Goal: Task Accomplishment & Management: Use online tool/utility

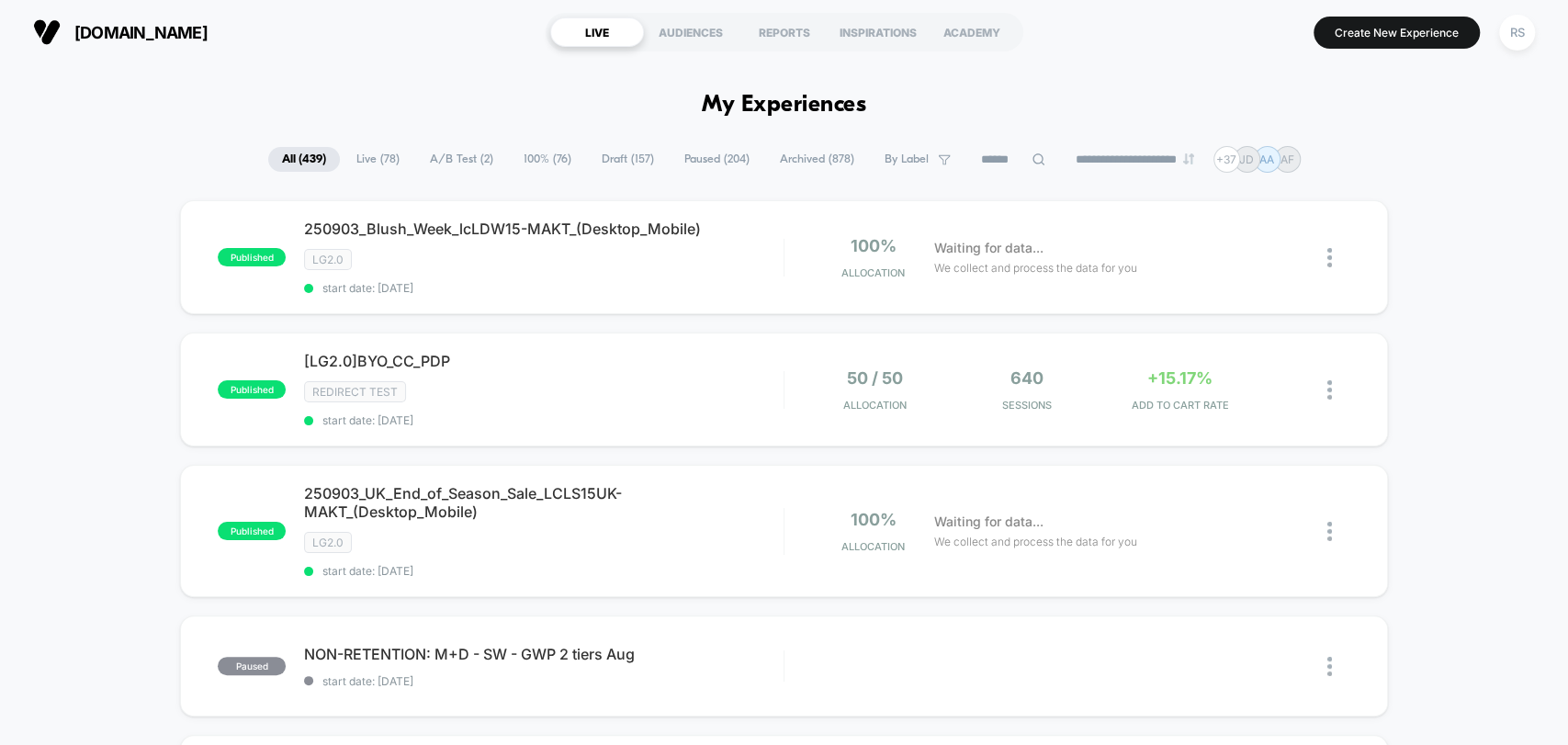
click at [997, 162] on input at bounding box center [1013, 159] width 92 height 22
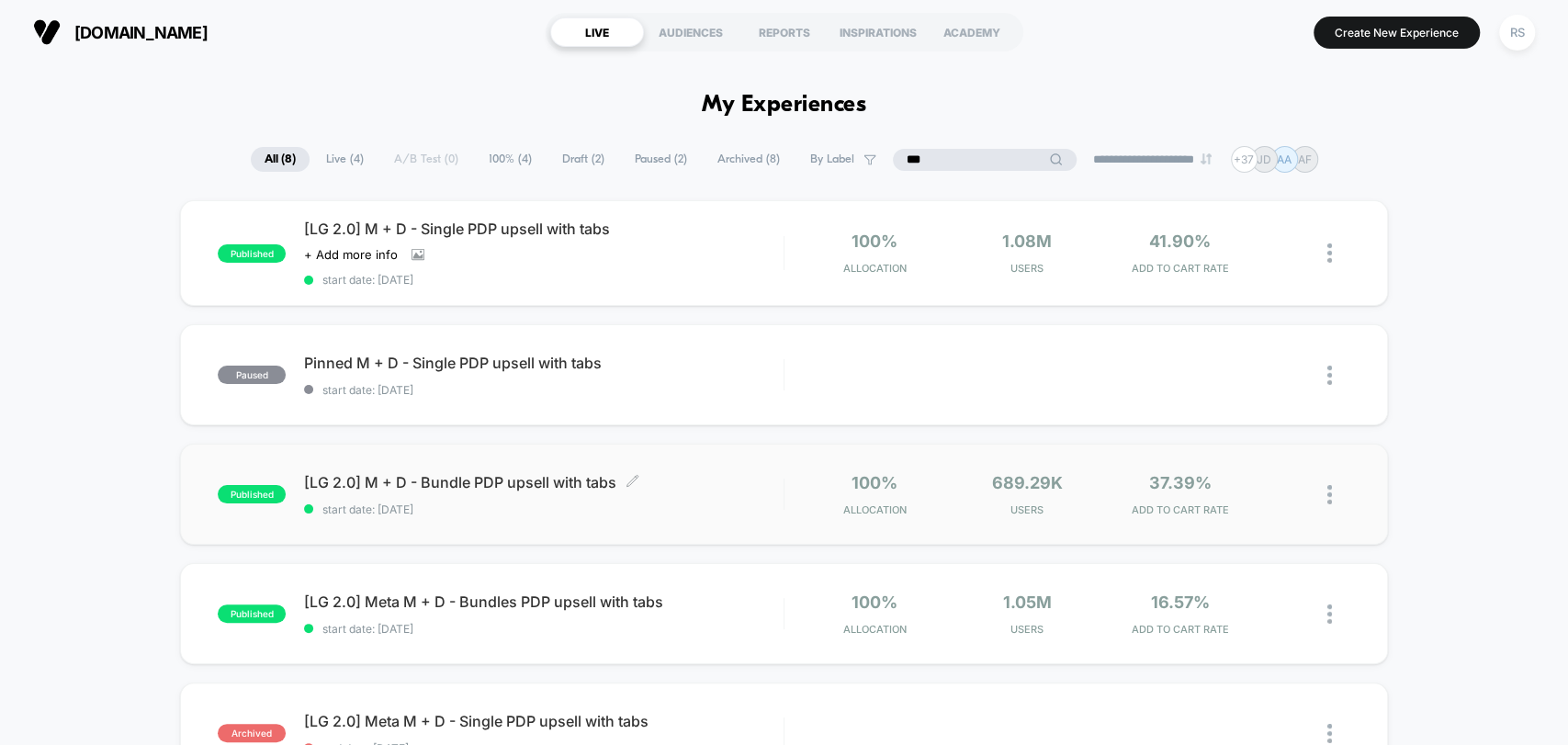
type input "***"
click at [581, 482] on span "[LG 2.0] M + D - Bundle PDP upsell with tabs Click to edit experience details" at bounding box center [543, 482] width 479 height 18
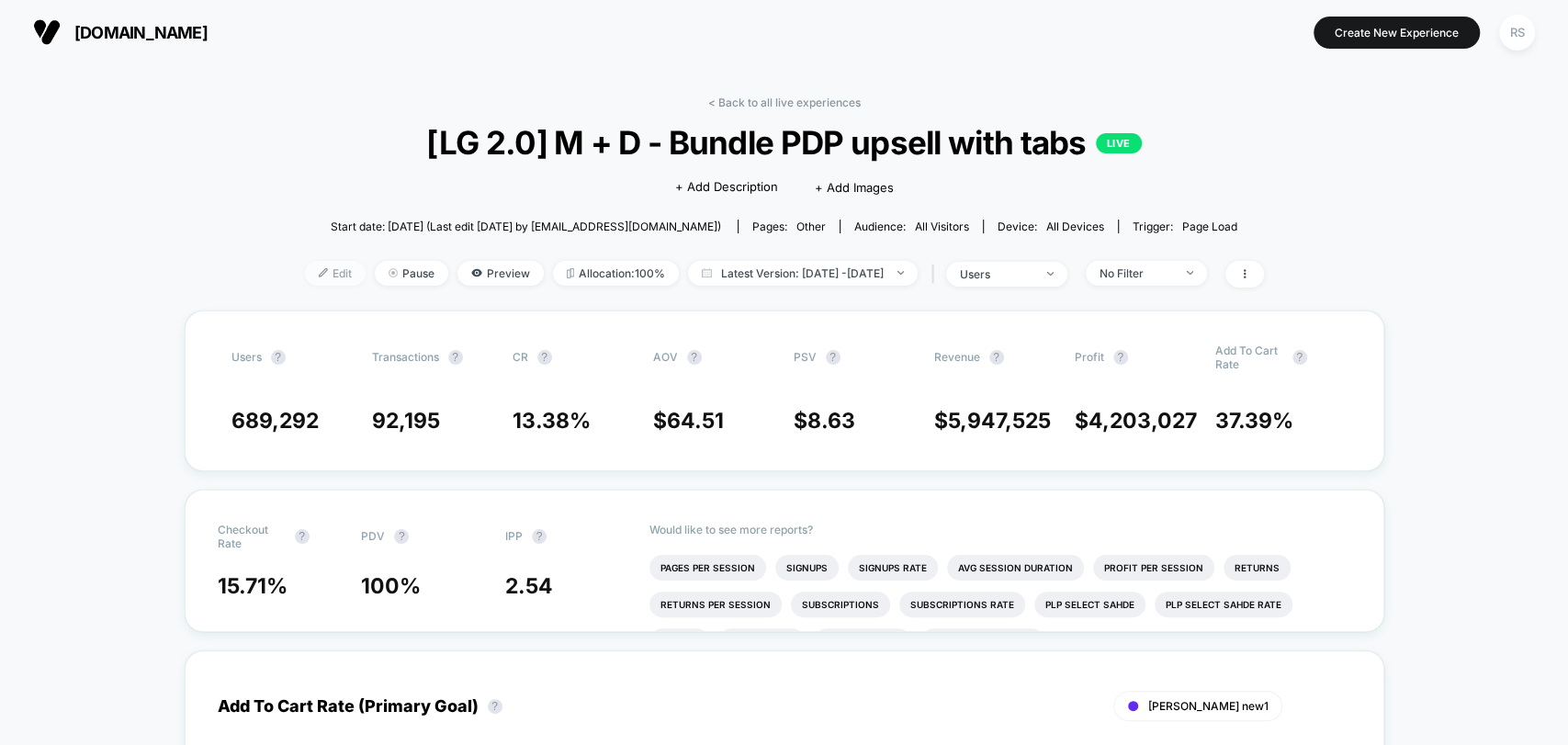
click at [318, 265] on span "Edit" at bounding box center [334, 273] width 60 height 25
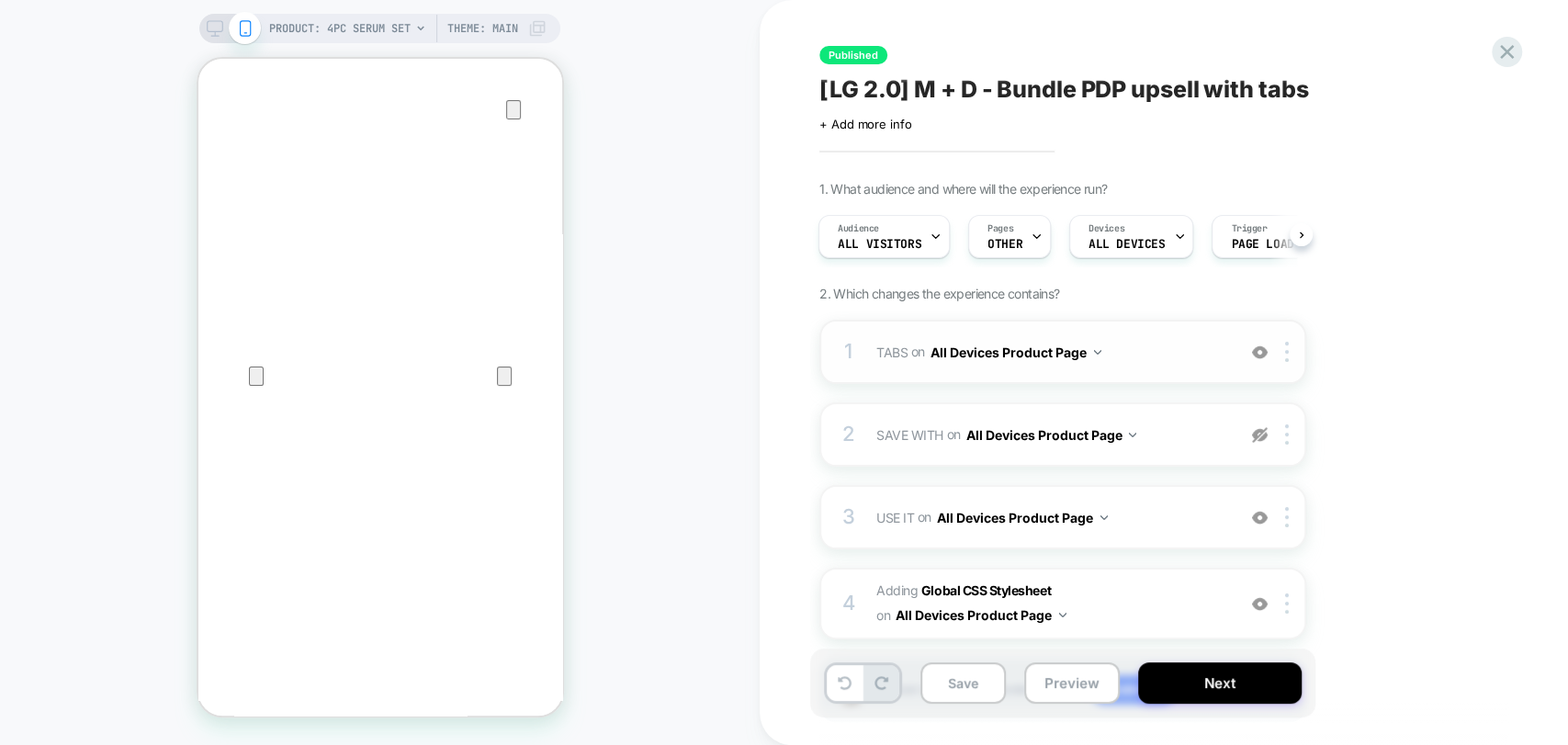
click at [1175, 350] on span "TABS Adding Code Block AFTER .Free_returns_shipping_main_new.quick-add-hidden o…" at bounding box center [1051, 352] width 350 height 27
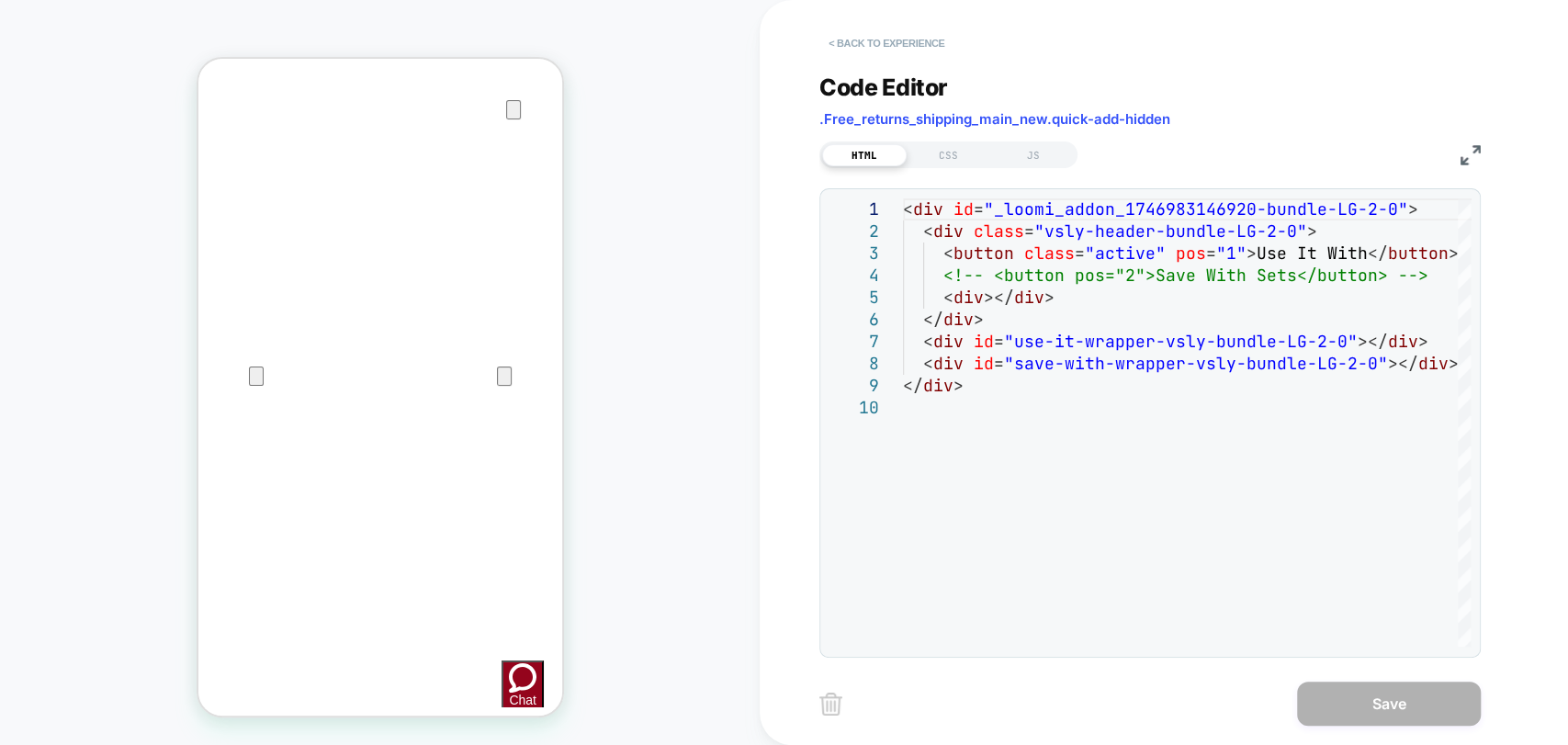
click at [905, 44] on button "< Back to experience" at bounding box center [886, 43] width 134 height 30
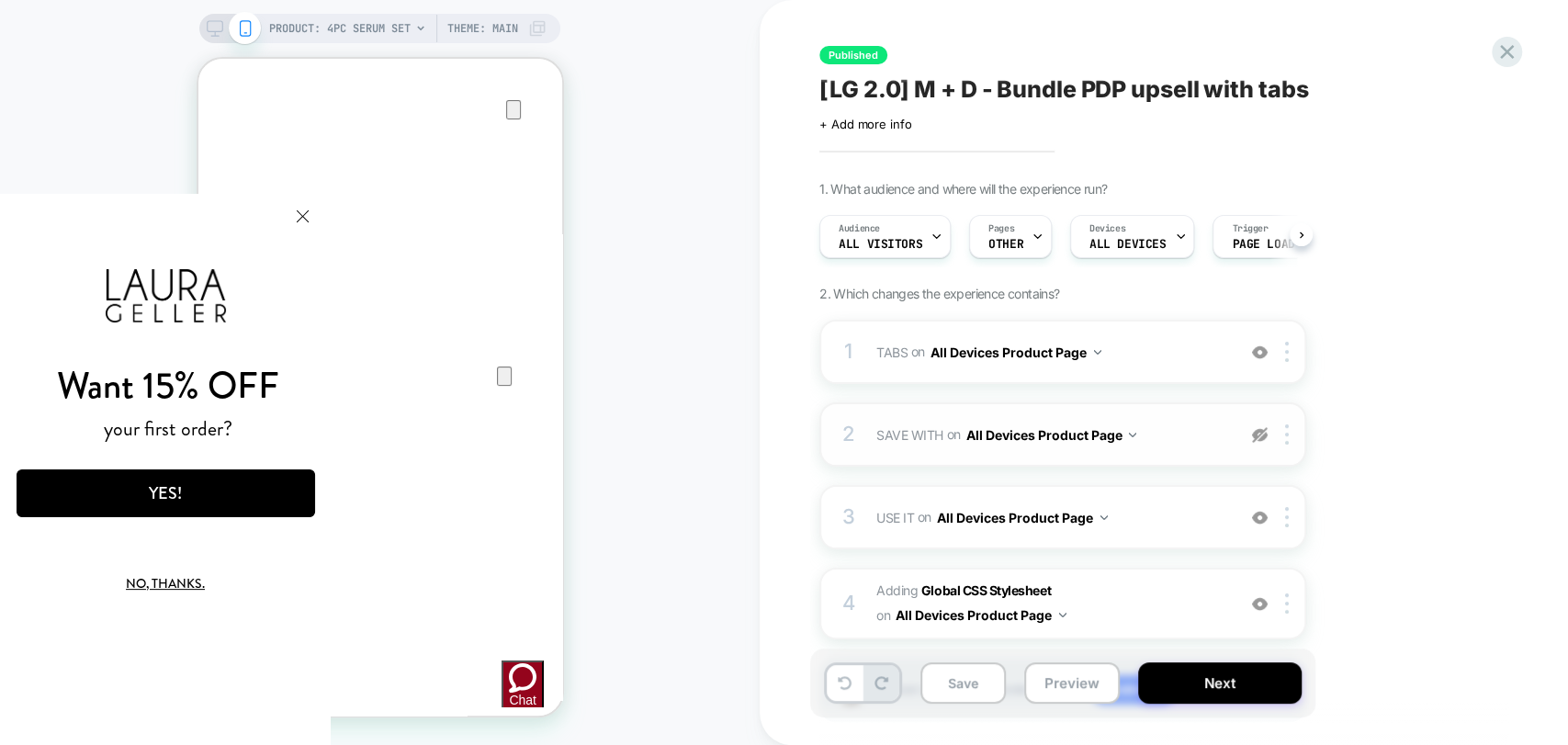
scroll to position [114, 0]
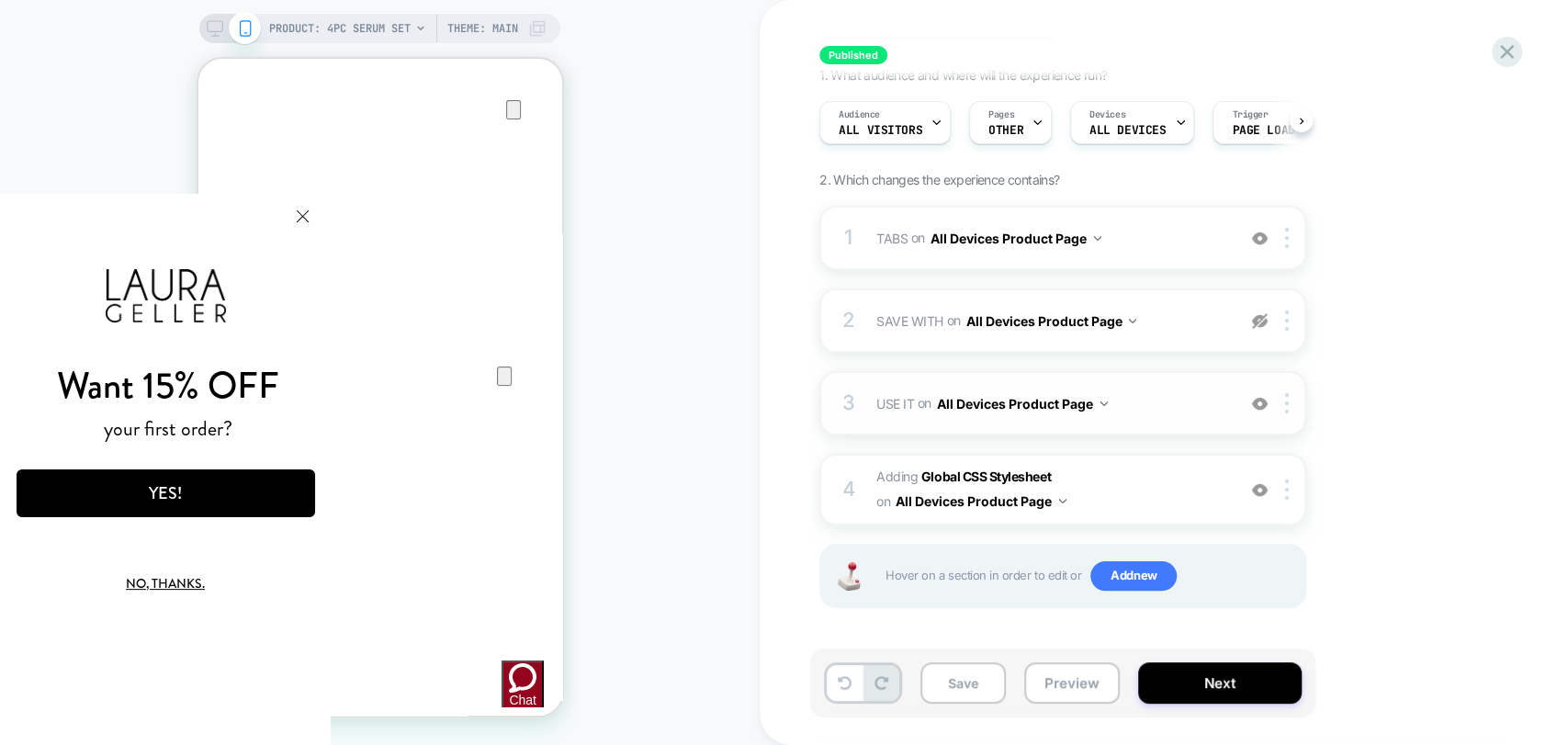
click at [1147, 391] on span "USE IT Adding Blocks List AFTER #_loomi_addon_1746983146920-bundle-LG-2-0 #use-…" at bounding box center [1051, 404] width 350 height 27
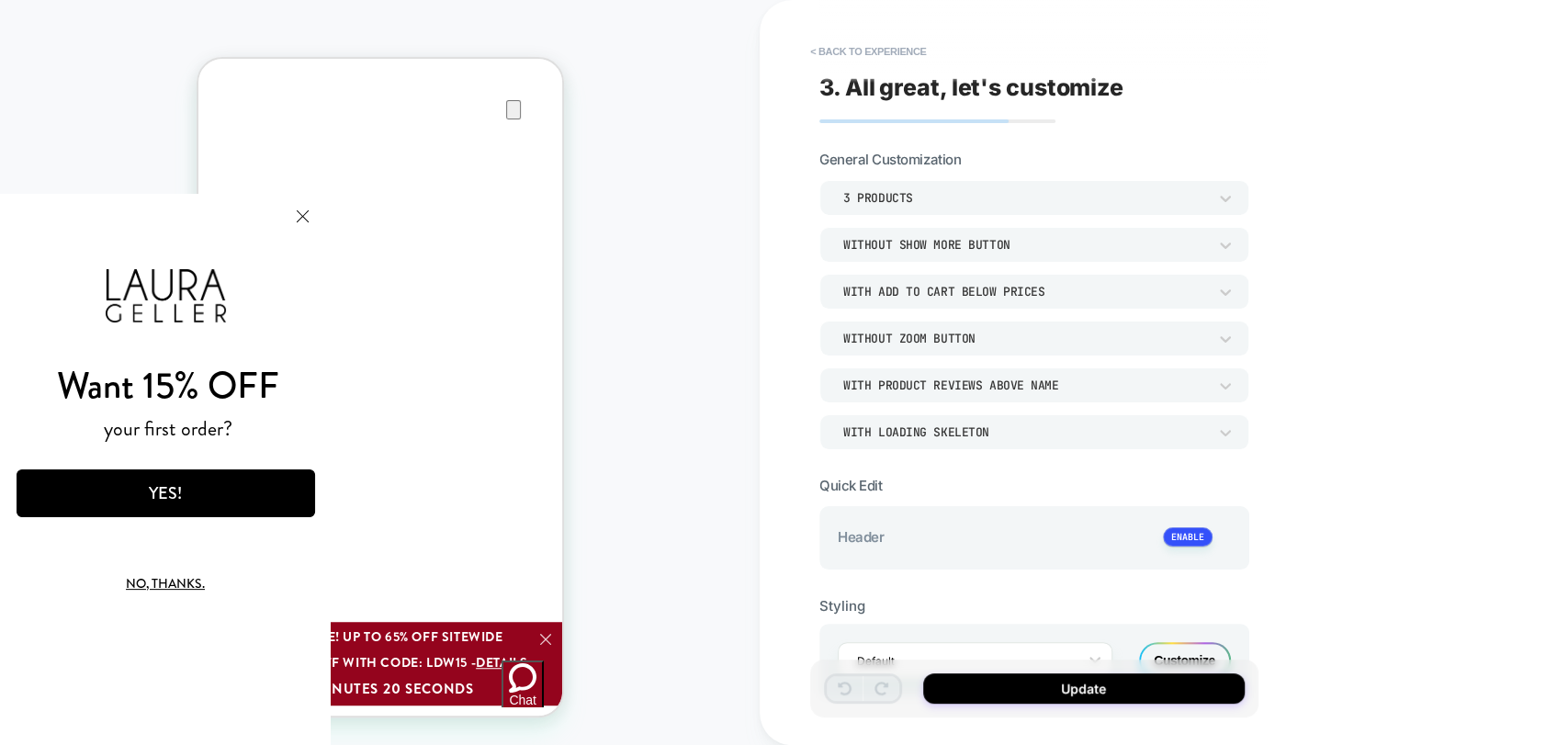
scroll to position [1148, 0]
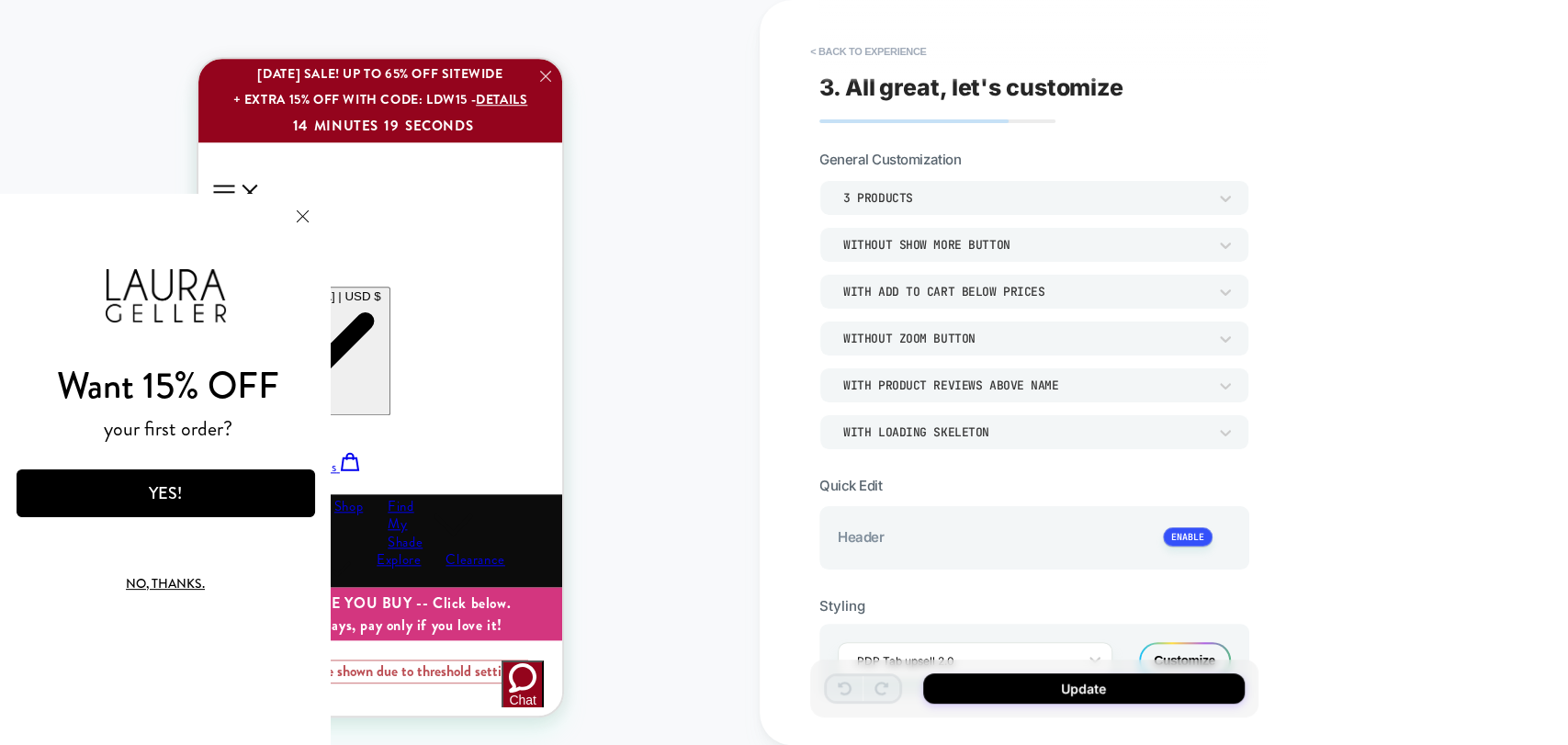
click at [315, 213] on button "Close Modal" at bounding box center [303, 215] width 50 height 44
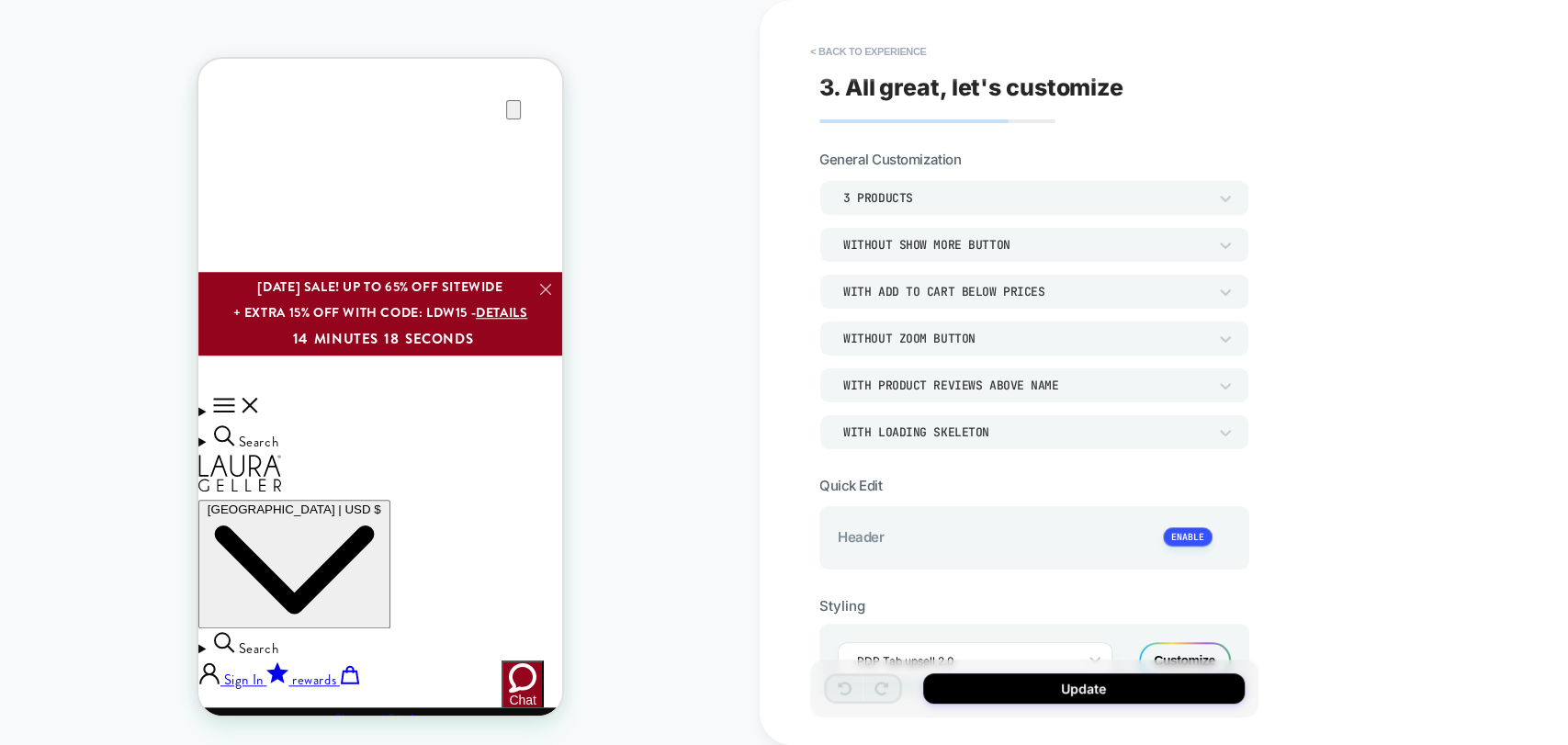
scroll to position [910, 0]
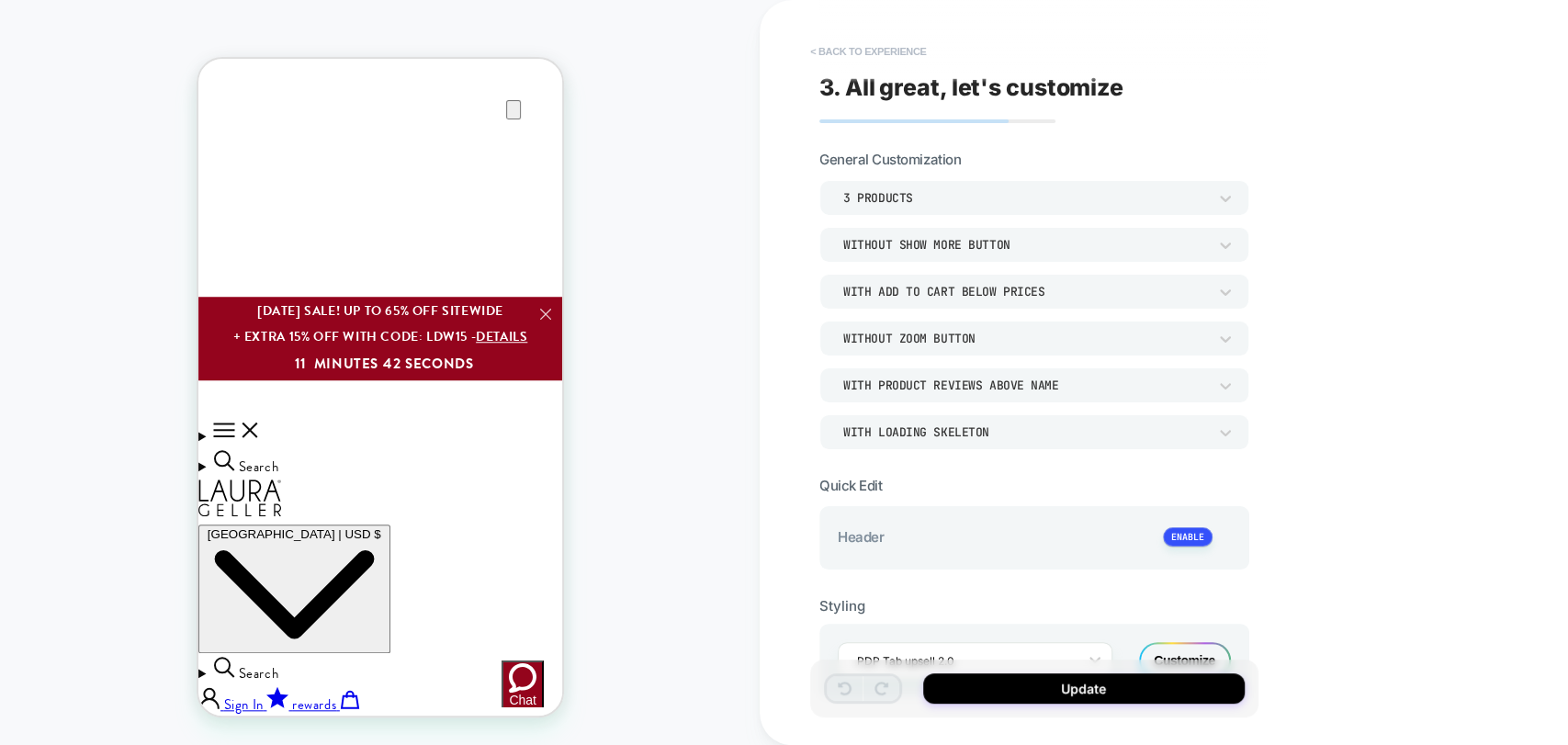
click at [897, 46] on button "< Back to experience" at bounding box center [868, 51] width 134 height 30
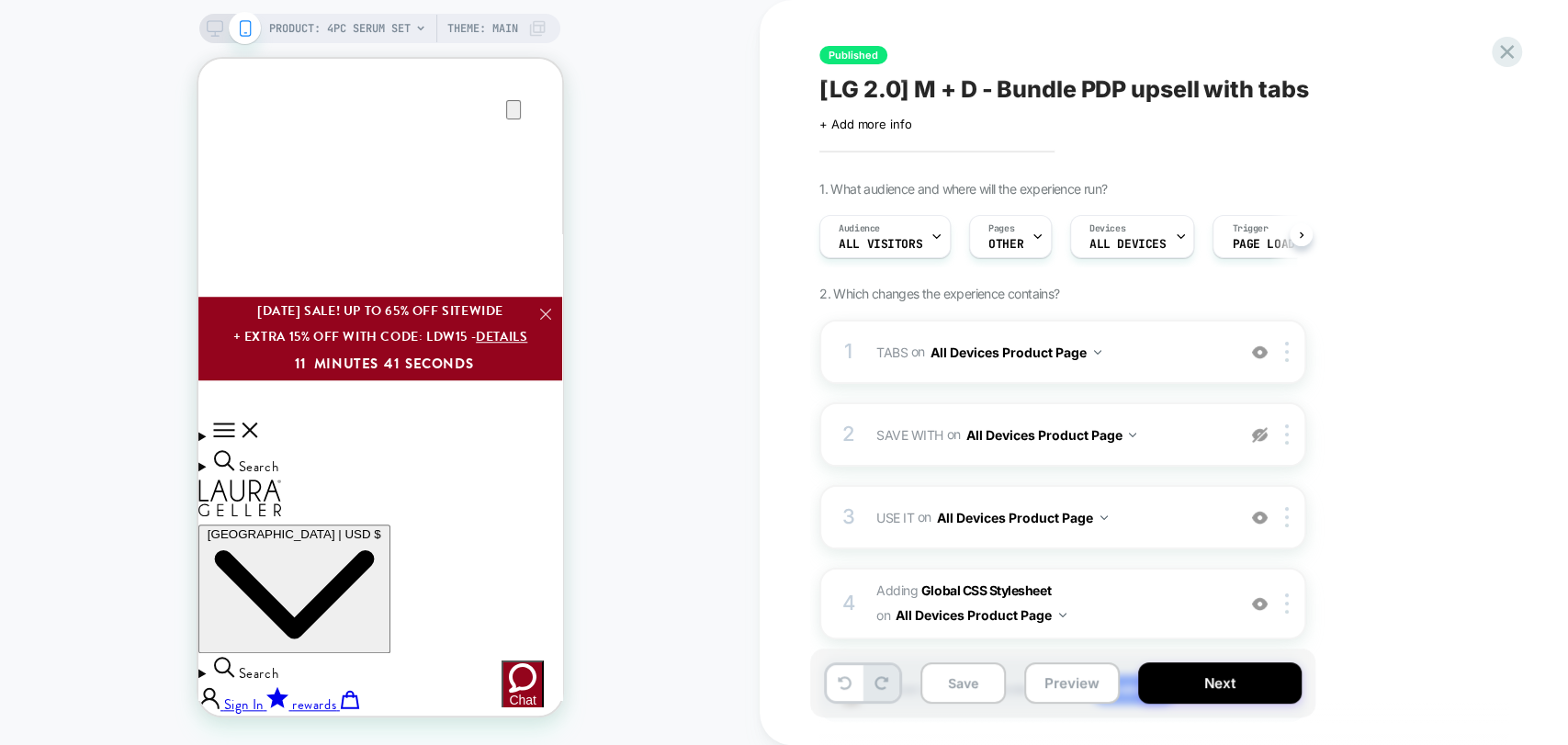
scroll to position [0, 0]
click at [1500, 46] on icon at bounding box center [1507, 52] width 13 height 13
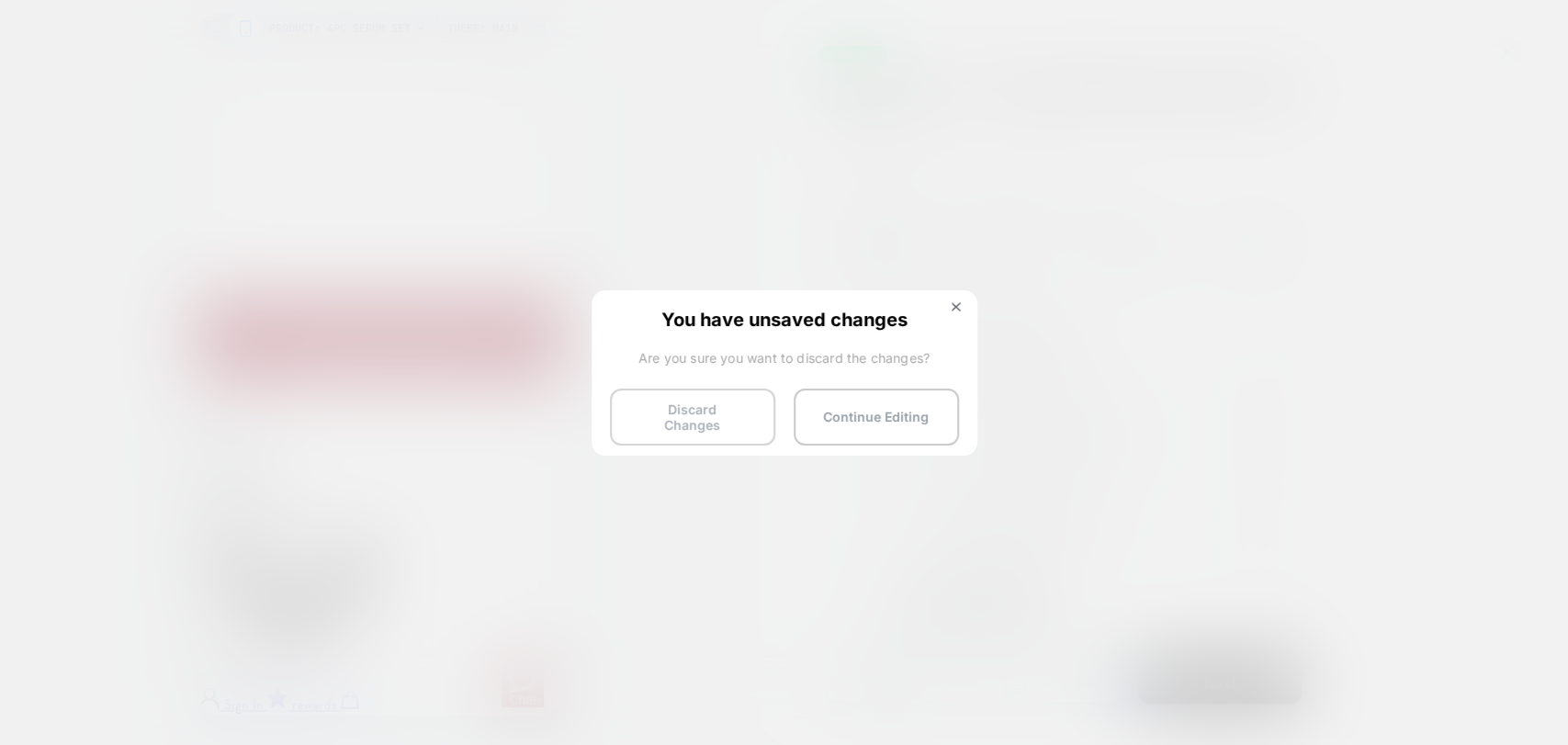
click at [715, 414] on button "Discard Changes" at bounding box center [693, 417] width 166 height 56
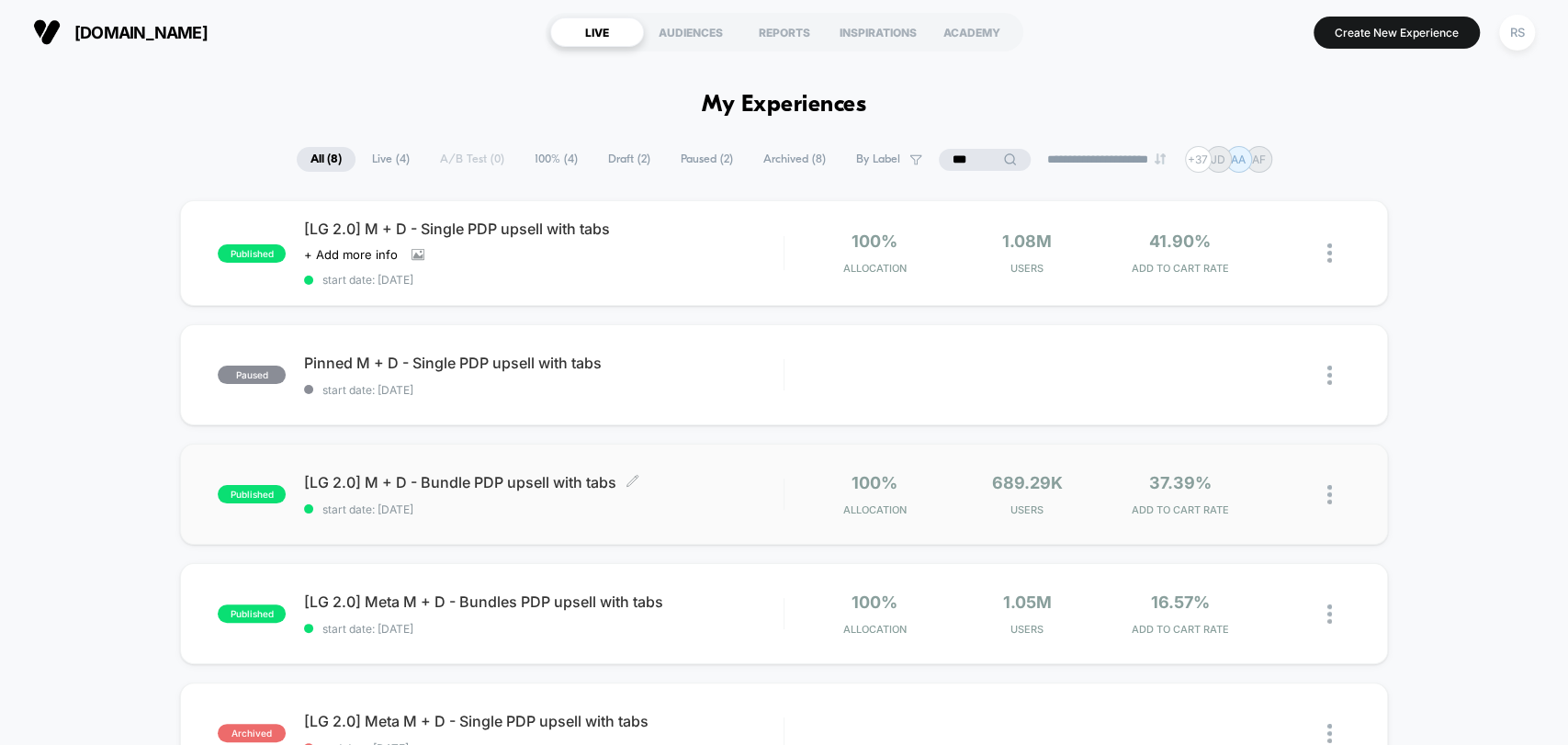
click at [649, 485] on span "[LG 2.0] M + D - Bundle PDP upsell with tabs Click to edit experience details" at bounding box center [543, 482] width 479 height 18
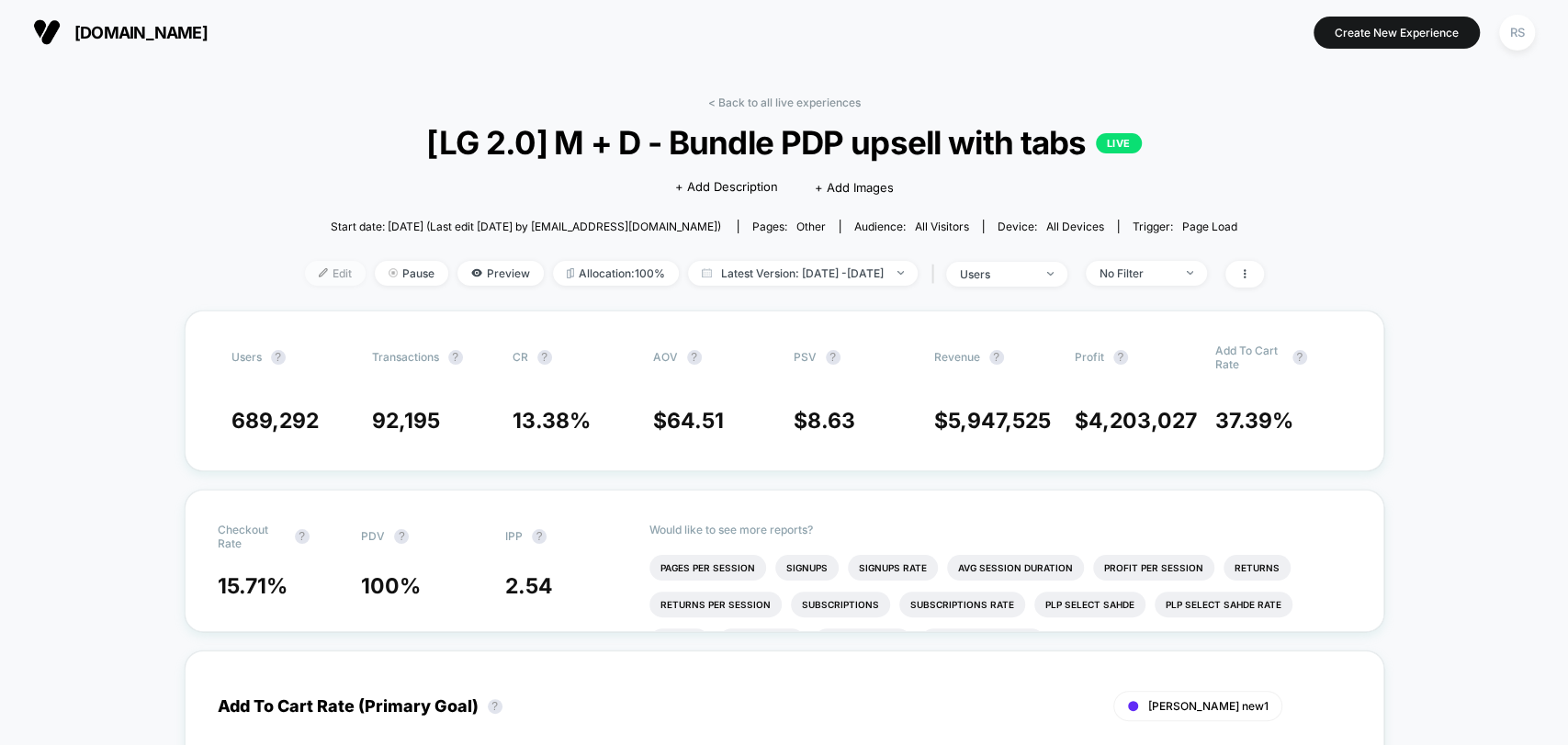
click at [319, 275] on img at bounding box center [324, 273] width 10 height 10
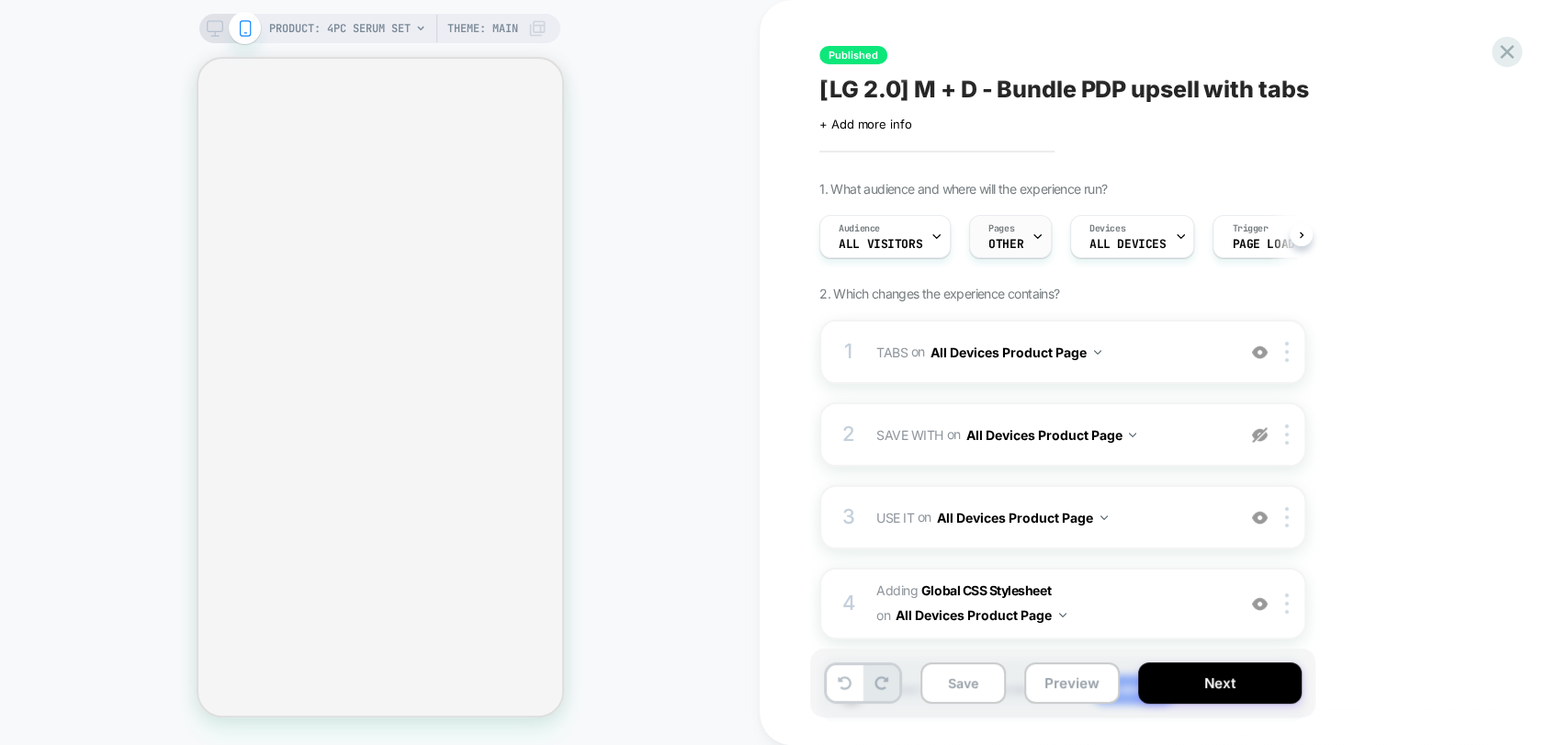
scroll to position [0, 1]
click at [1011, 239] on span "OTHER" at bounding box center [1005, 243] width 34 height 12
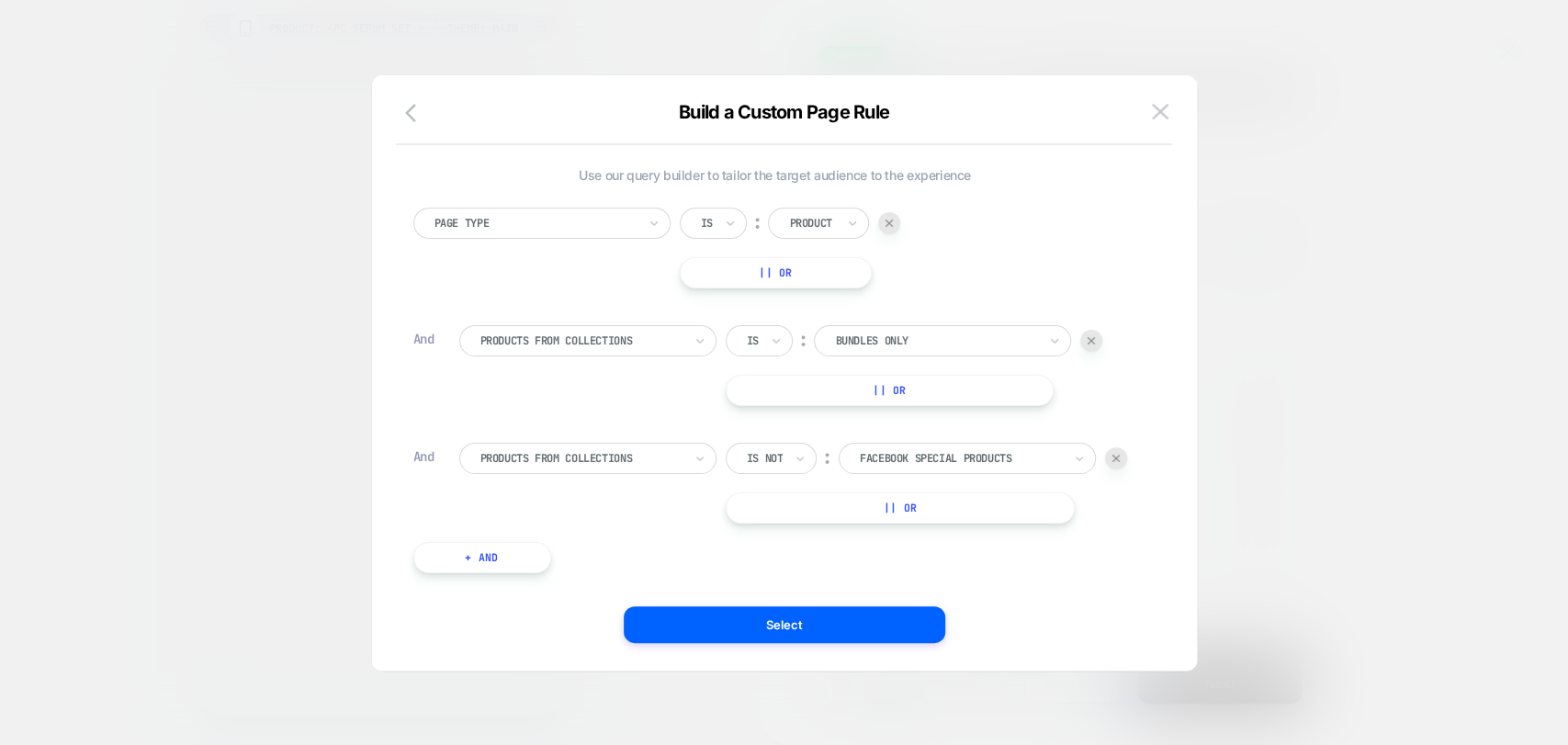
scroll to position [17, 0]
click at [496, 553] on button "+ And" at bounding box center [483, 552] width 138 height 32
click at [518, 557] on div "Page Type" at bounding box center [587, 570] width 258 height 32
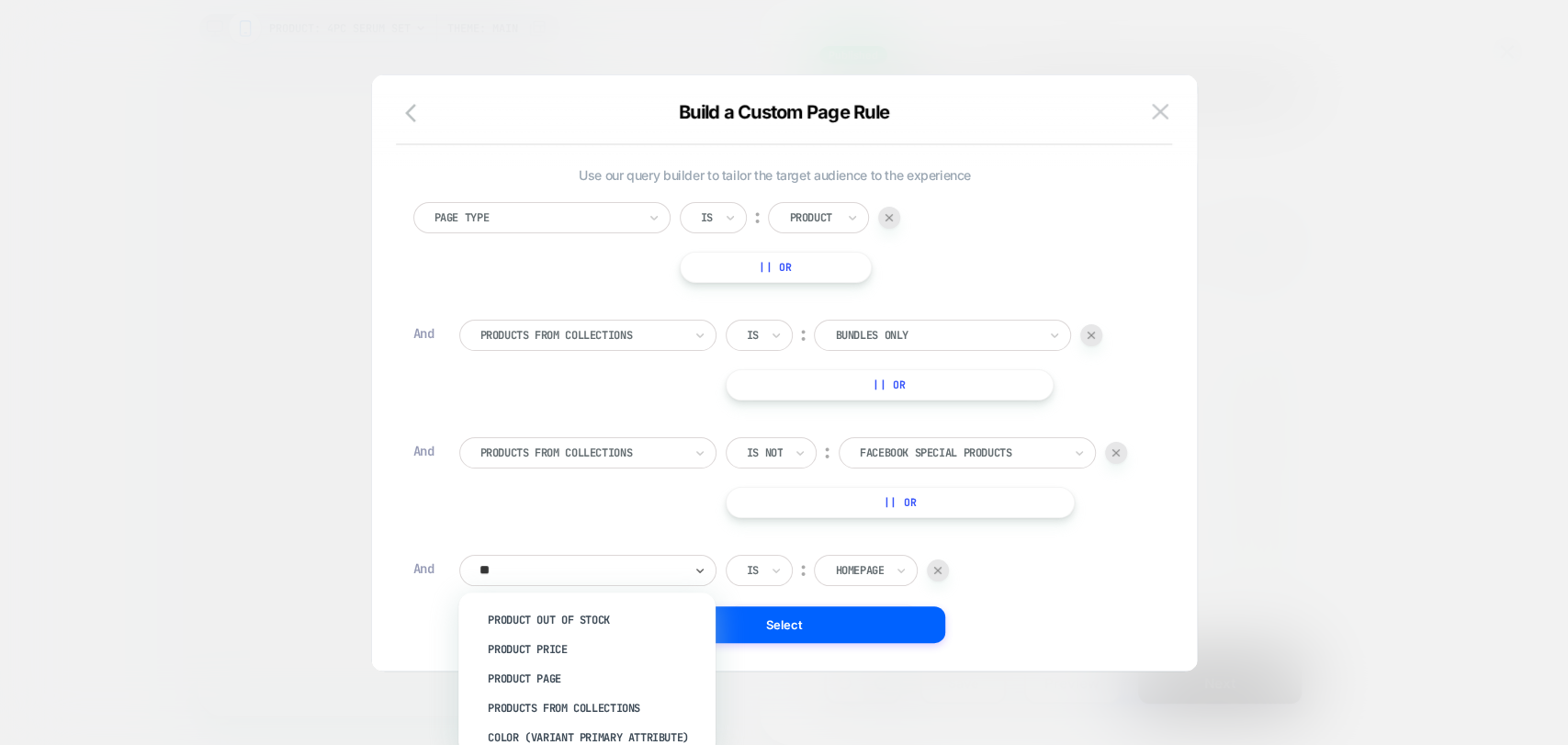
type input "***"
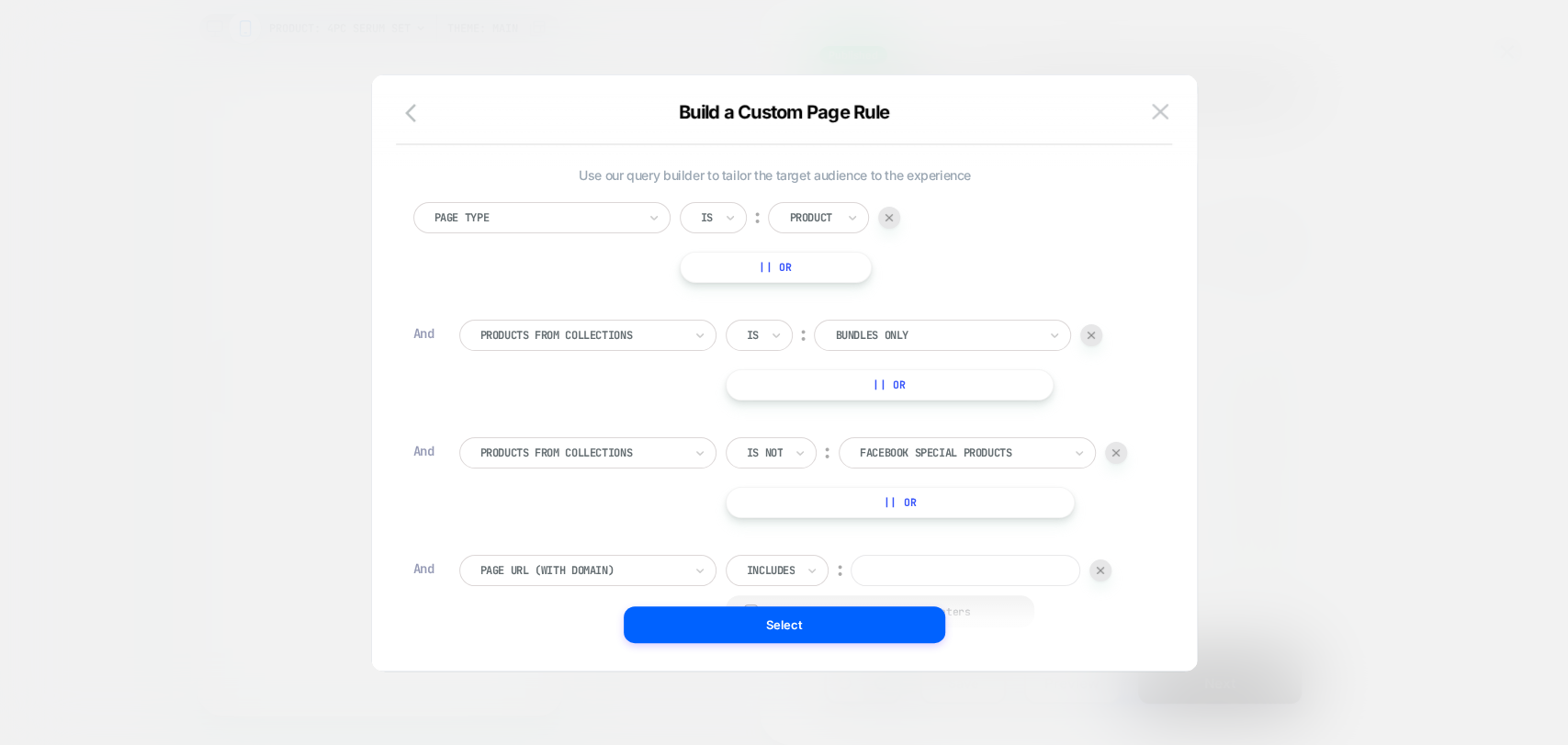
scroll to position [0, 0]
drag, startPoint x: 902, startPoint y: 541, endPoint x: 908, endPoint y: 557, distance: 17.1
click at [902, 541] on div "Page Type Is ︰ Product || Or And Products From Collections Is ︰ Bundles Only ||…" at bounding box center [775, 477] width 742 height 571
click at [910, 565] on input at bounding box center [966, 570] width 230 height 32
paste input "**********"
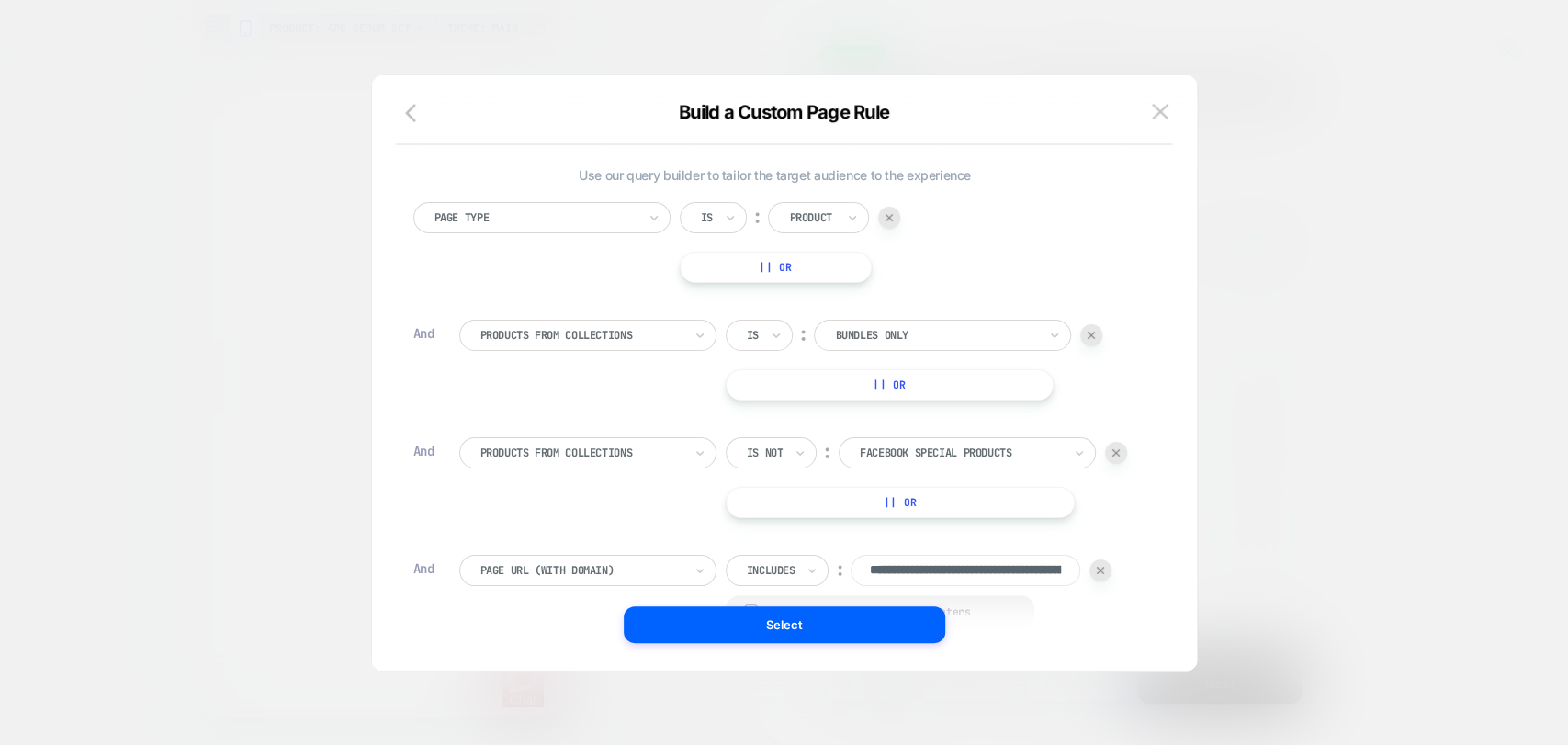
scroll to position [0, 249]
type input "**********"
click at [605, 516] on div "**********" at bounding box center [775, 477] width 742 height 571
click at [1154, 494] on div "**********" at bounding box center [776, 372] width 770 height 522
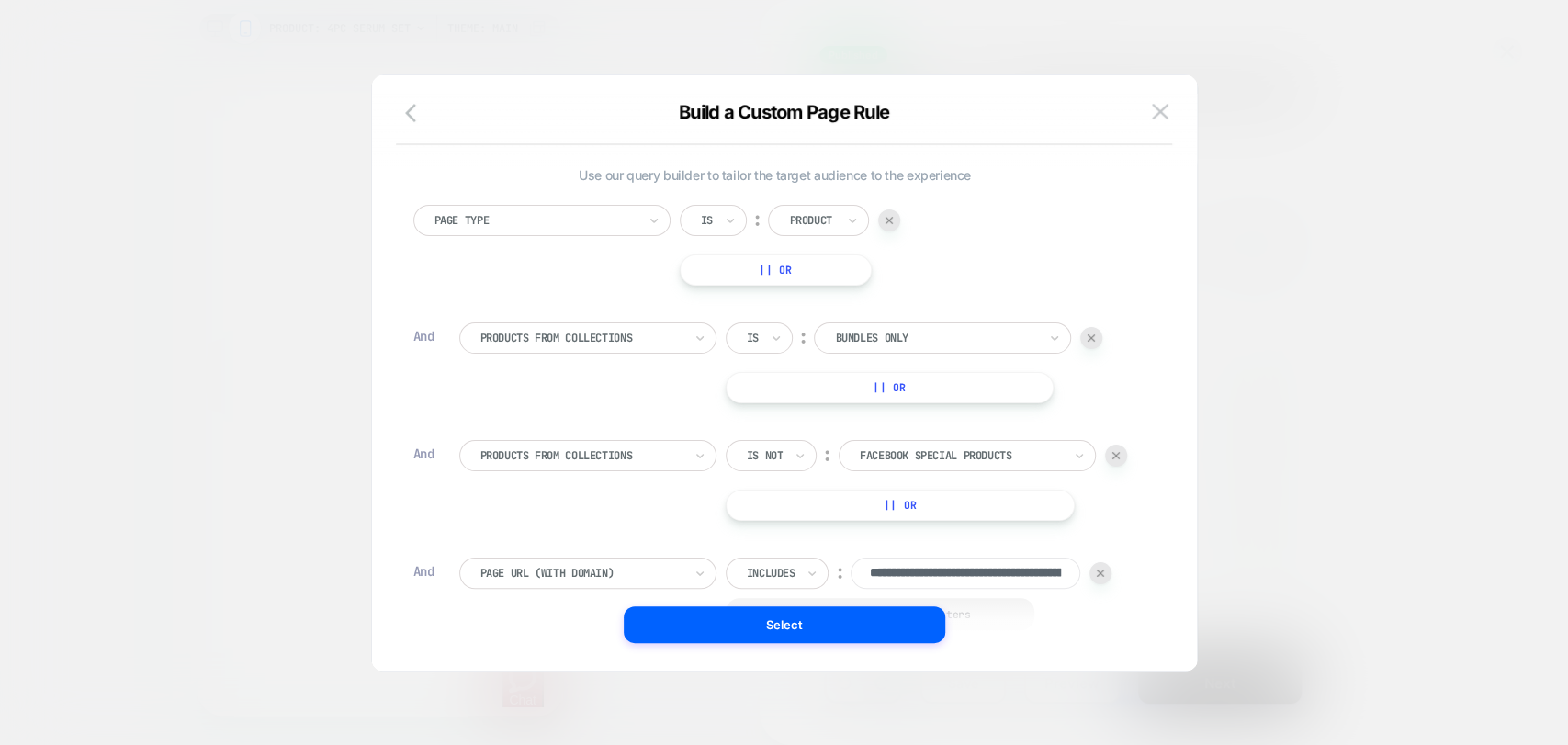
scroll to position [17, 0]
click at [656, 573] on div at bounding box center [581, 570] width 202 height 16
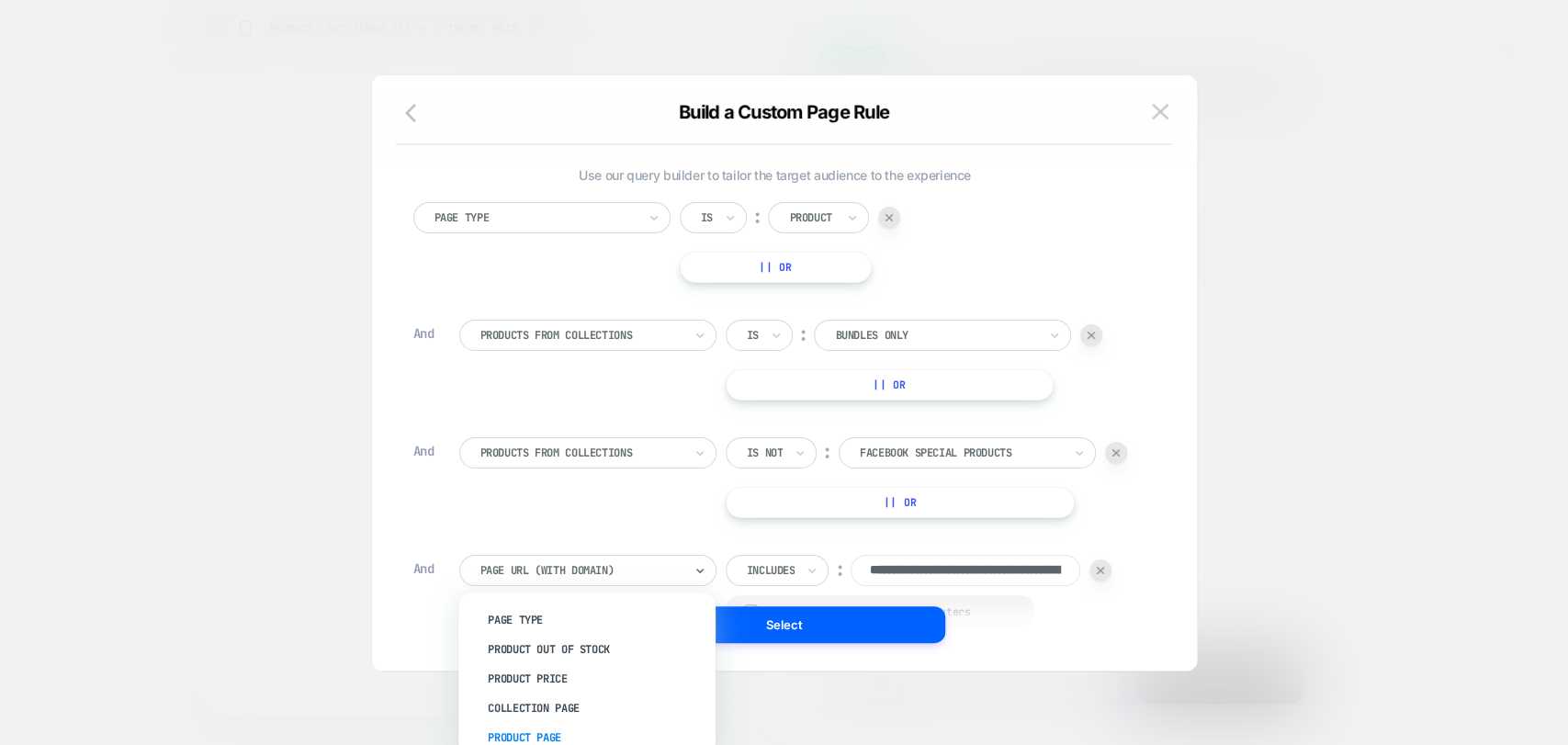
click at [553, 730] on div "Product Page" at bounding box center [596, 737] width 239 height 30
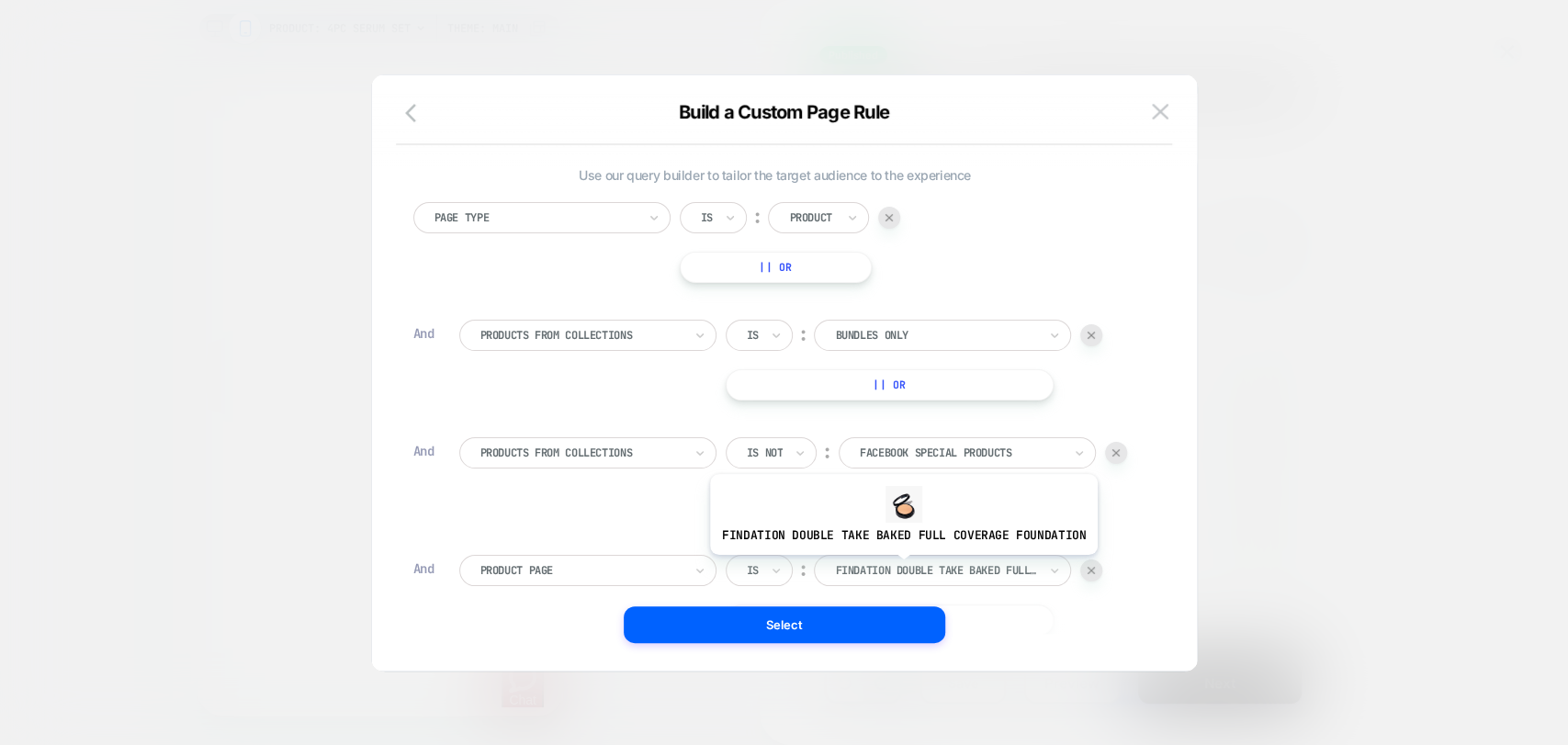
click at [899, 568] on div at bounding box center [936, 570] width 202 height 16
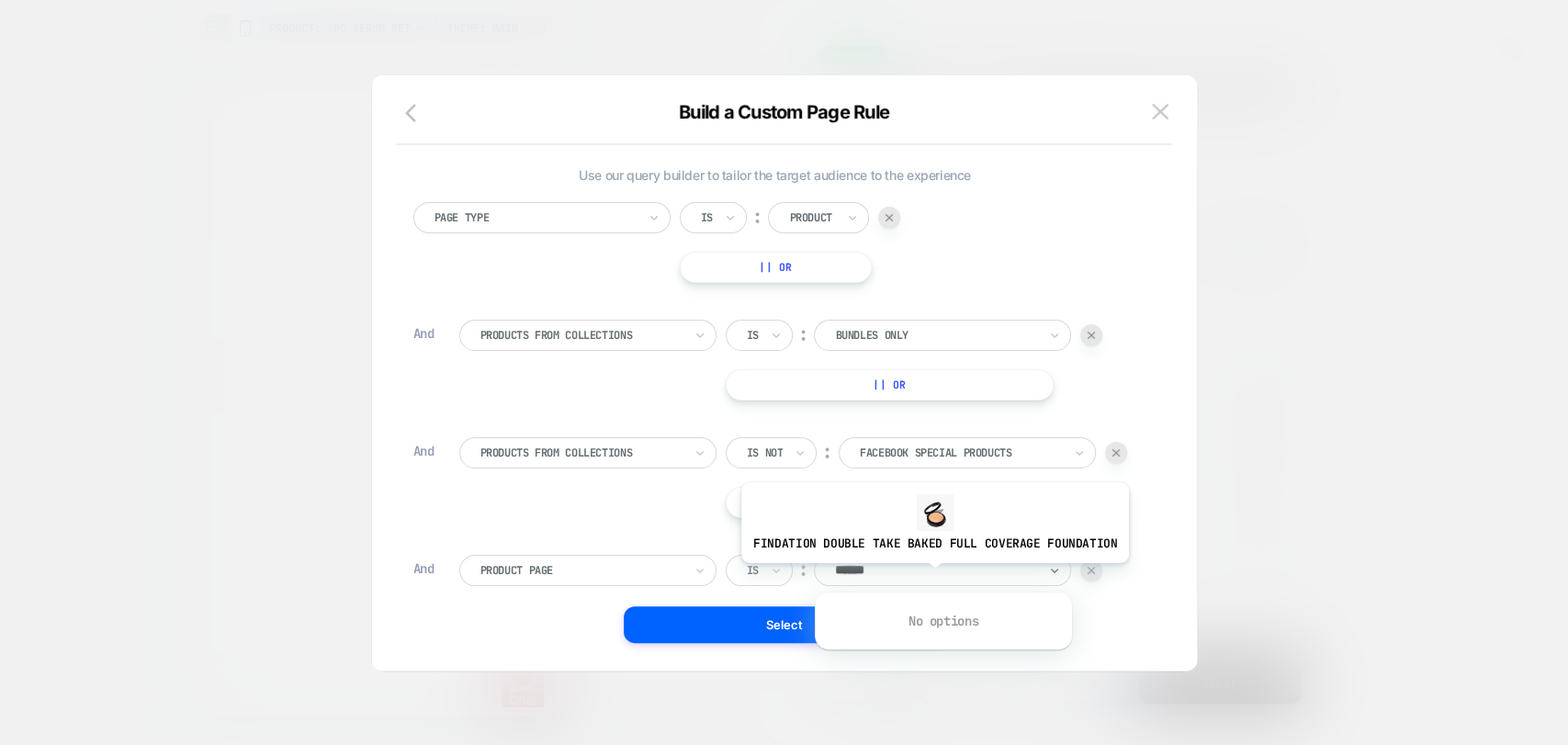
scroll to position [0, 0]
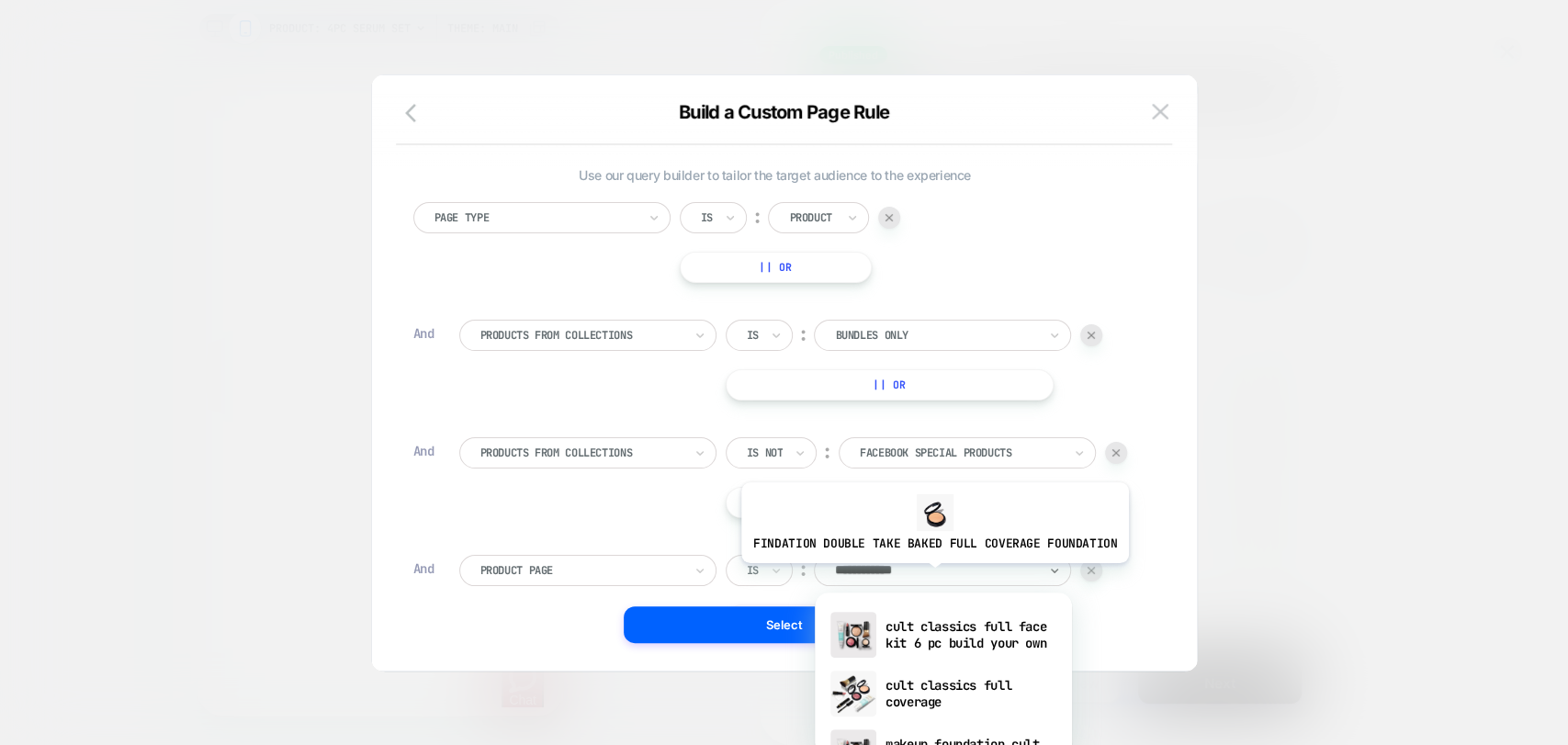
type input "**********"
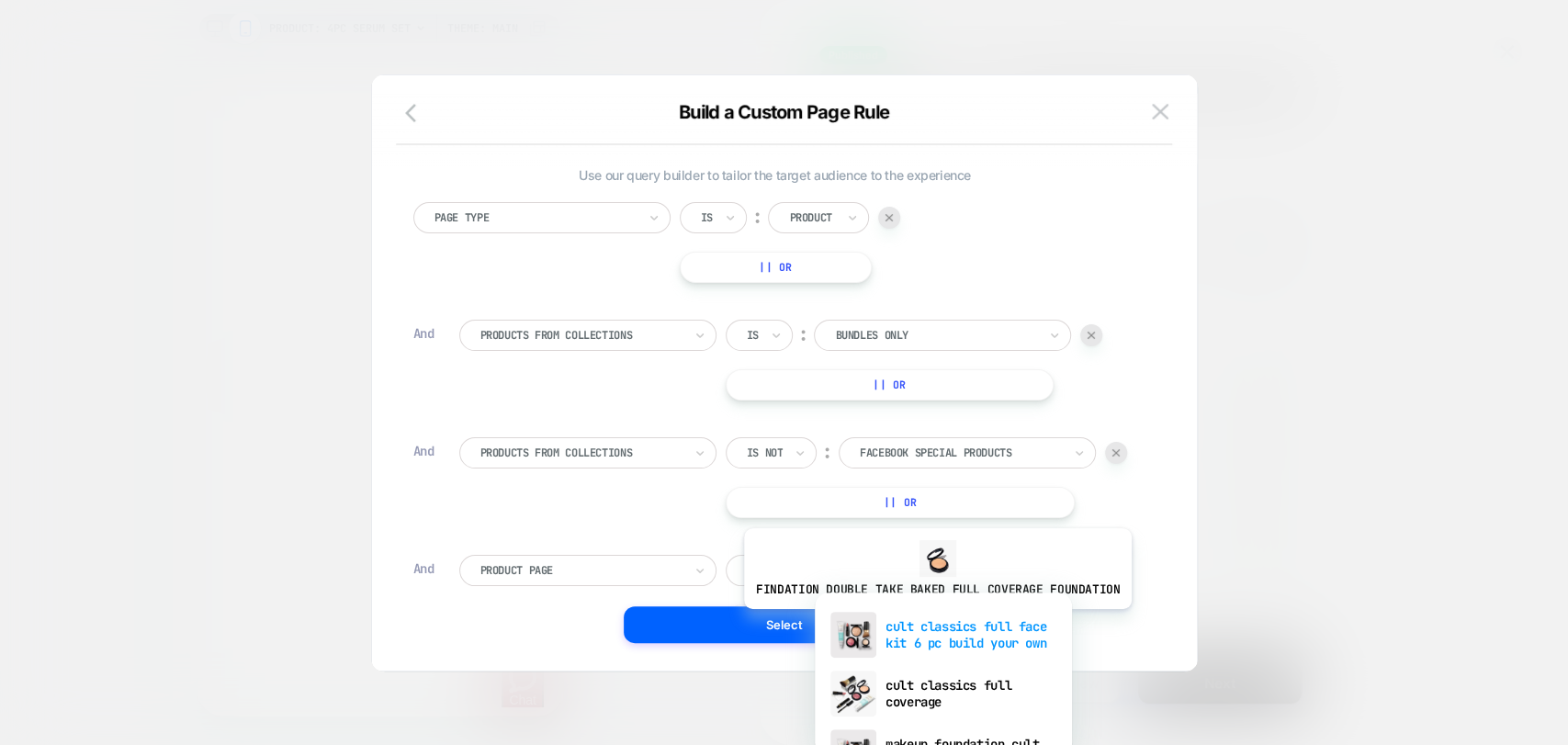
click at [933, 621] on div "cult classics full face kit 6 pc build your own" at bounding box center [943, 634] width 239 height 58
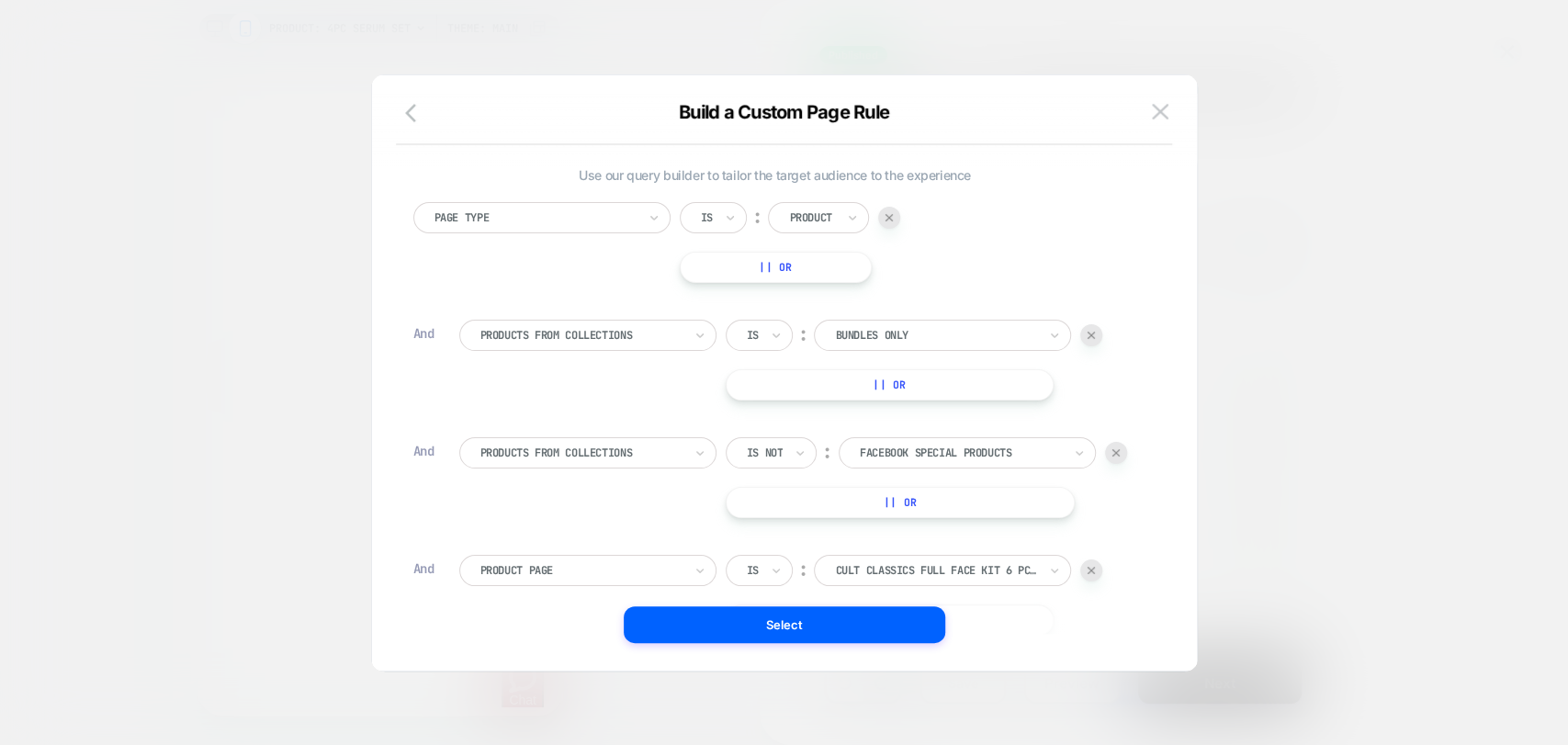
click at [1178, 584] on div "Build a Custom Page Rule Use our query builder to tailor the target audience to…" at bounding box center [784, 382] width 825 height 576
click at [781, 575] on icon at bounding box center [776, 570] width 12 height 18
click at [808, 625] on button "Select" at bounding box center [784, 624] width 322 height 36
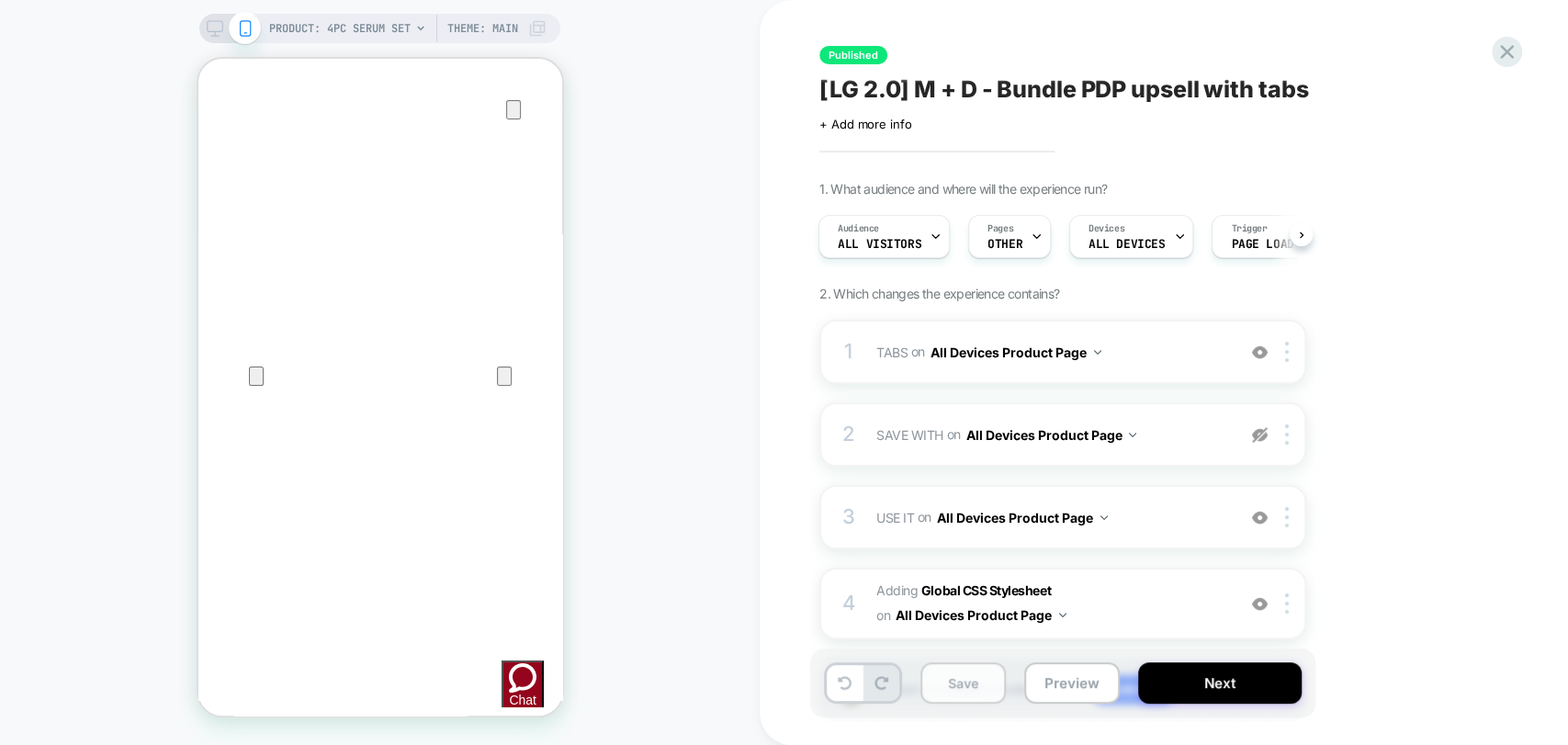
click at [991, 675] on button "Save" at bounding box center [963, 682] width 85 height 41
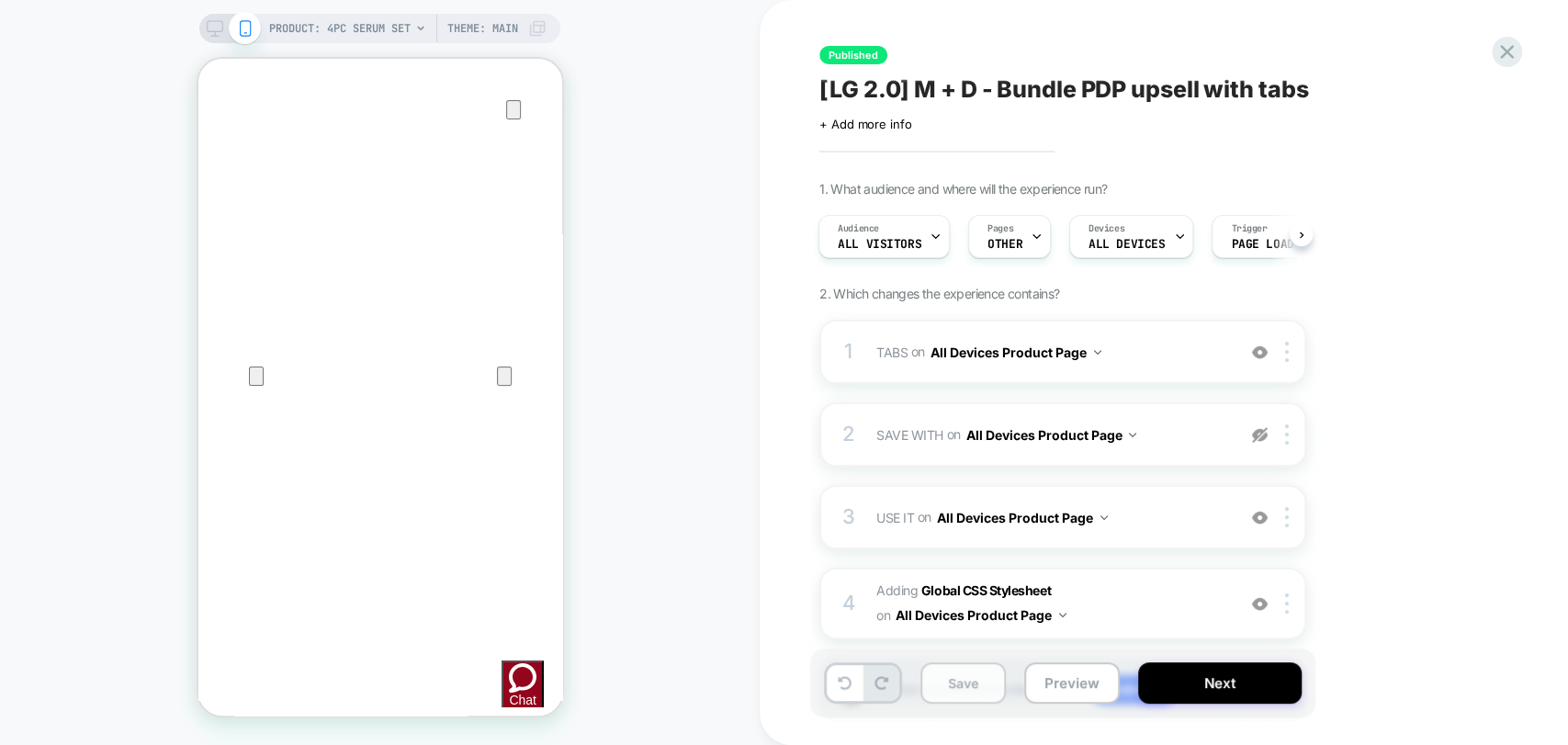
click at [991, 675] on button "Save" at bounding box center [963, 682] width 85 height 41
click at [1155, 345] on span "TABS Adding Code Block AFTER .Free_returns_shipping_main_new.quick-add-hidden o…" at bounding box center [1051, 352] width 350 height 27
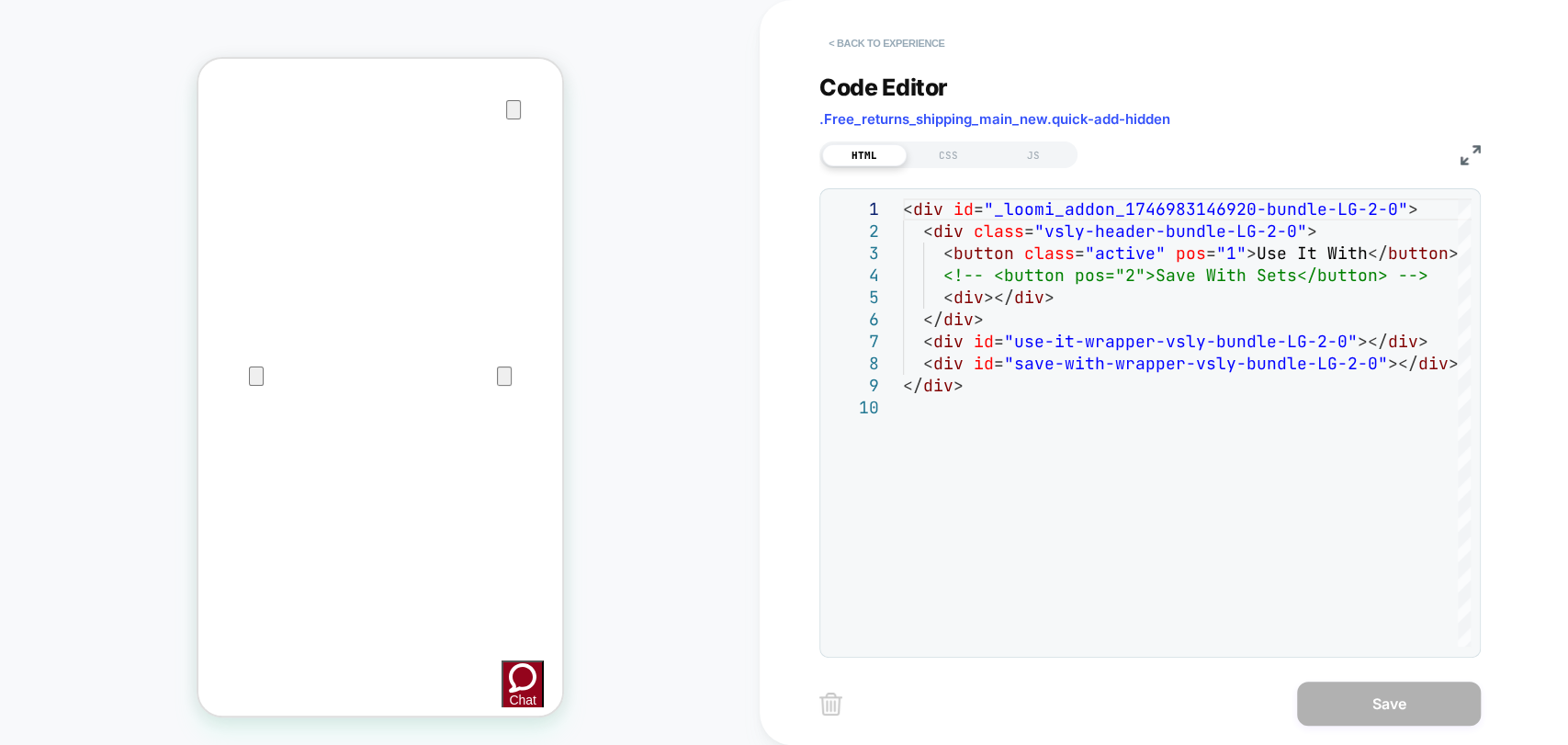
click at [904, 39] on button "< Back to experience" at bounding box center [886, 43] width 134 height 30
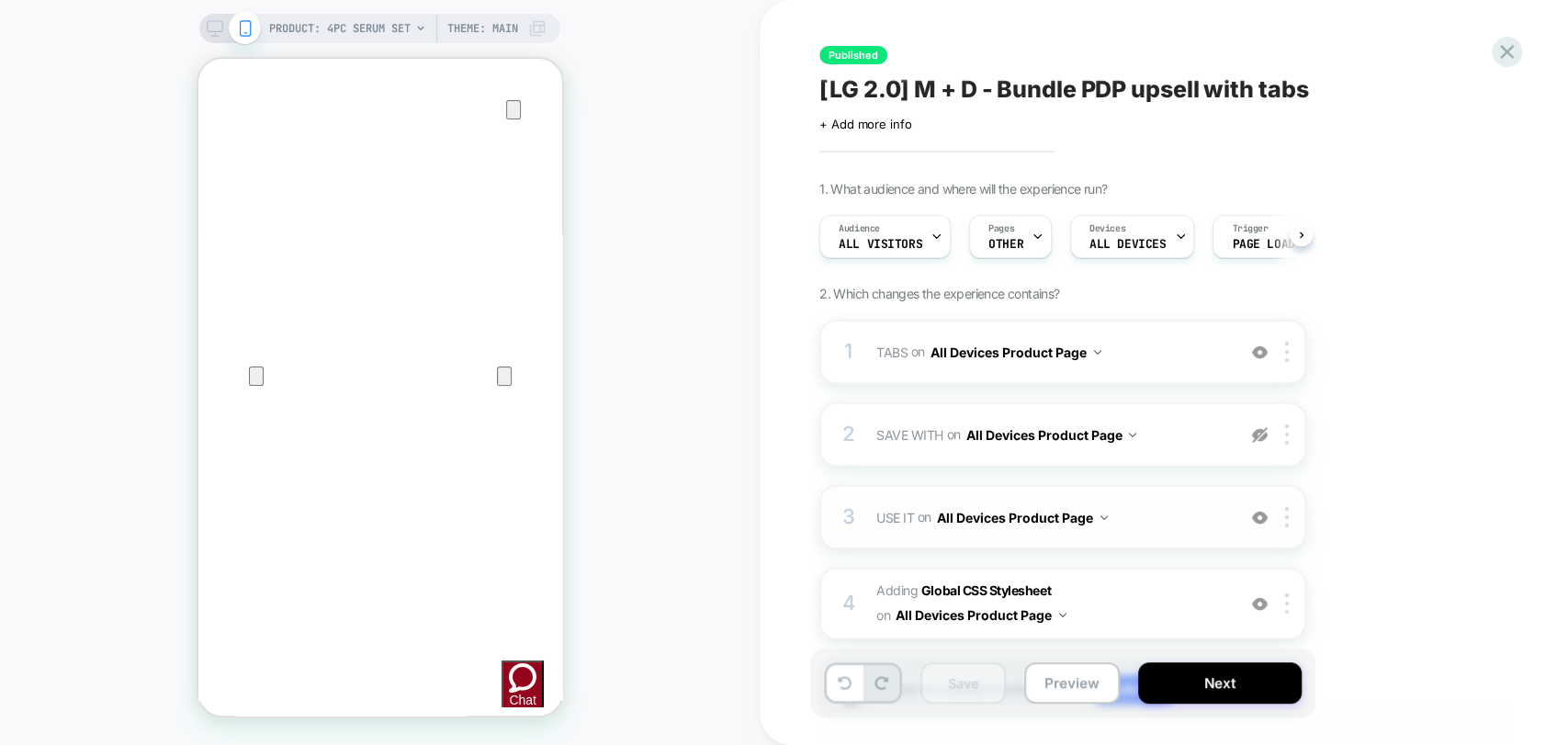
click at [1160, 516] on span "USE IT Adding Blocks List AFTER #_loomi_addon_1746983146920-bundle-LG-2-0 #use-…" at bounding box center [1051, 517] width 350 height 27
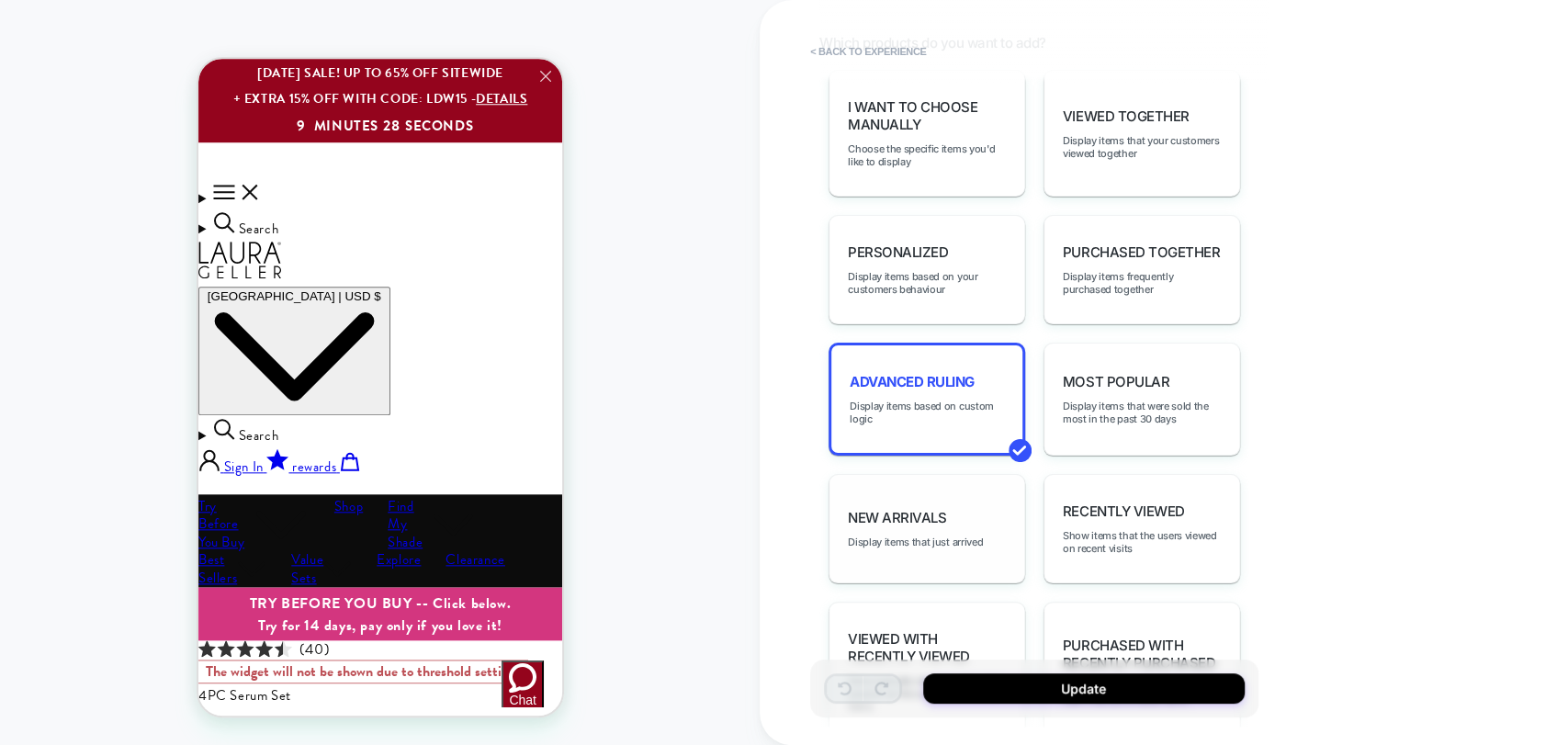
scroll to position [713, 0]
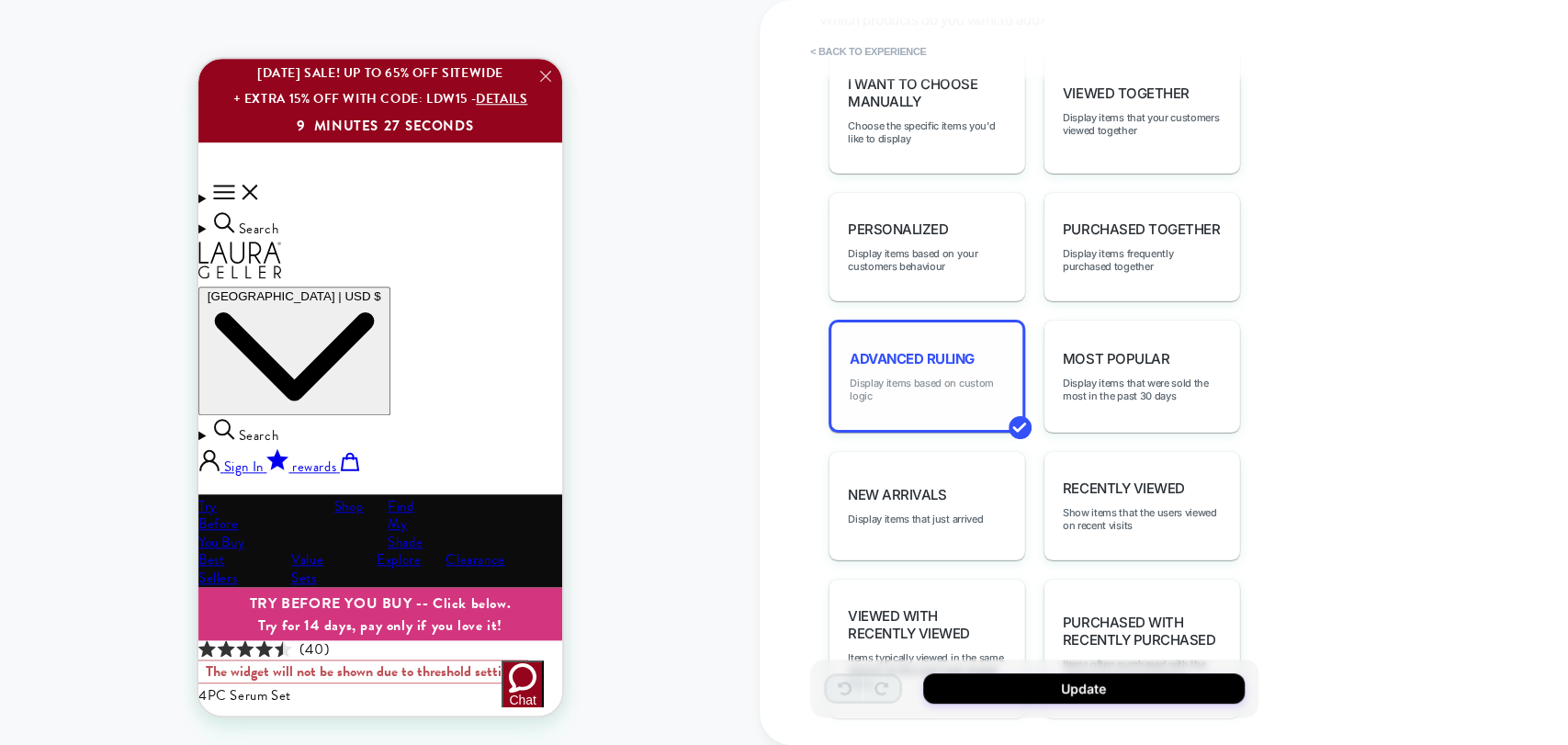
click at [914, 387] on span "Display items based on custom logic" at bounding box center [926, 389] width 154 height 26
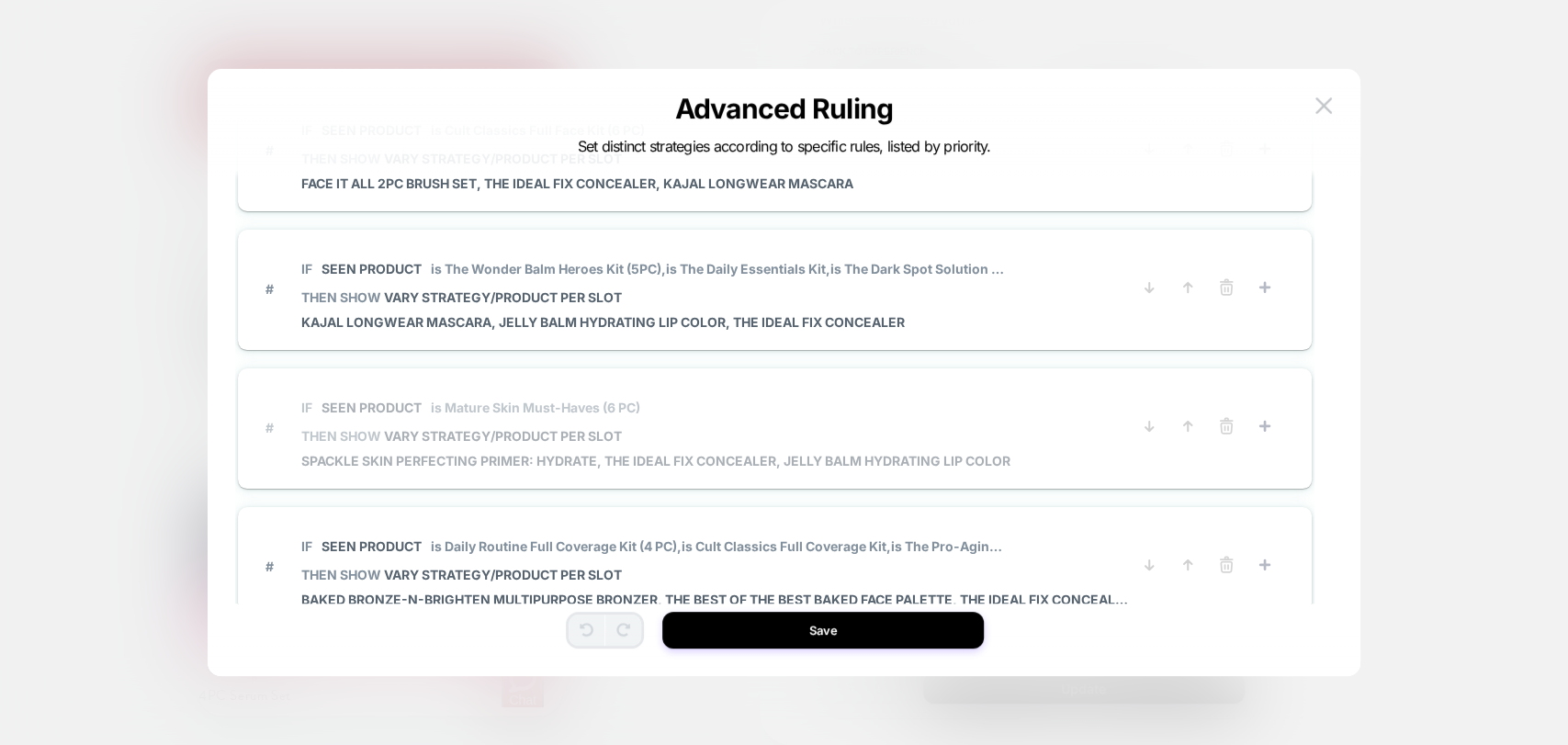
scroll to position [564, 0]
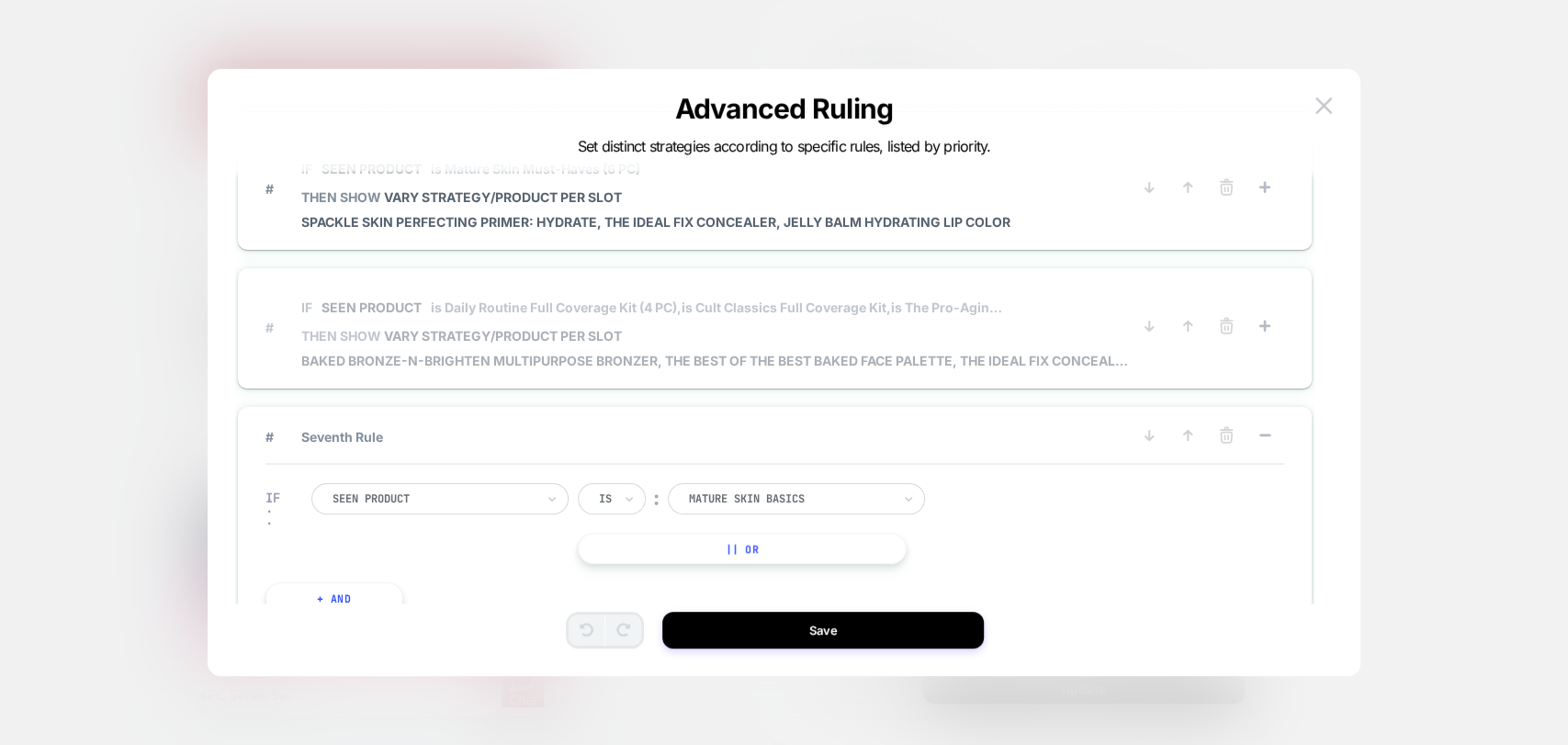
click at [642, 332] on span "THEN SHOW VARY STRATEGY/PRODUCT PER SLOT" at bounding box center [715, 335] width 827 height 15
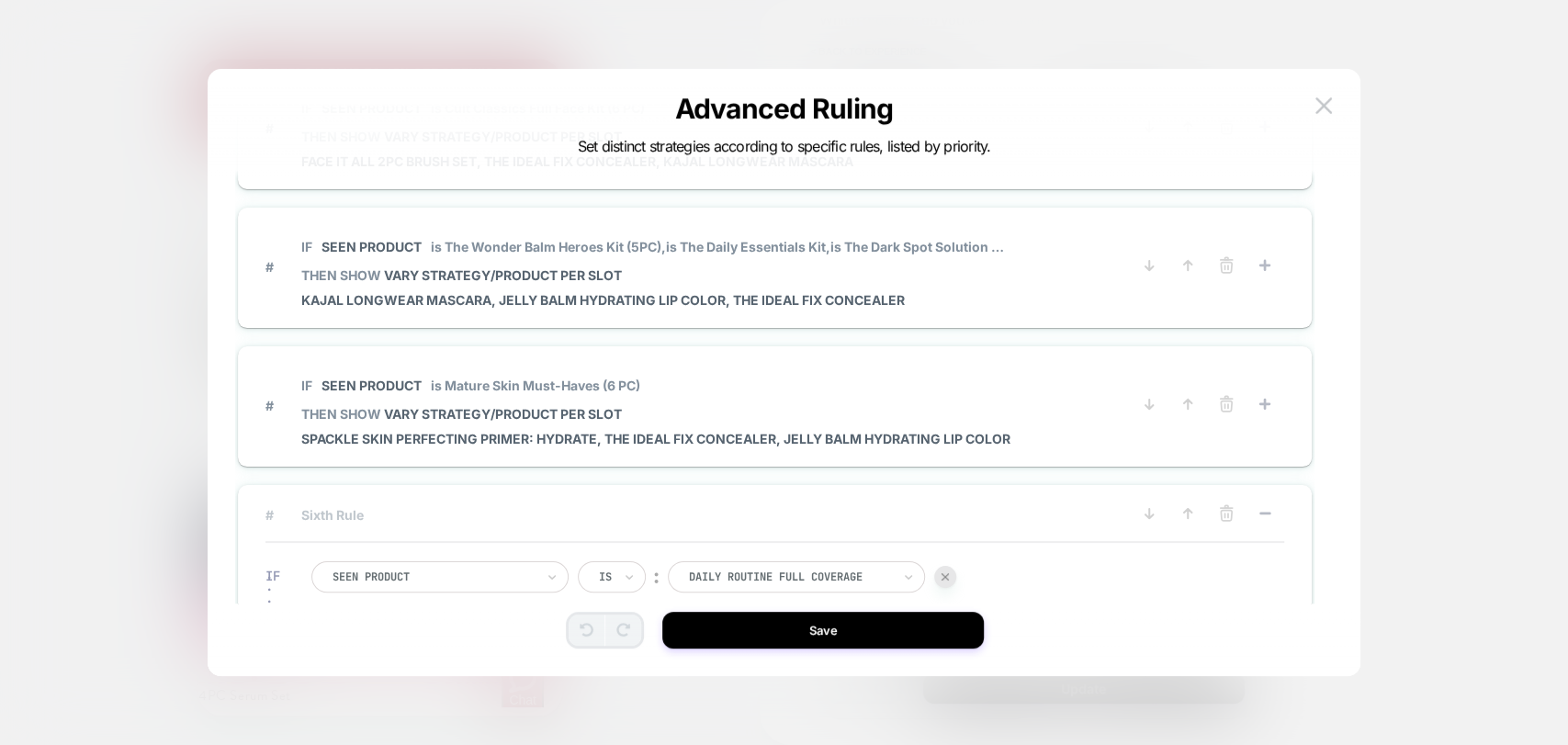
scroll to position [325, 0]
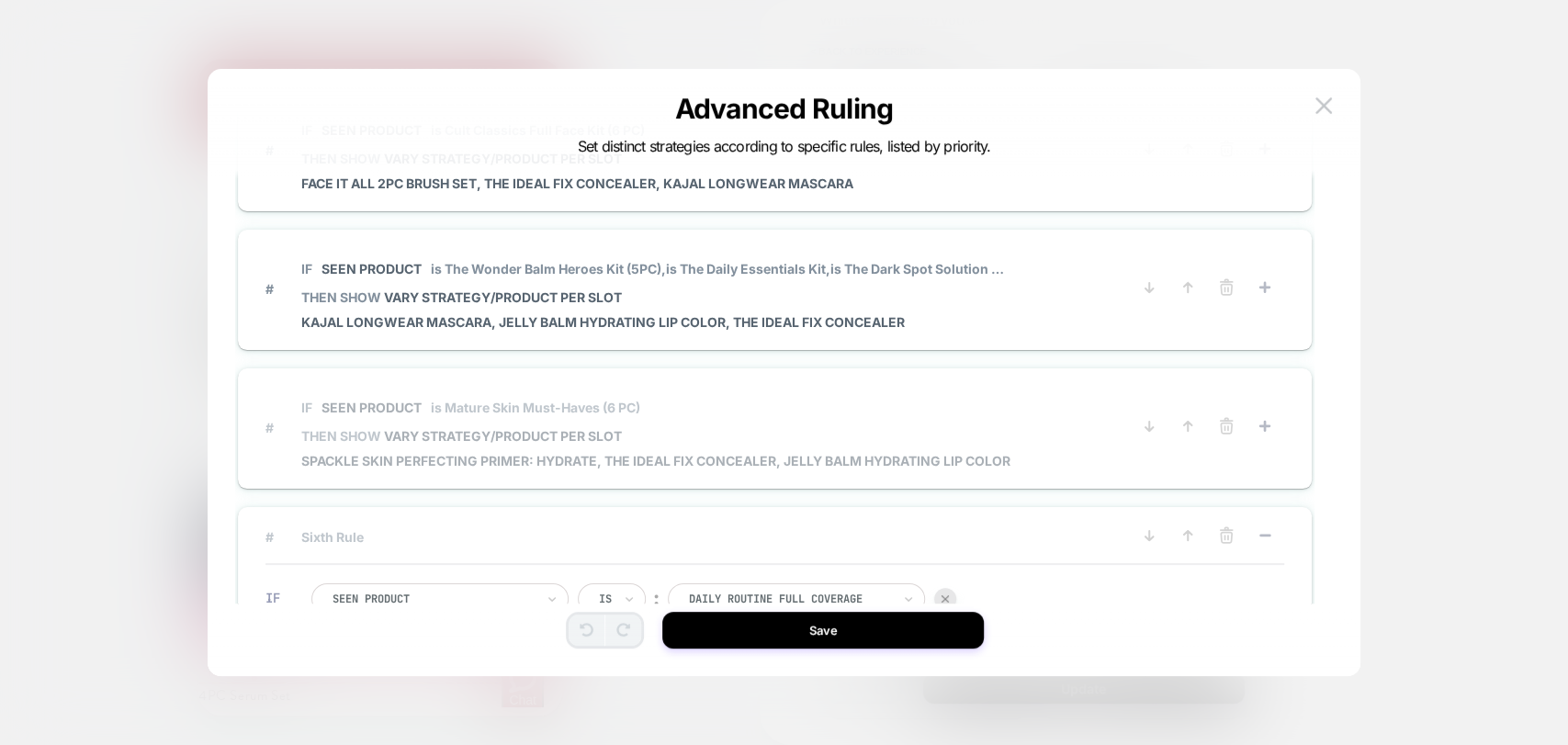
click at [794, 437] on span "THEN SHOW VARY STRATEGY/PRODUCT PER SLOT" at bounding box center [656, 436] width 709 height 15
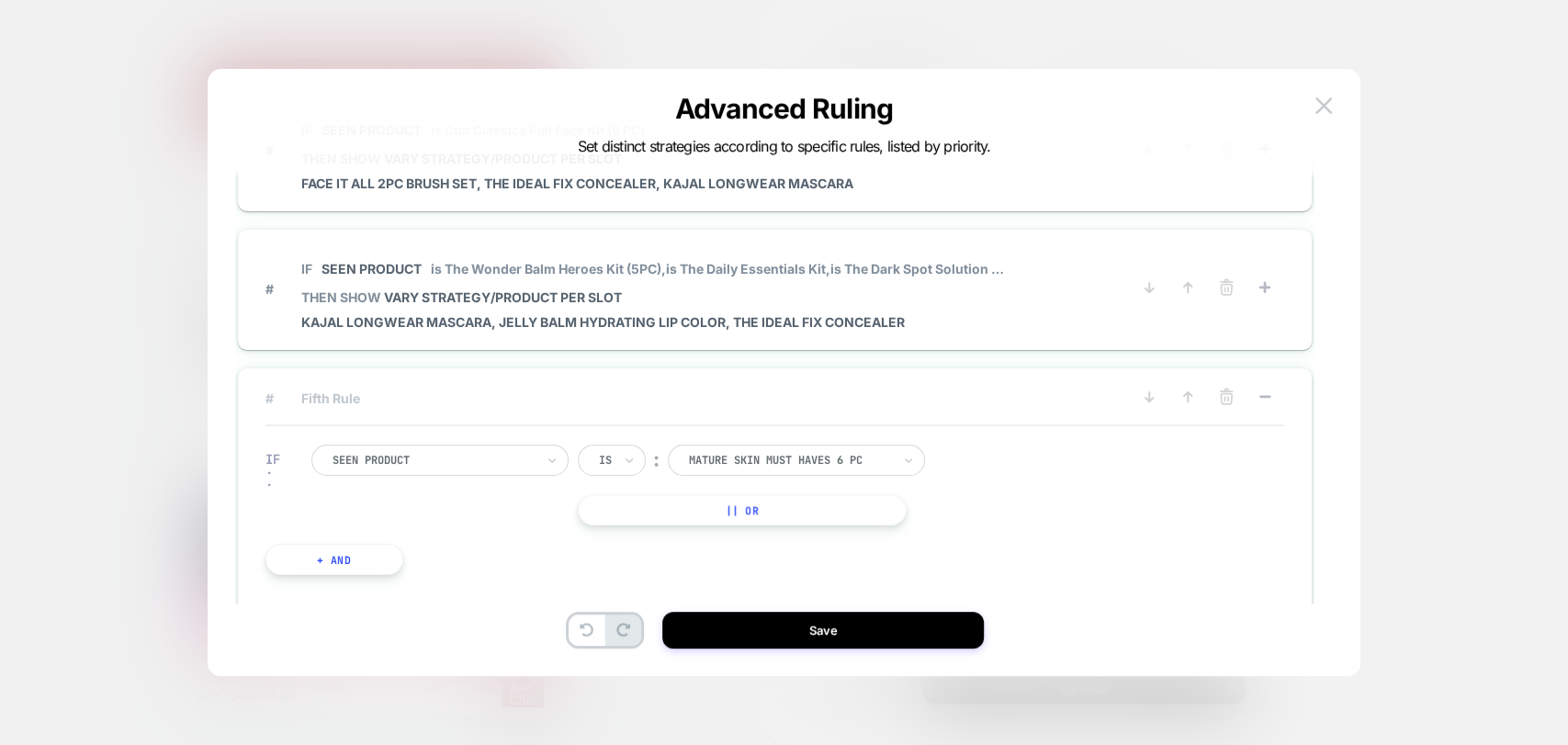
scroll to position [88, 0]
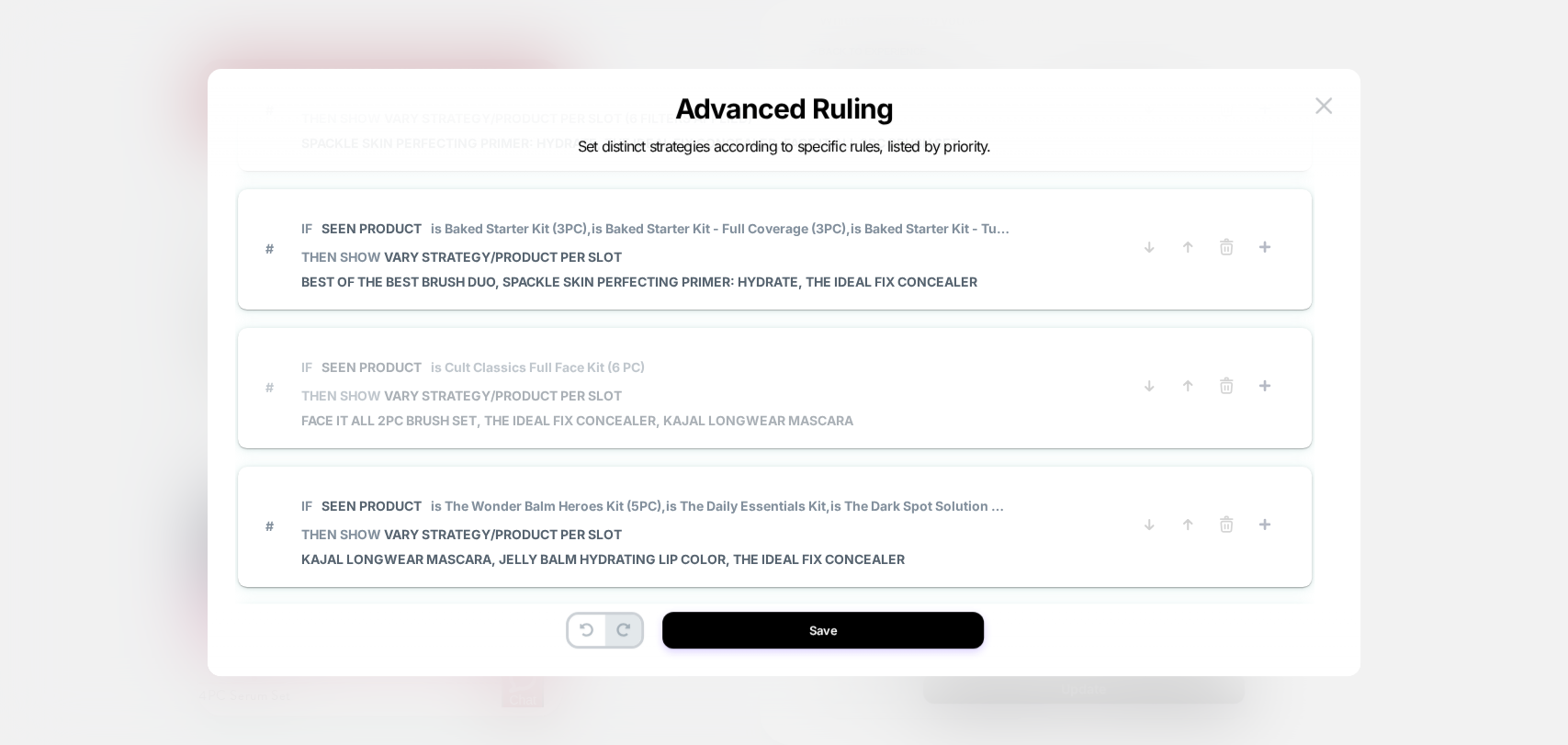
click at [526, 425] on span "Face it All 2PC Brush Set, The Ideal Fix Concealer, Kajal Longwear Mascara" at bounding box center [578, 420] width 552 height 15
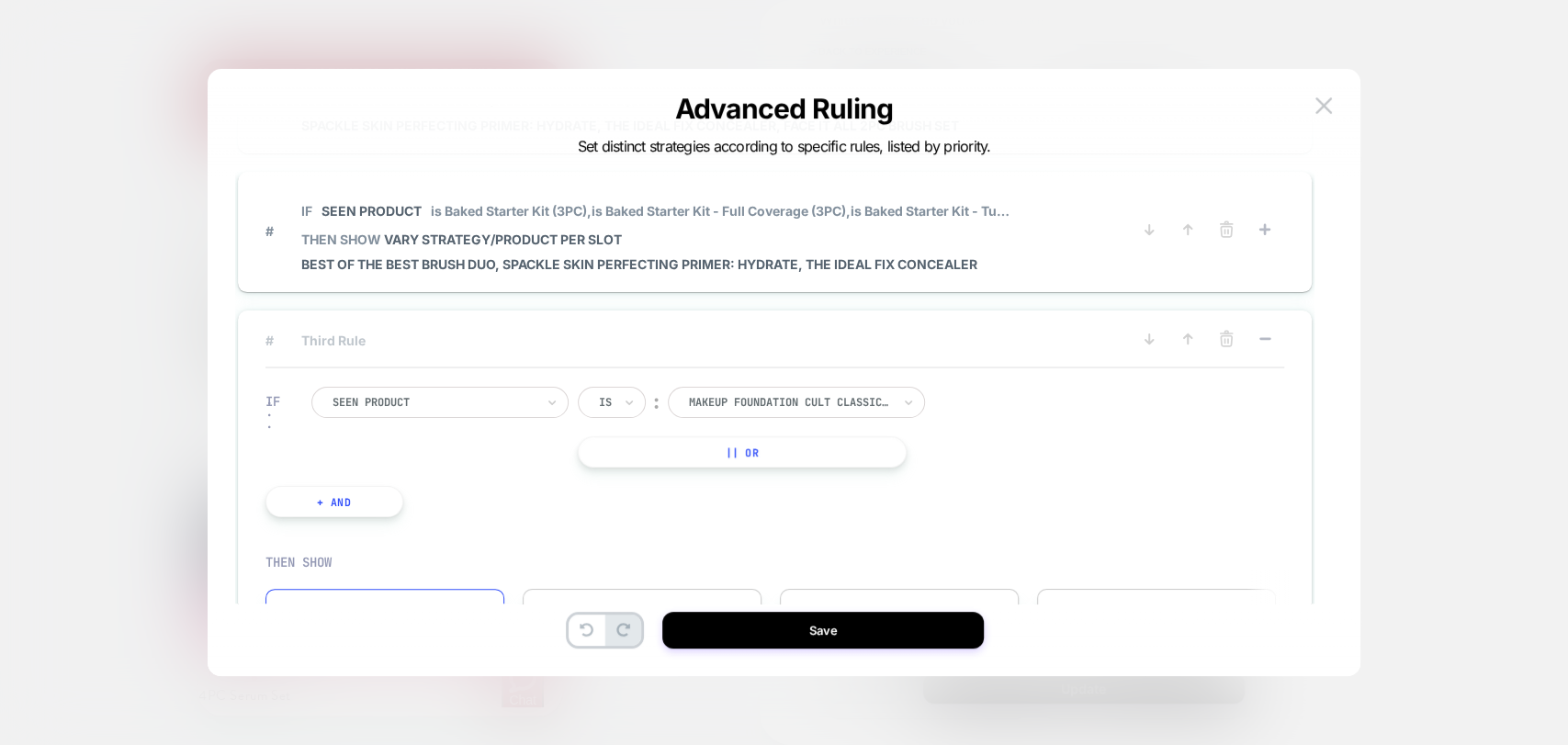
scroll to position [0, 0]
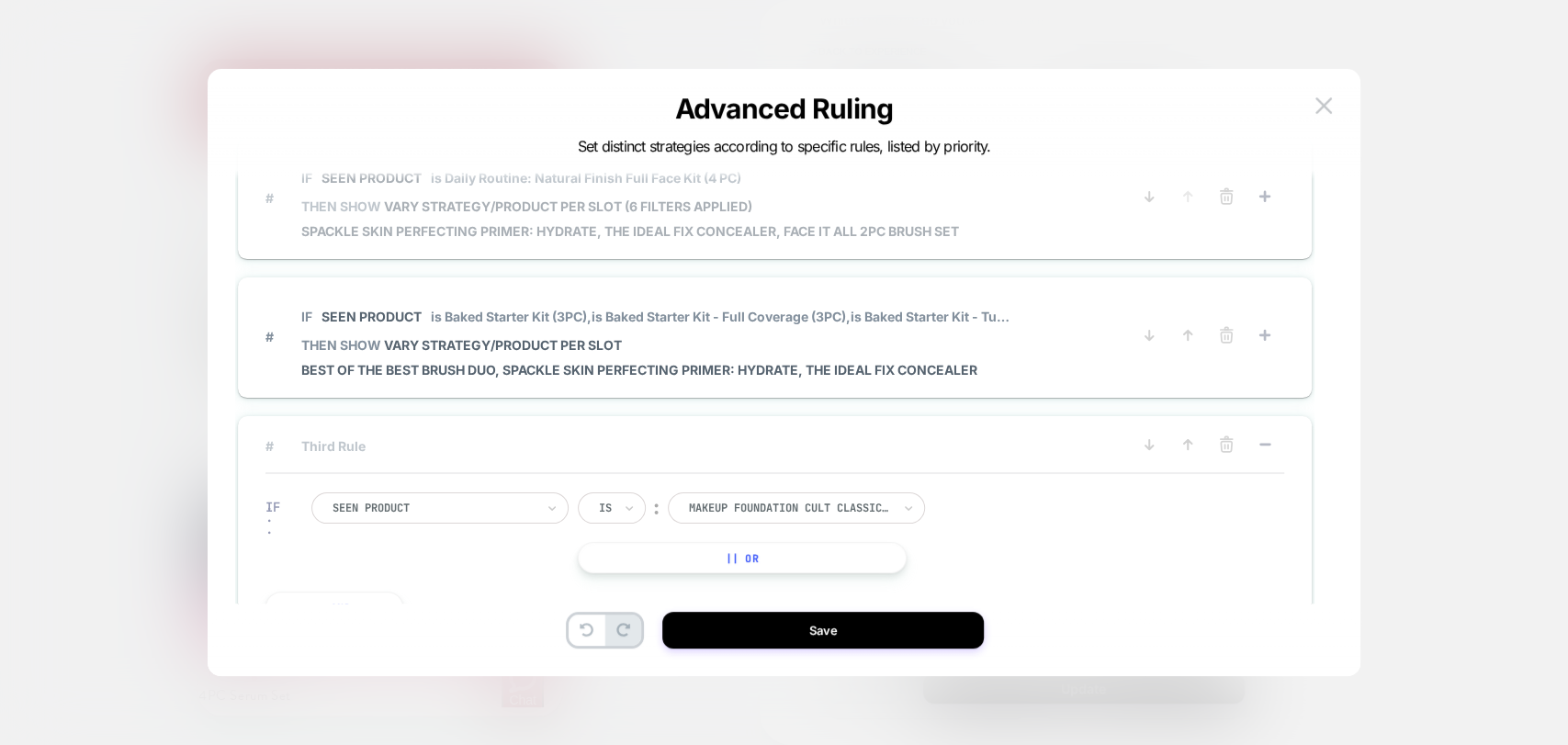
click at [727, 230] on span "Spackle Skin Perfecting Primer: Hydrate, The Ideal Fix Concealer, Face it All 2…" at bounding box center [630, 231] width 658 height 15
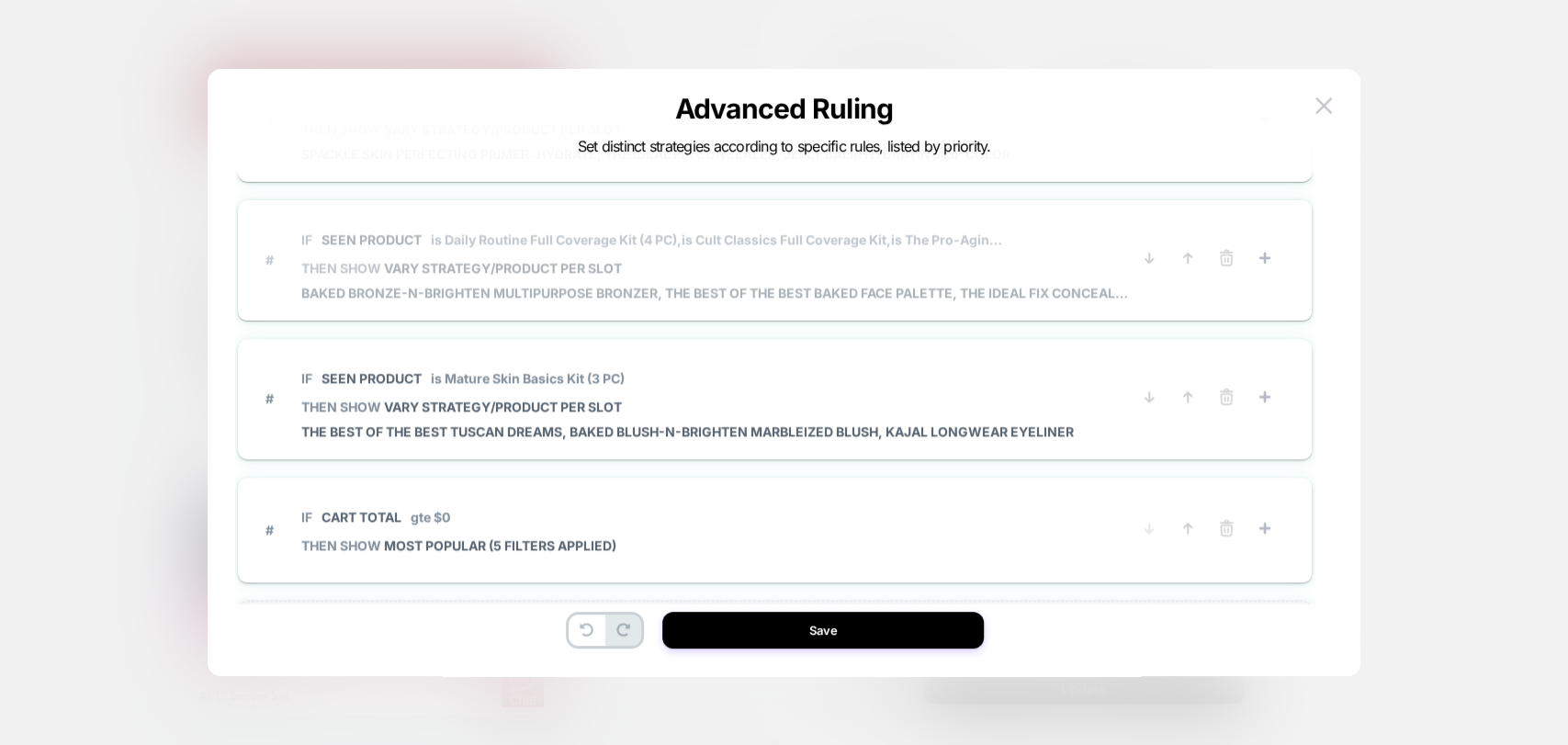
scroll to position [1295, 0]
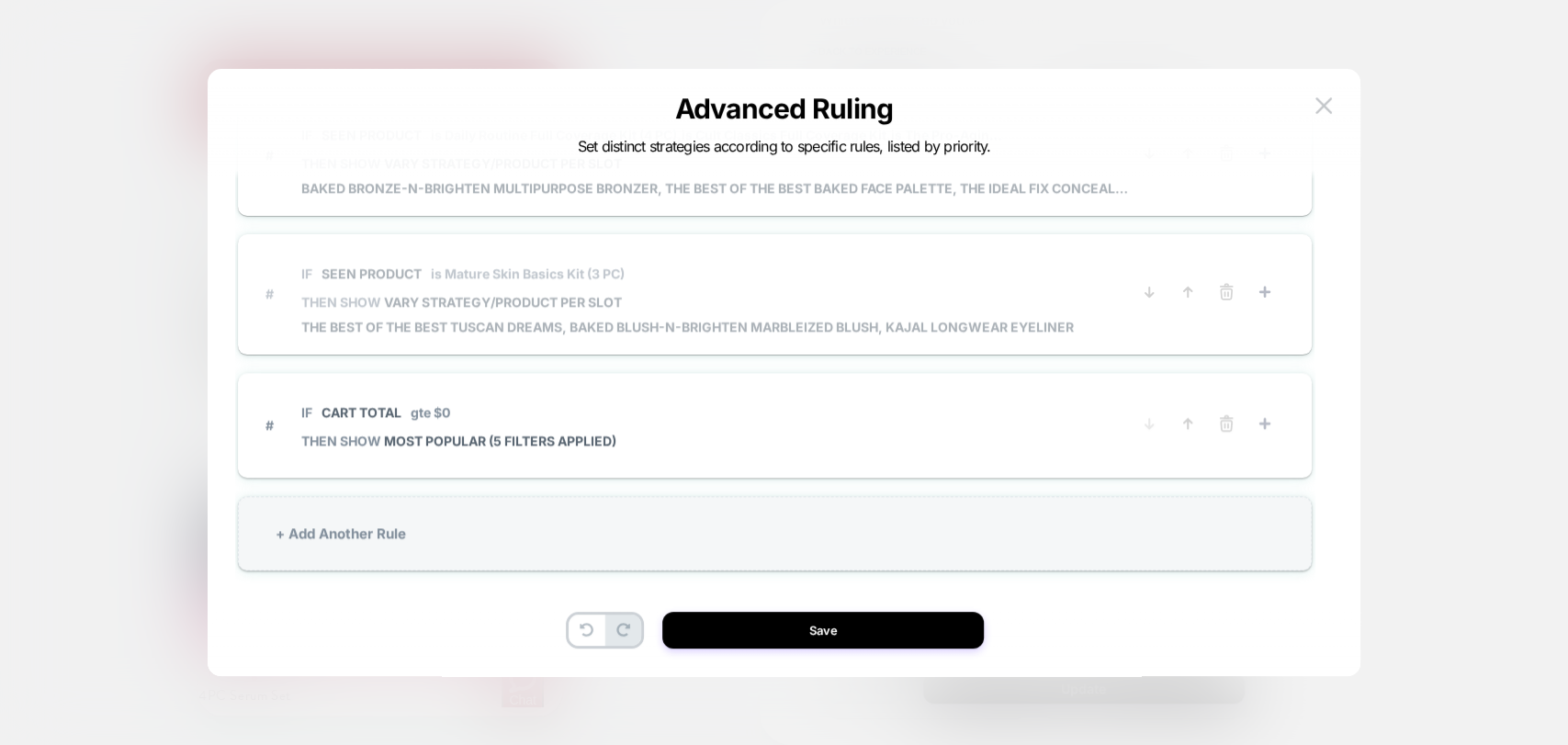
drag, startPoint x: 678, startPoint y: 305, endPoint x: 676, endPoint y: 316, distance: 11.2
click at [677, 313] on div "IF Seen Product is Mature Skin Basics Kit (3 PC) THEN SHOW VARY STRATEGY/PRODUC…" at bounding box center [688, 293] width 772 height 81
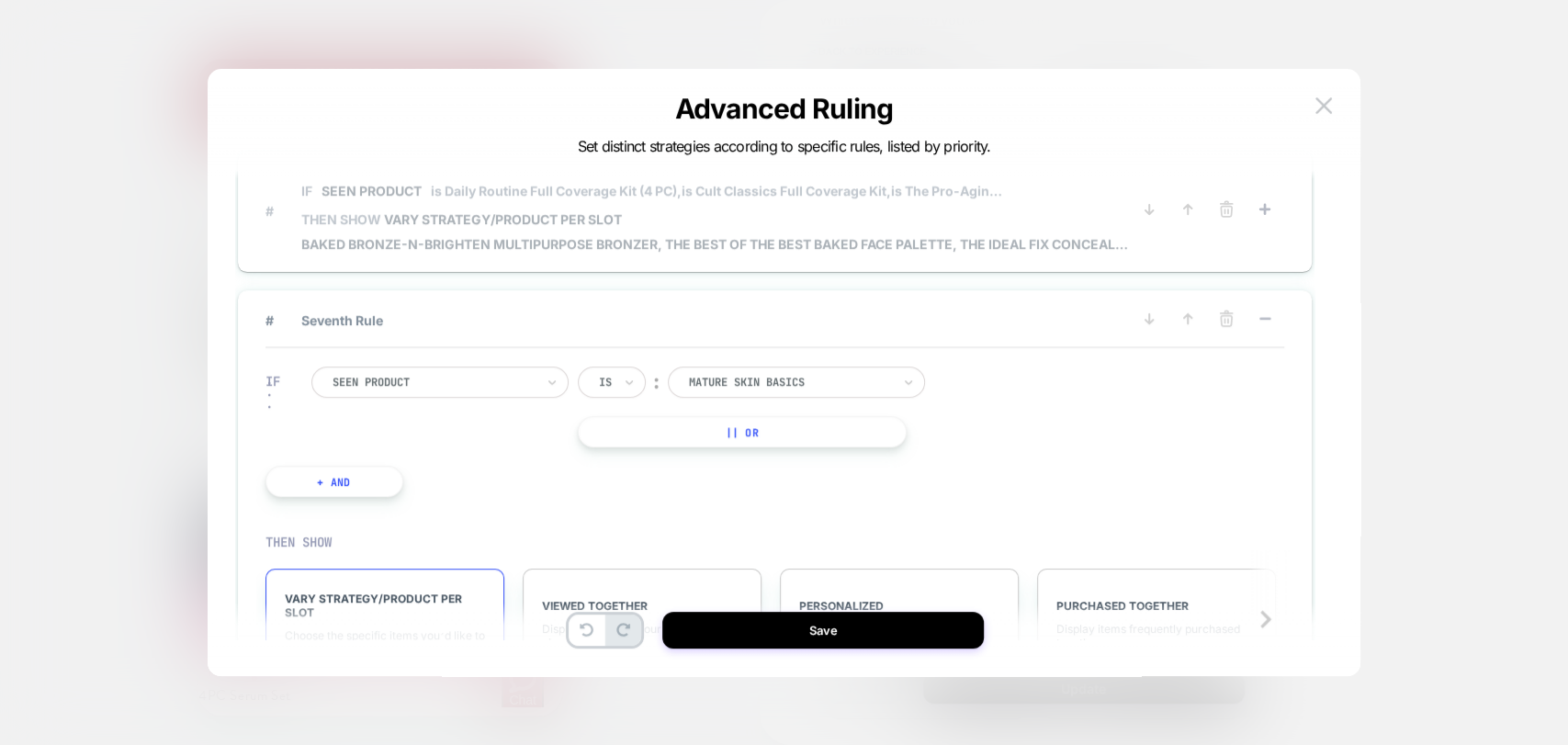
scroll to position [496, 0]
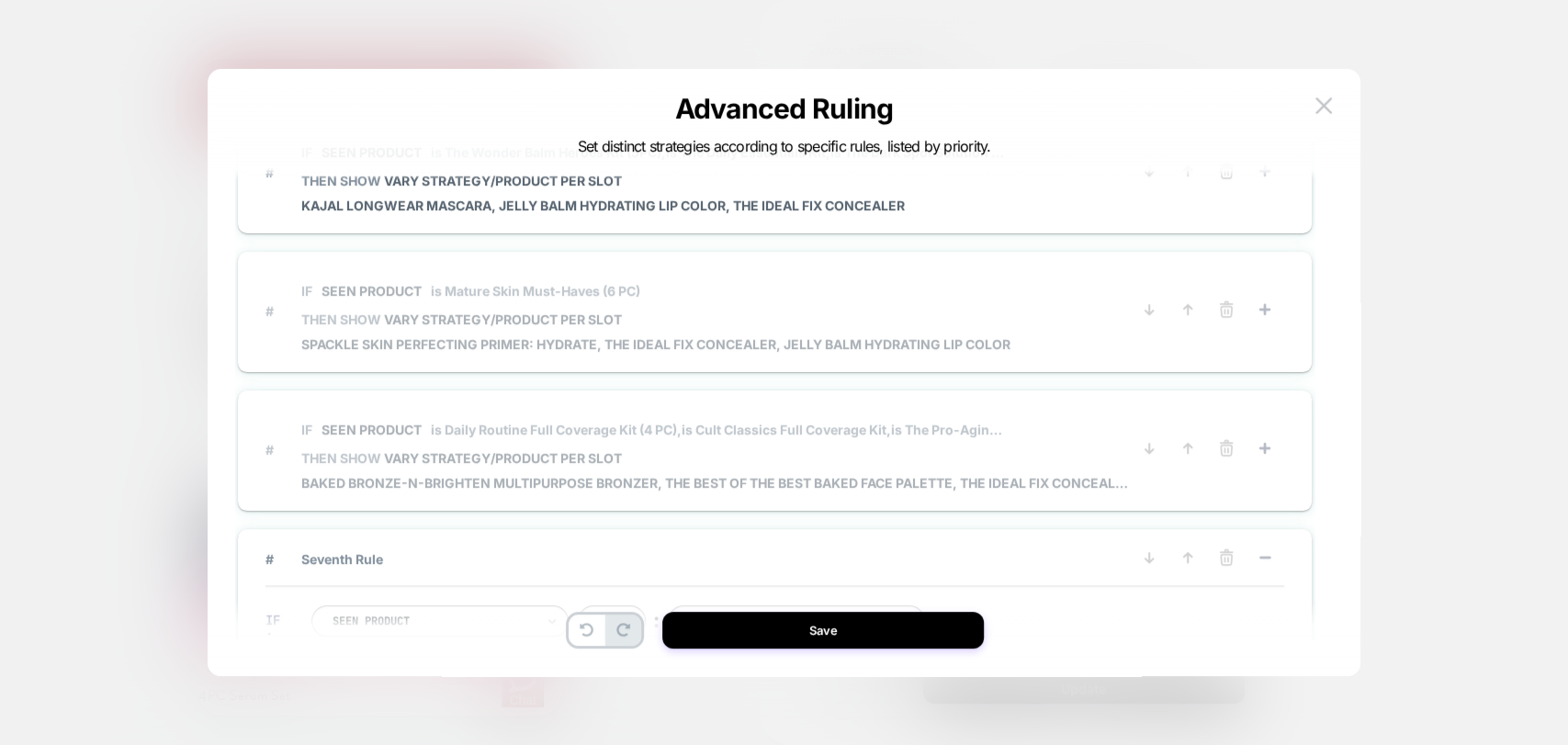
click at [611, 421] on span "is Daily Routine Full Coverage Kit (4 PC)," at bounding box center [557, 429] width 251 height 15
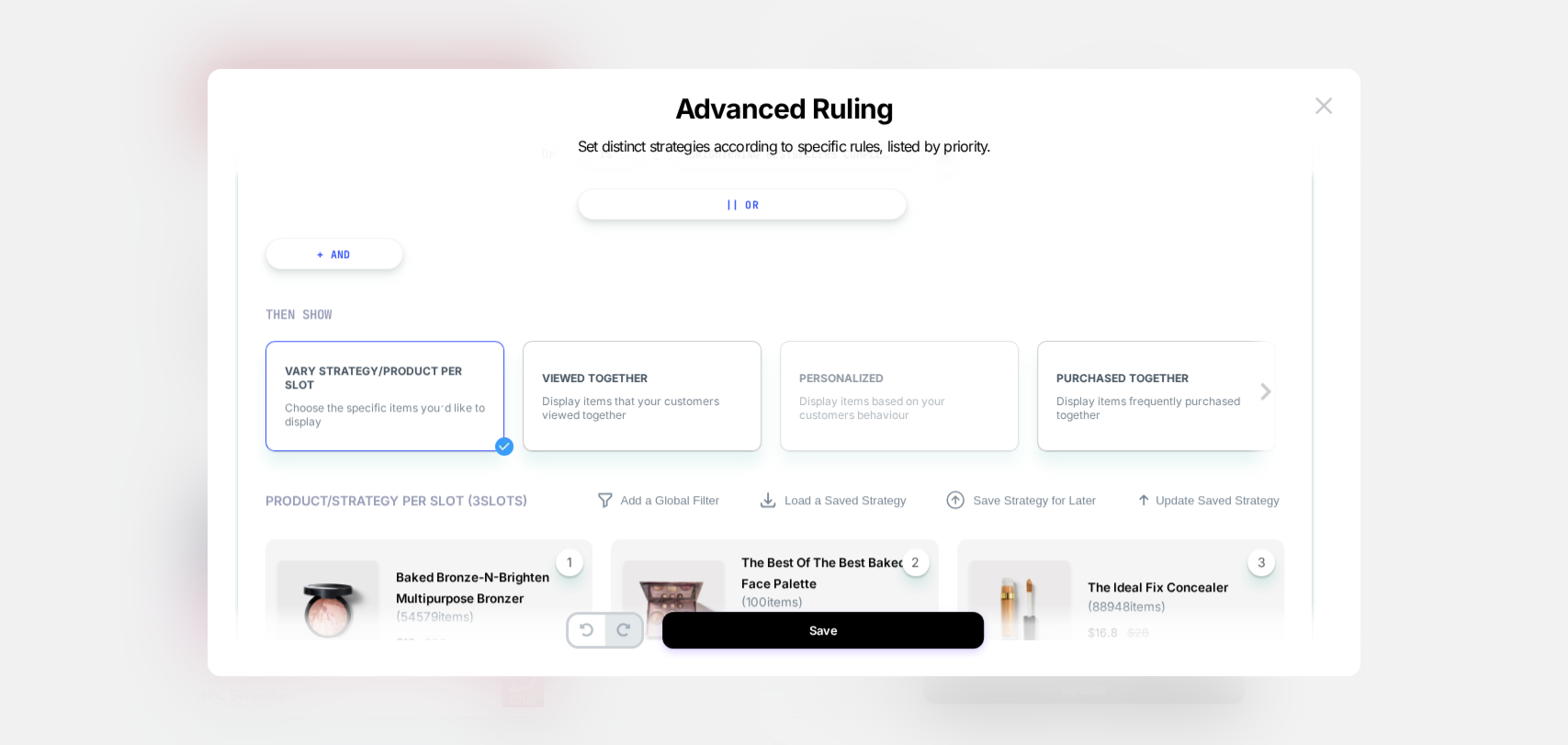
scroll to position [734, 0]
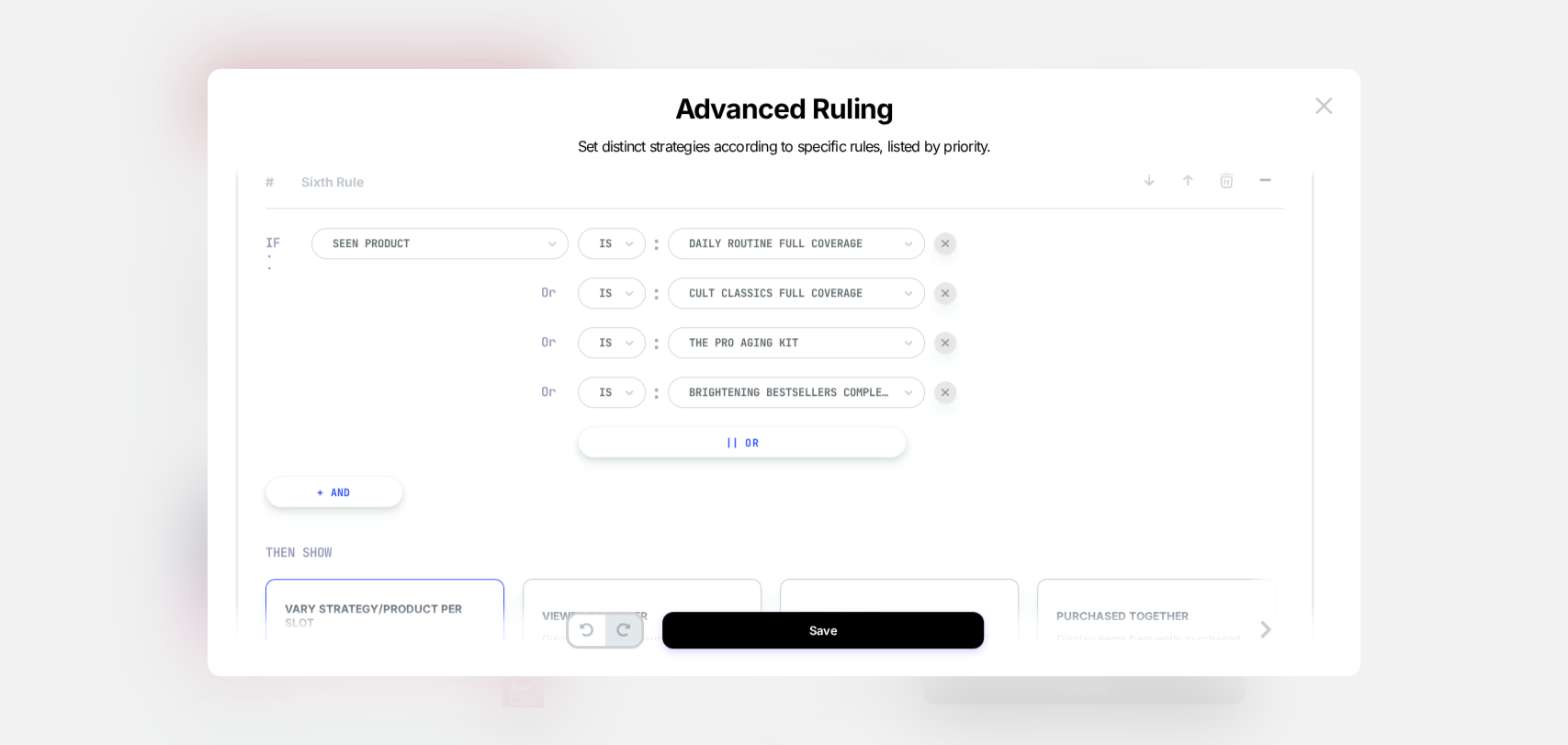
click at [777, 428] on button "|| Or" at bounding box center [741, 441] width 329 height 32
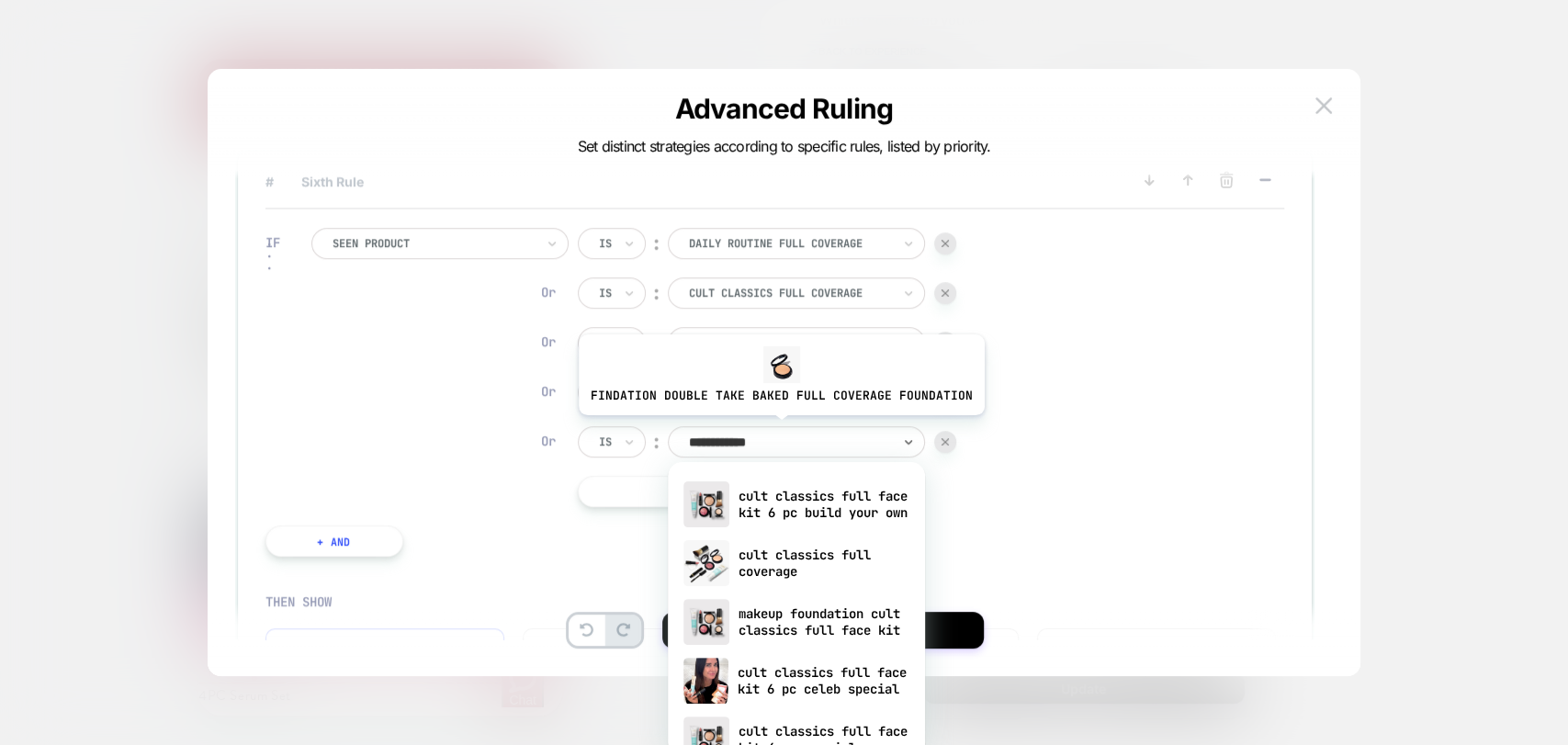
type input "**********"
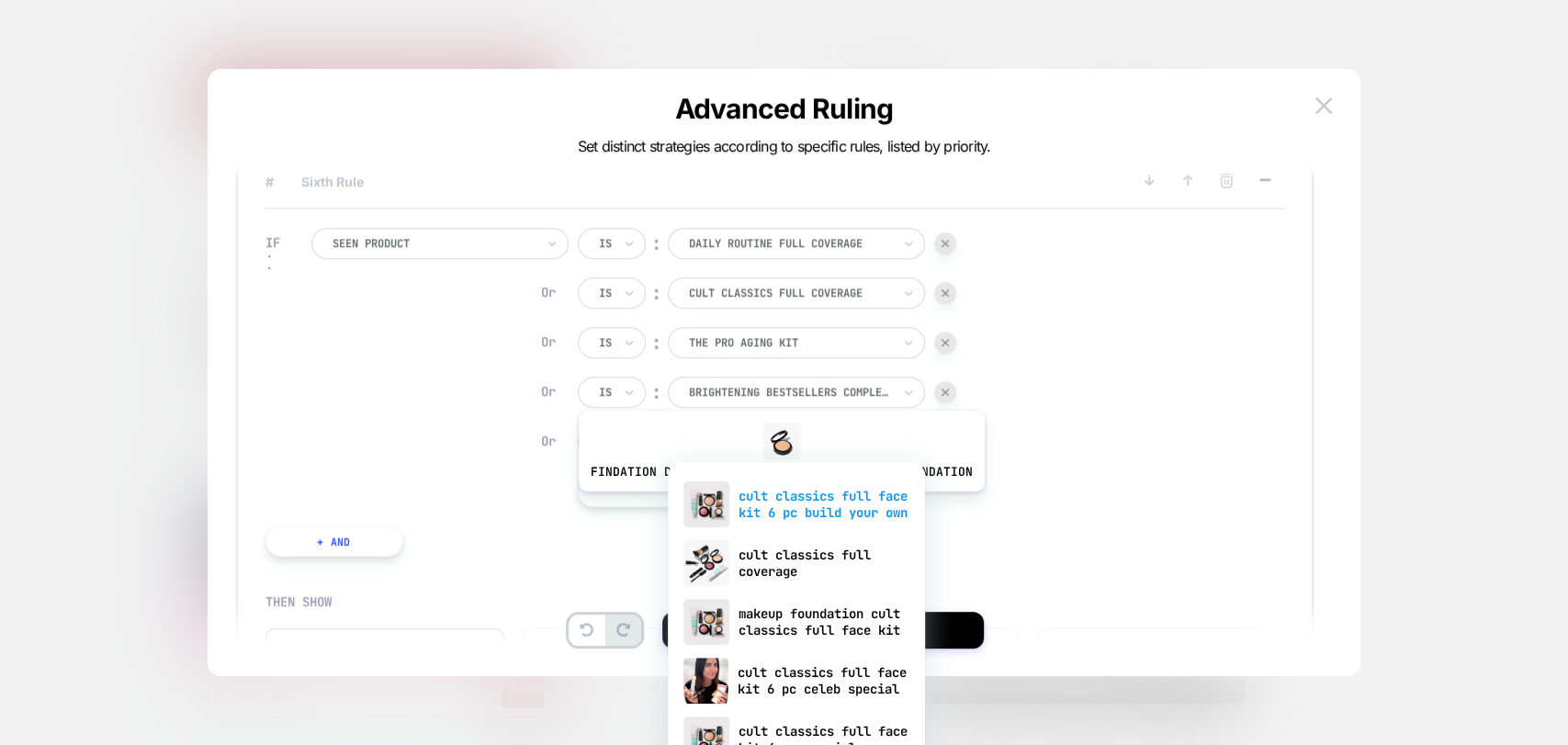
click at [777, 504] on div "cult classics full face kit 6 pc build your own" at bounding box center [796, 504] width 239 height 58
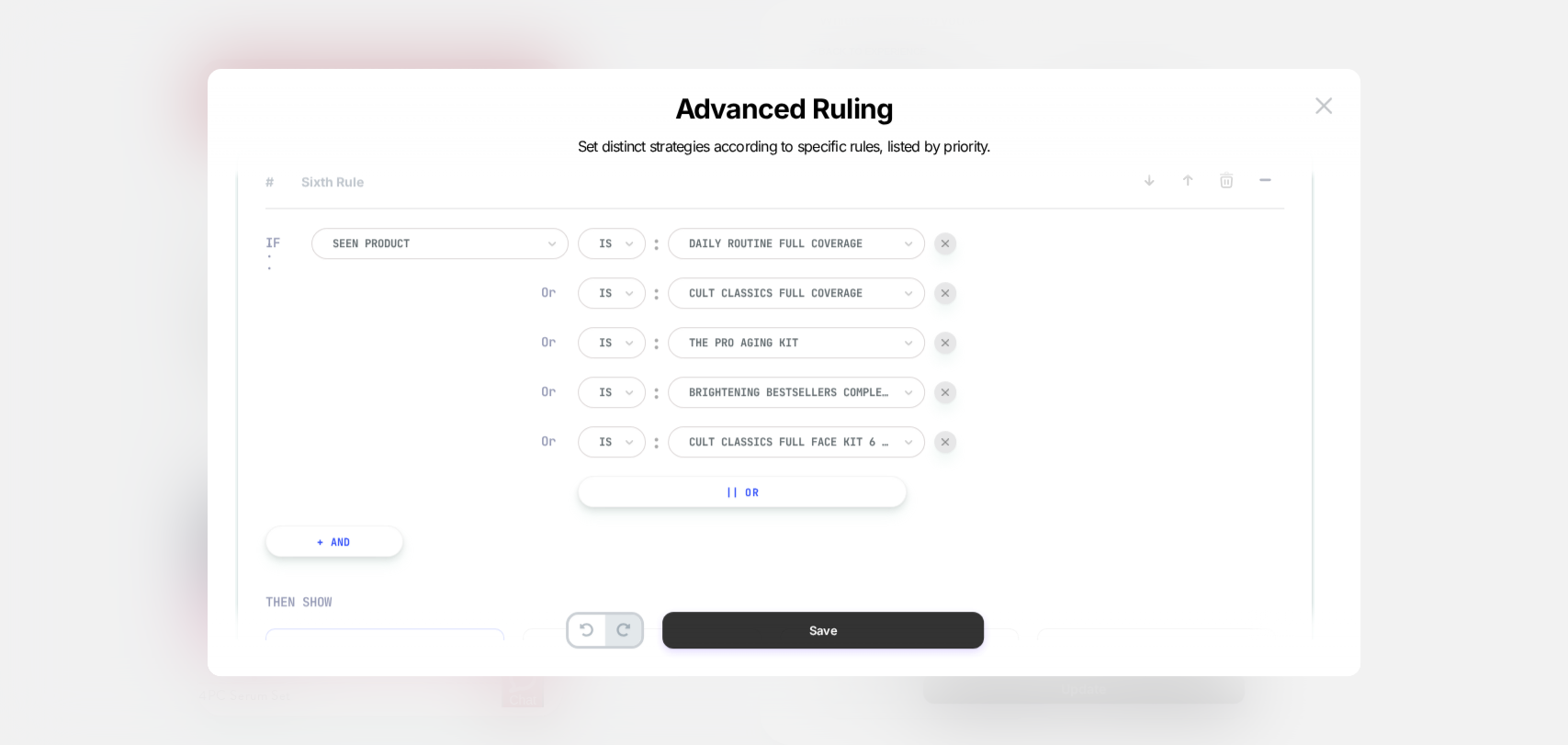
click at [918, 631] on button "Save" at bounding box center [823, 630] width 322 height 36
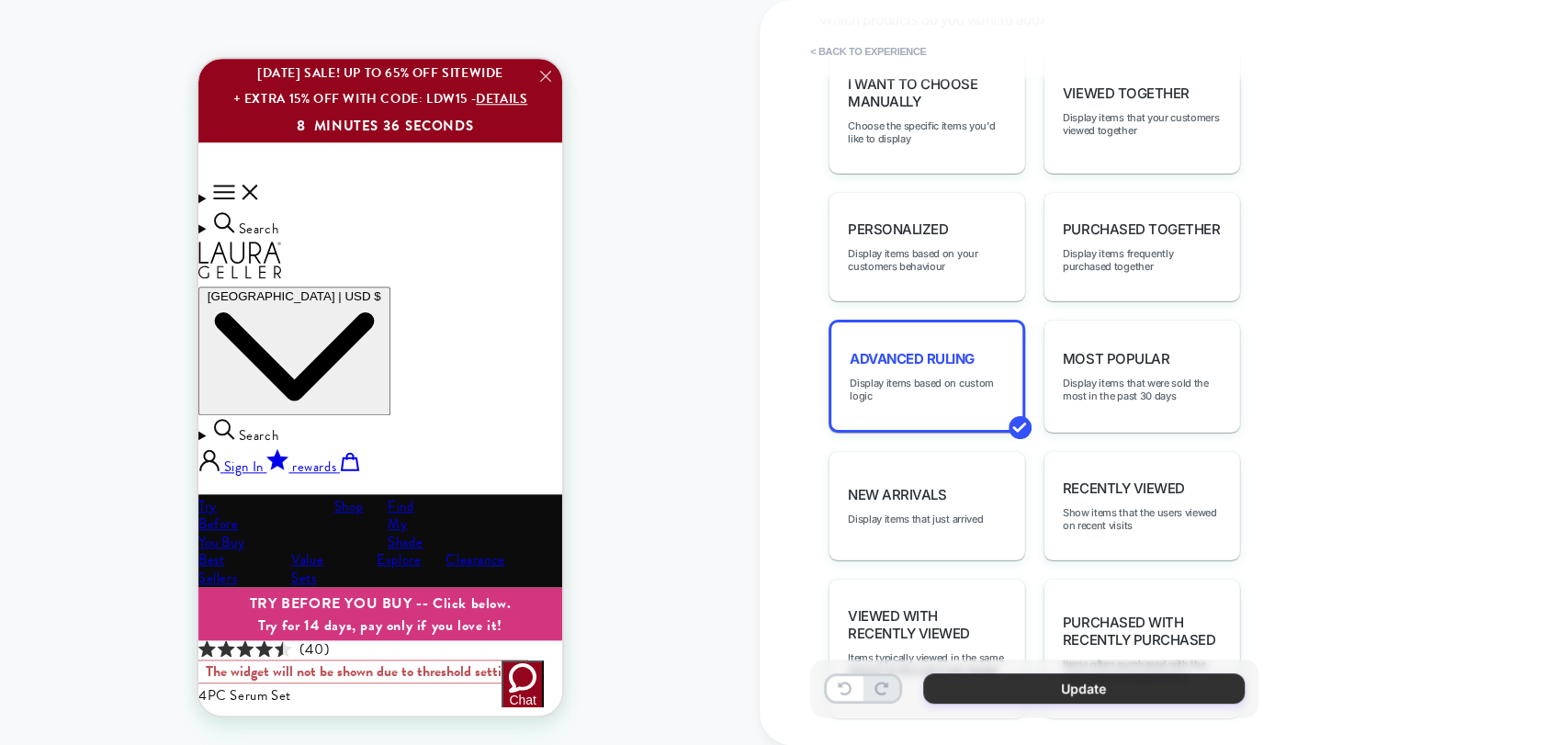
click at [975, 683] on button "Update" at bounding box center [1084, 689] width 322 height 31
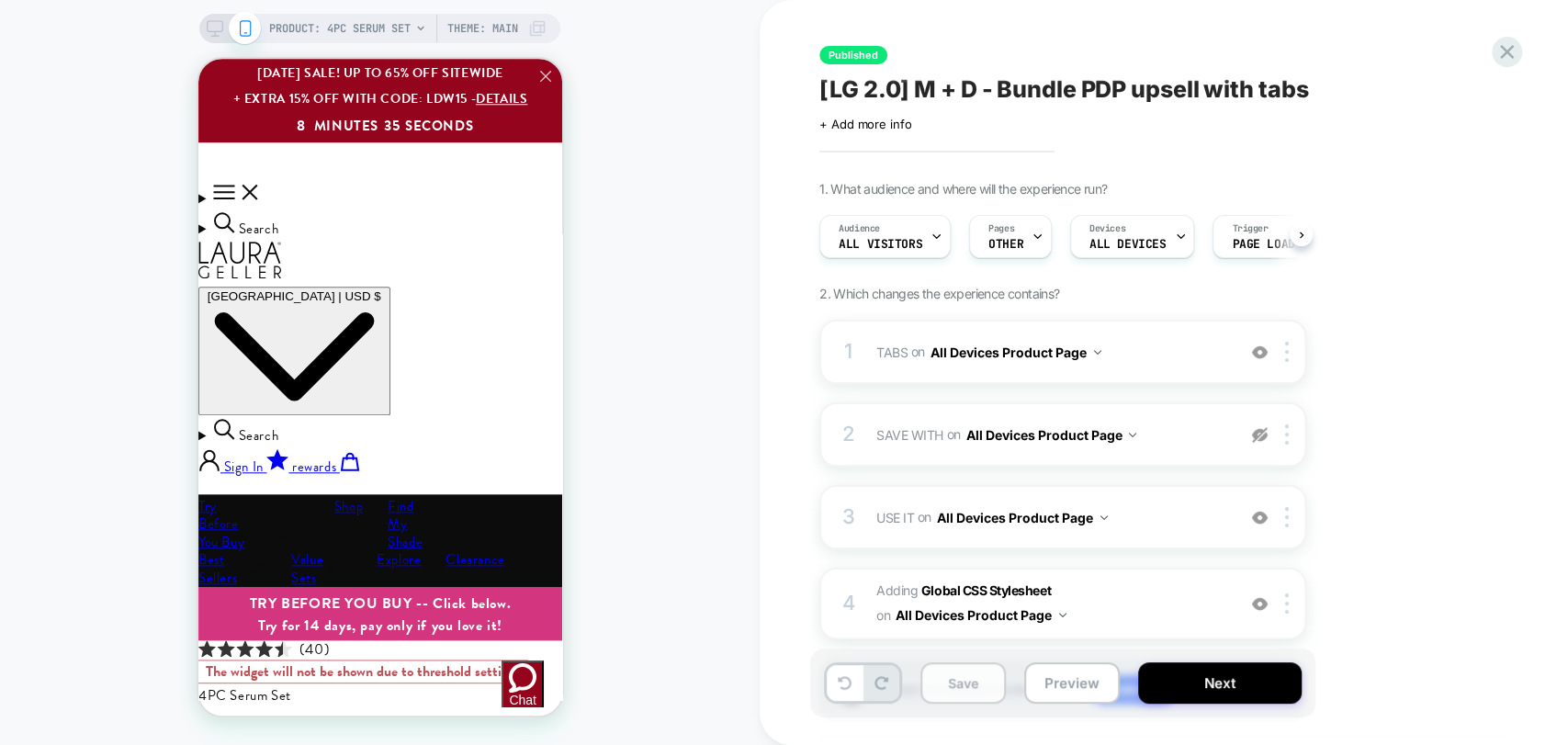
click at [947, 691] on button "Save" at bounding box center [963, 682] width 85 height 41
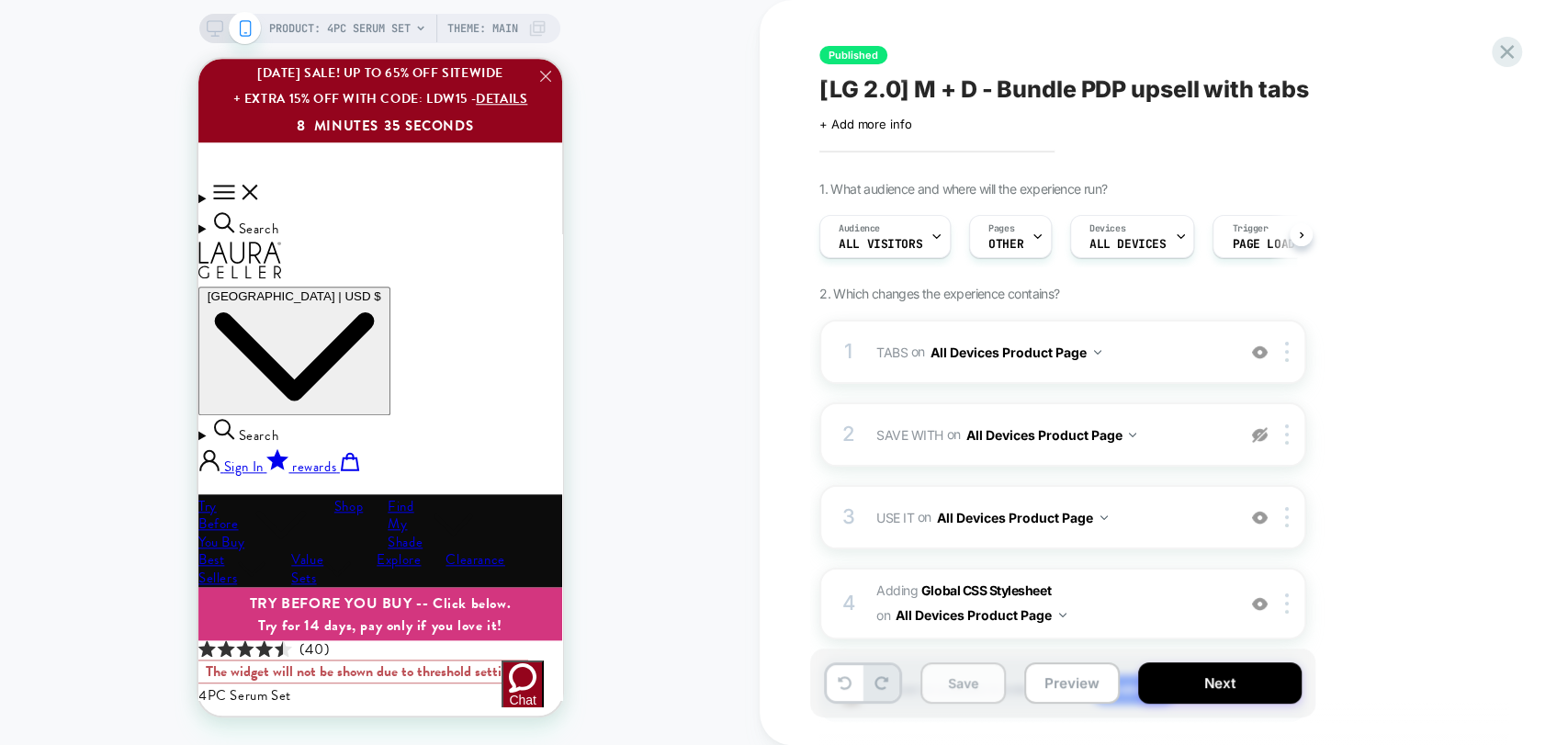
click at [947, 691] on button "Save" at bounding box center [963, 682] width 85 height 41
click at [1219, 681] on button "Next" at bounding box center [1219, 682] width 164 height 41
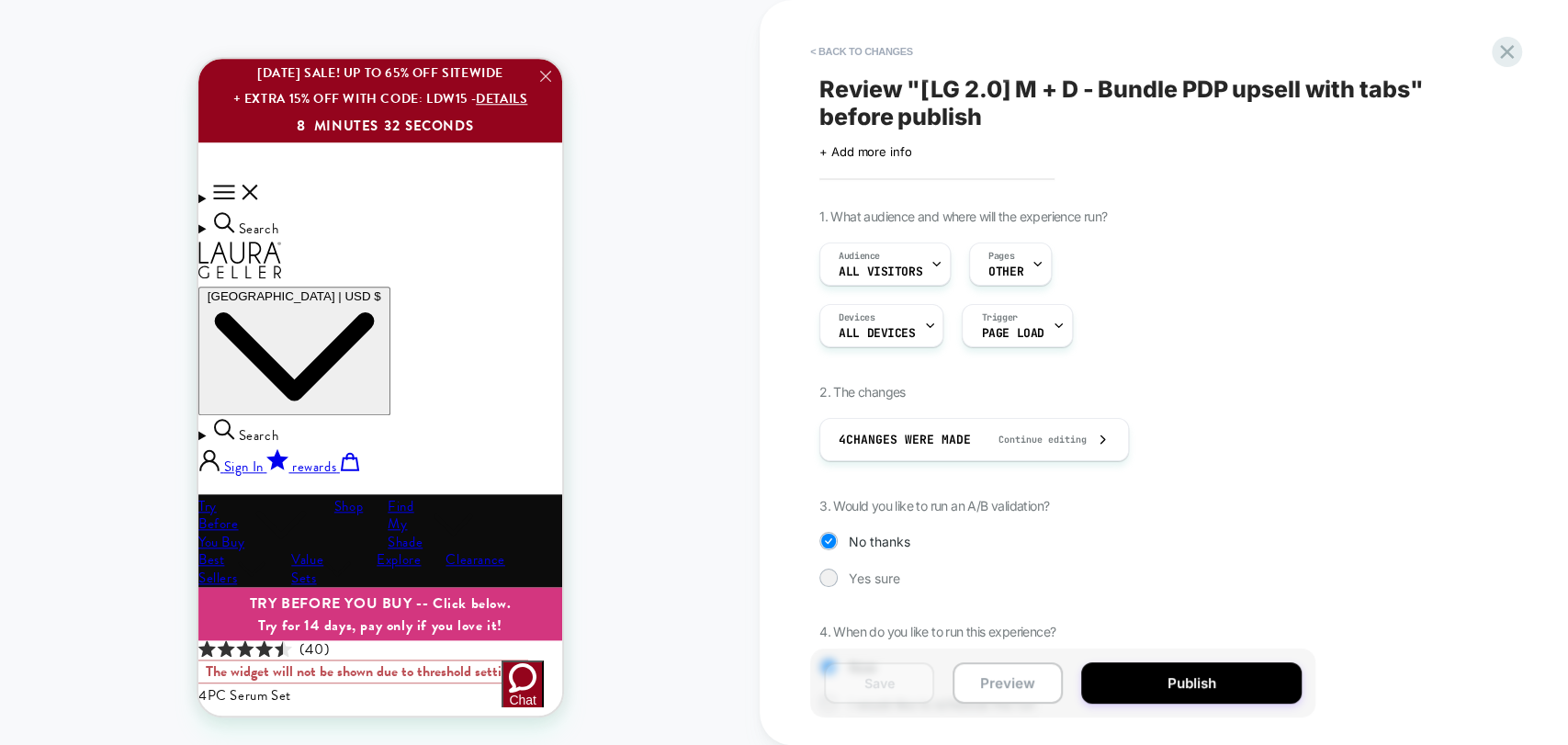
click at [1219, 681] on button "Publish" at bounding box center [1192, 682] width 220 height 41
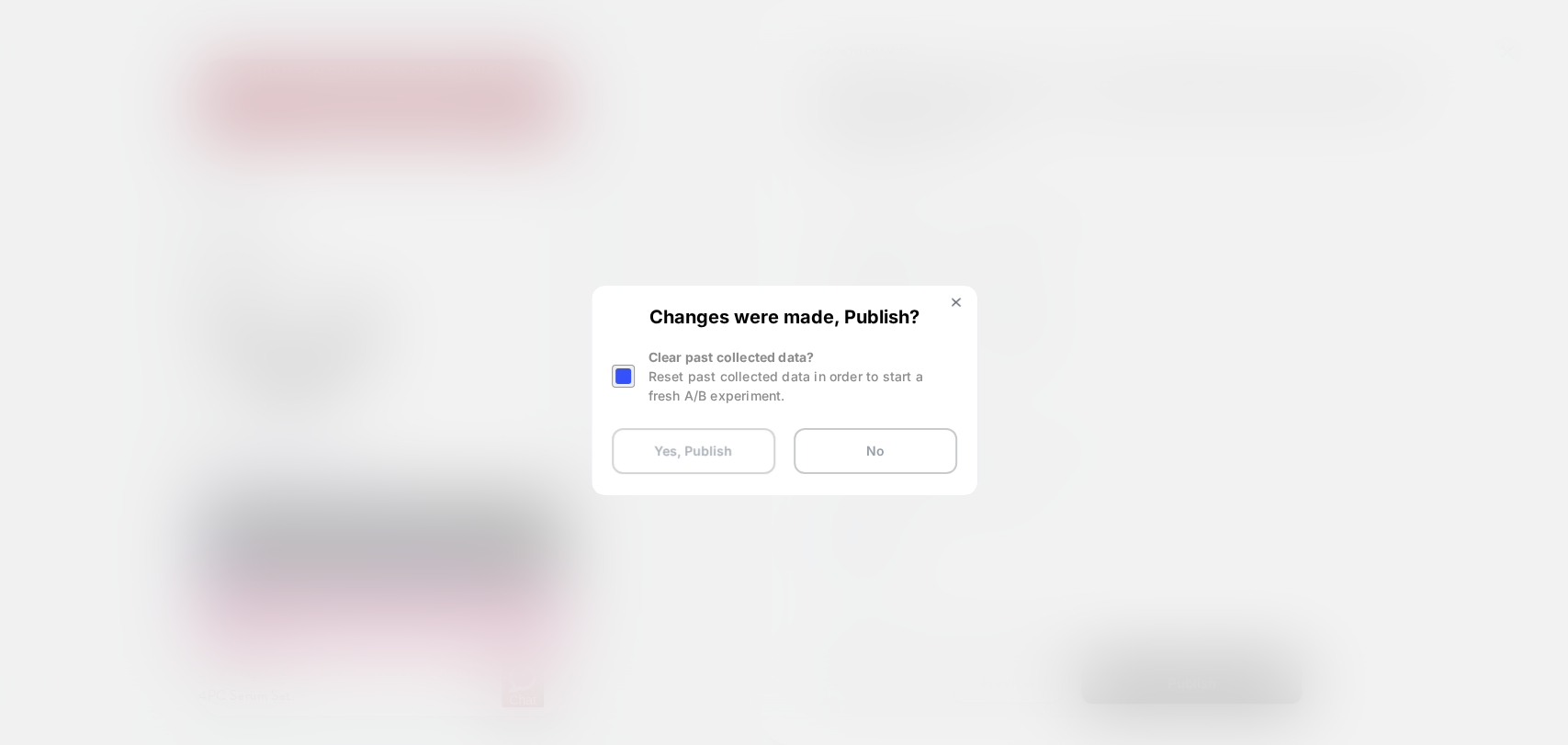
click at [736, 450] on button "Yes, Publish" at bounding box center [693, 451] width 164 height 46
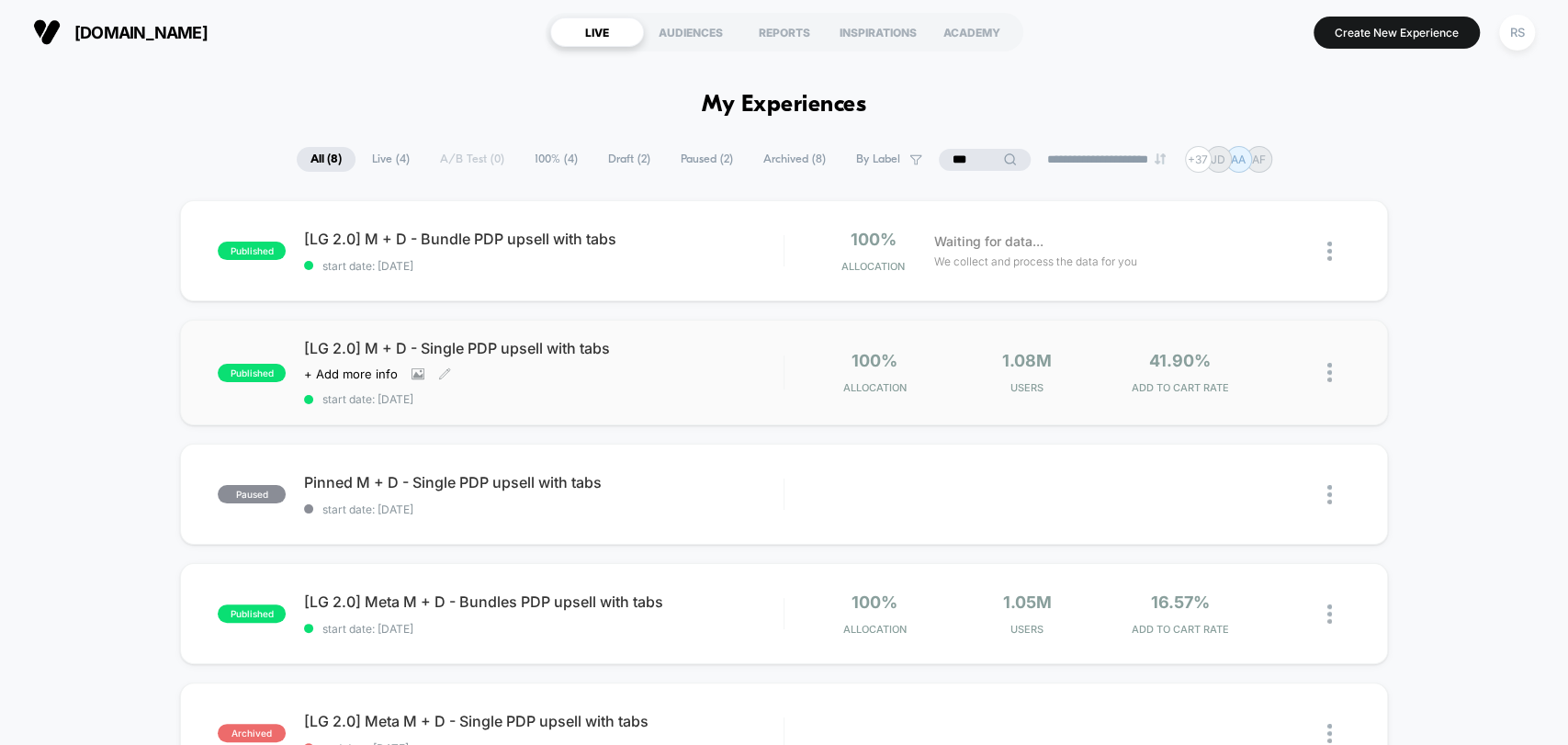
click at [728, 376] on div "[LG 2.0] M + D - Single PDP upsell with tabs Click to view images Click to edit…" at bounding box center [543, 372] width 479 height 67
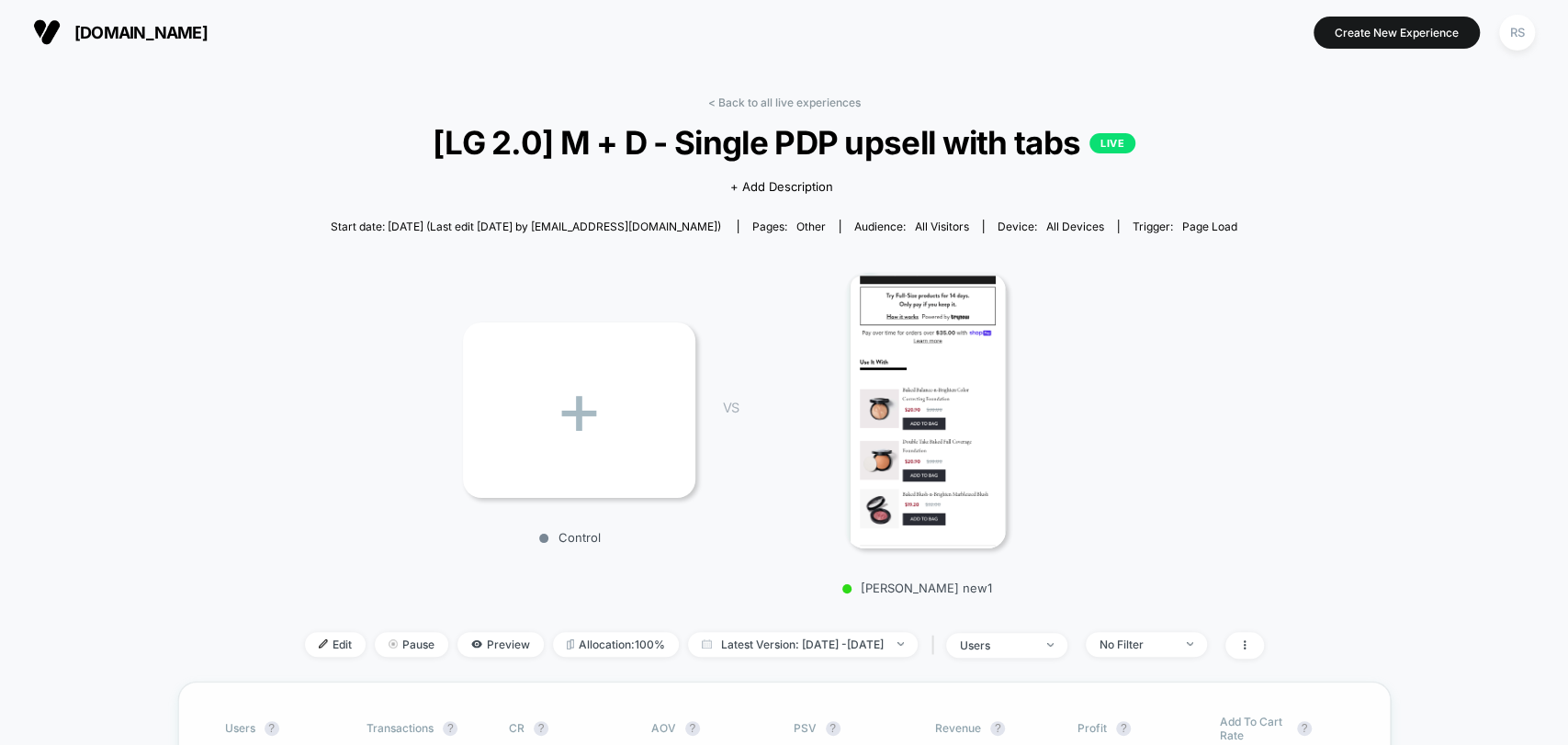
scroll to position [237, 0]
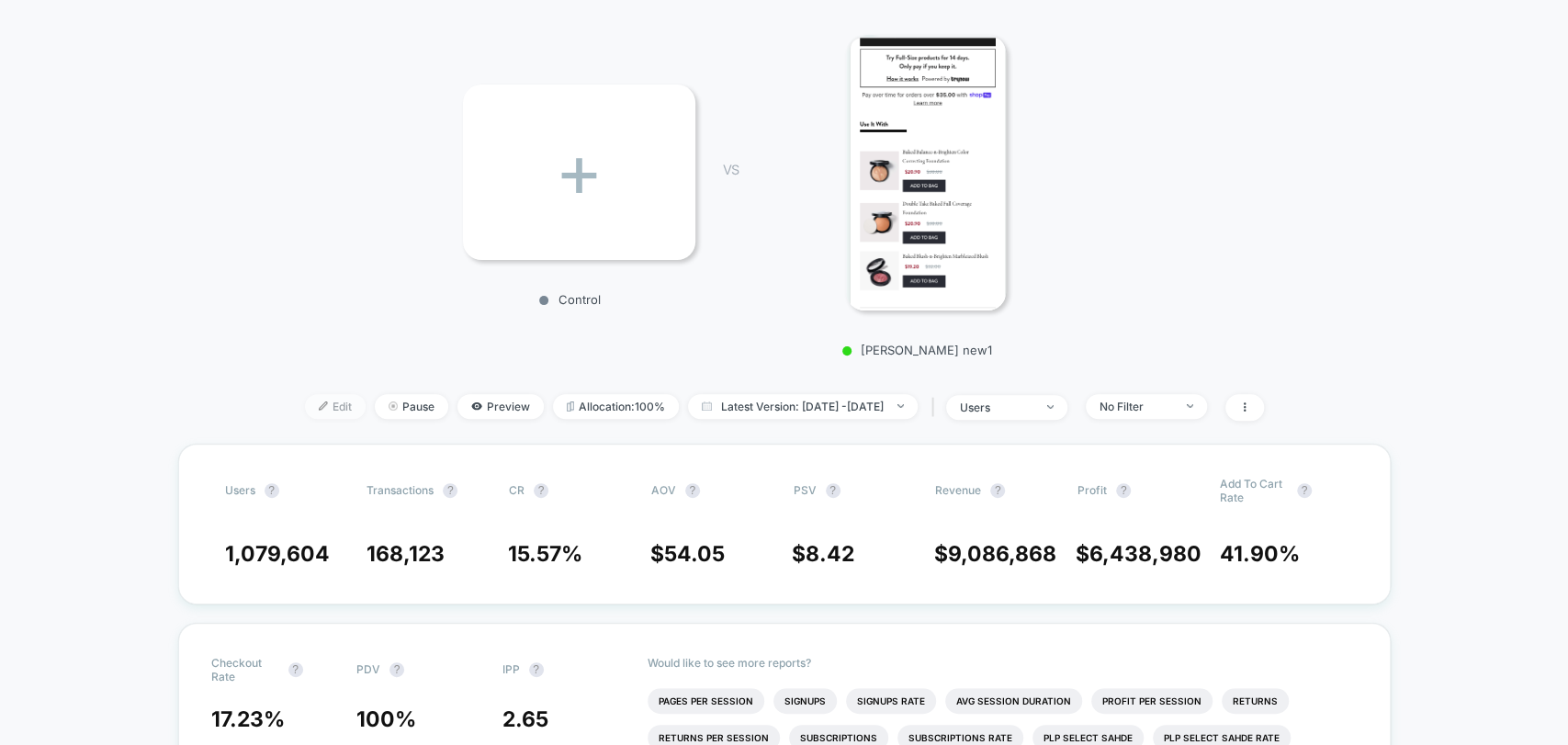
click at [310, 410] on span "Edit" at bounding box center [334, 406] width 60 height 25
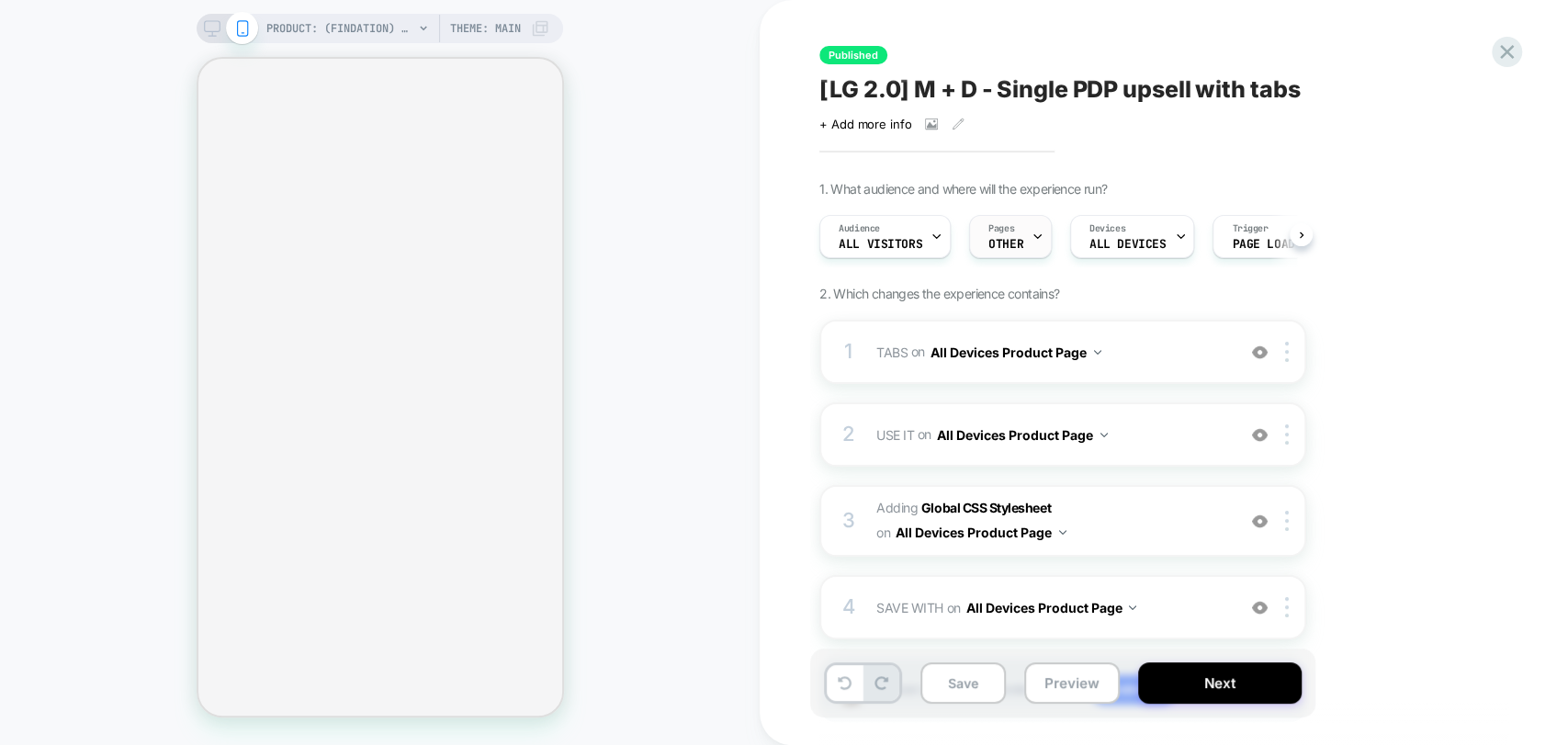
scroll to position [0, 1]
click at [1038, 225] on div "Pages OTHER" at bounding box center [1010, 236] width 82 height 43
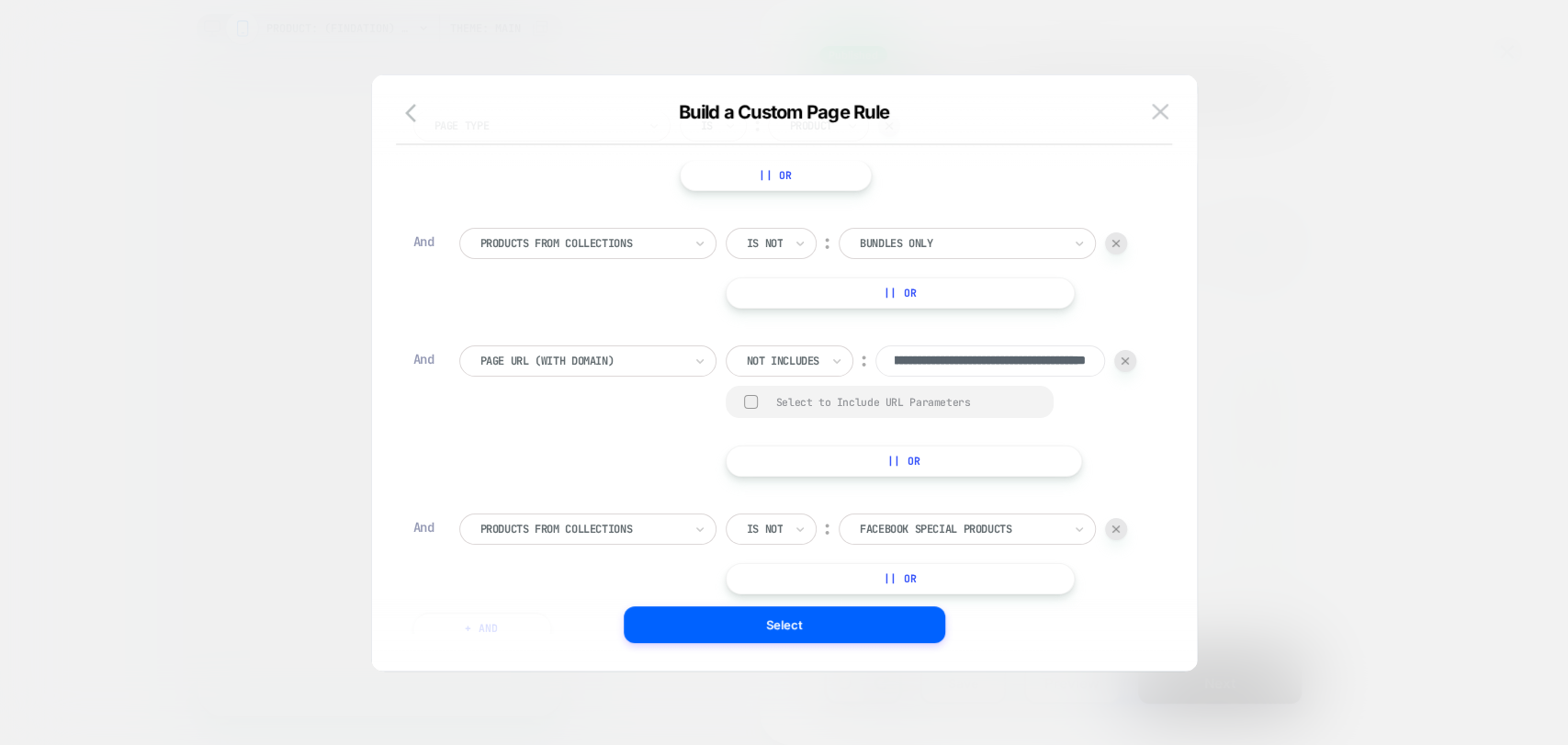
scroll to position [223, 0]
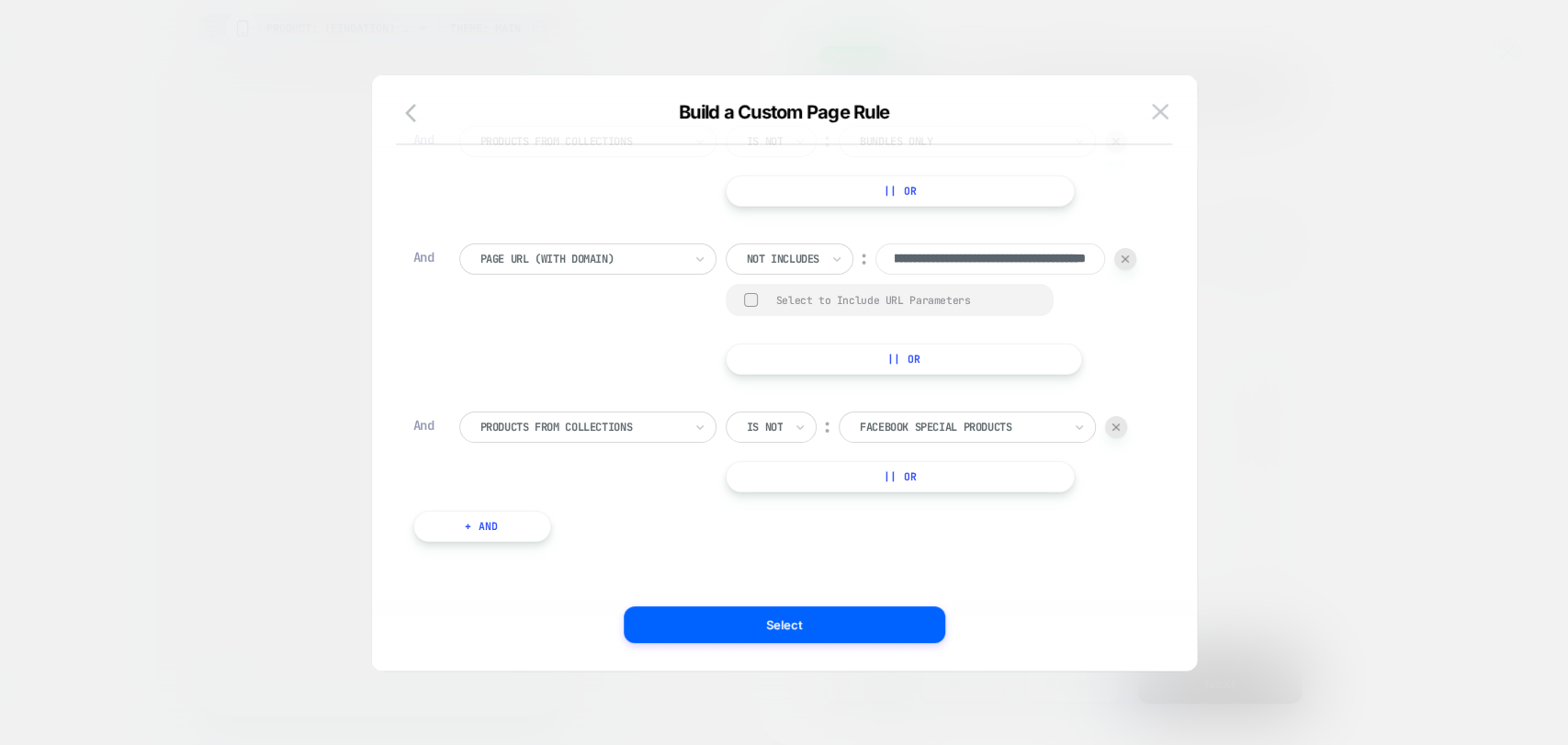
click at [485, 531] on button "+ And" at bounding box center [483, 526] width 138 height 32
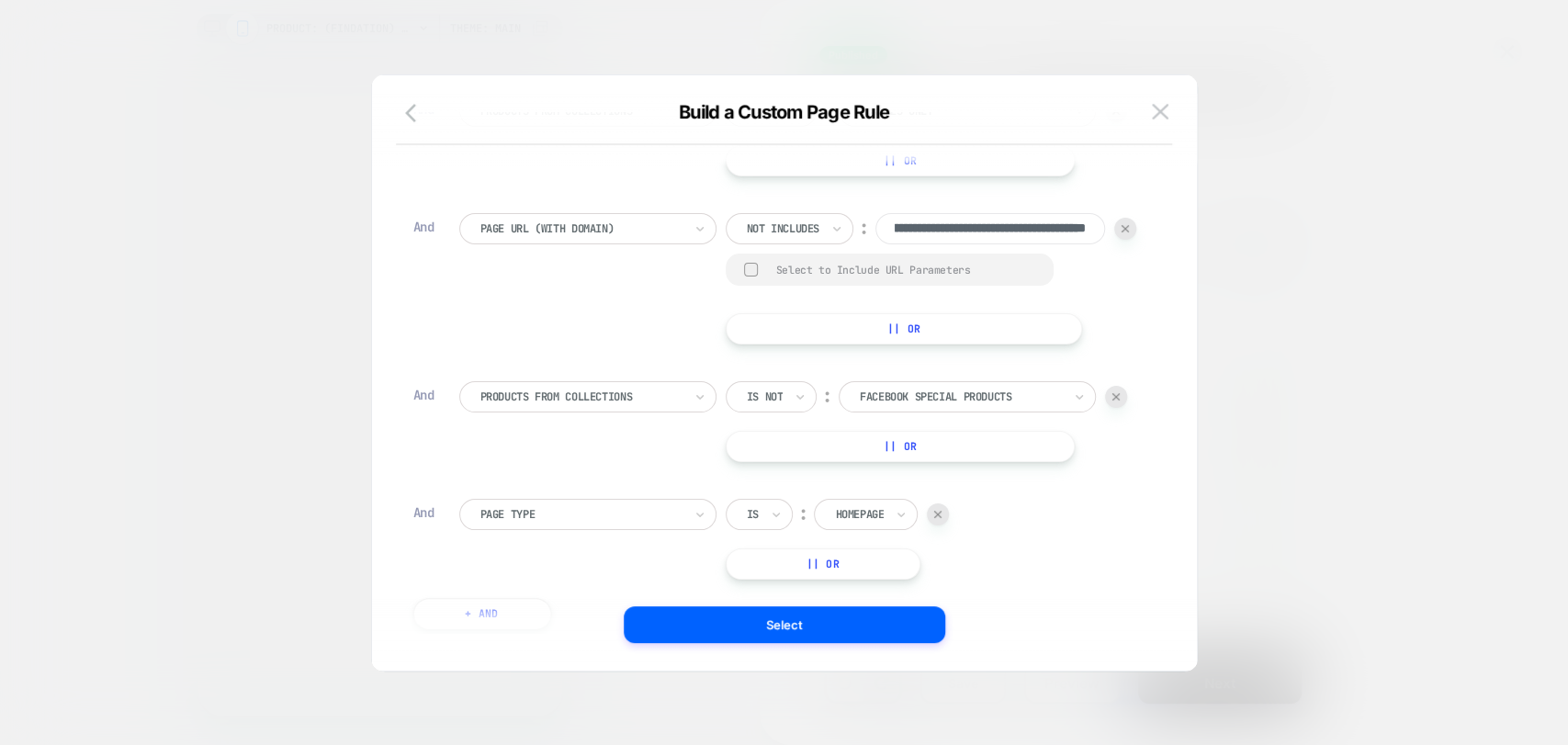
scroll to position [0, 0]
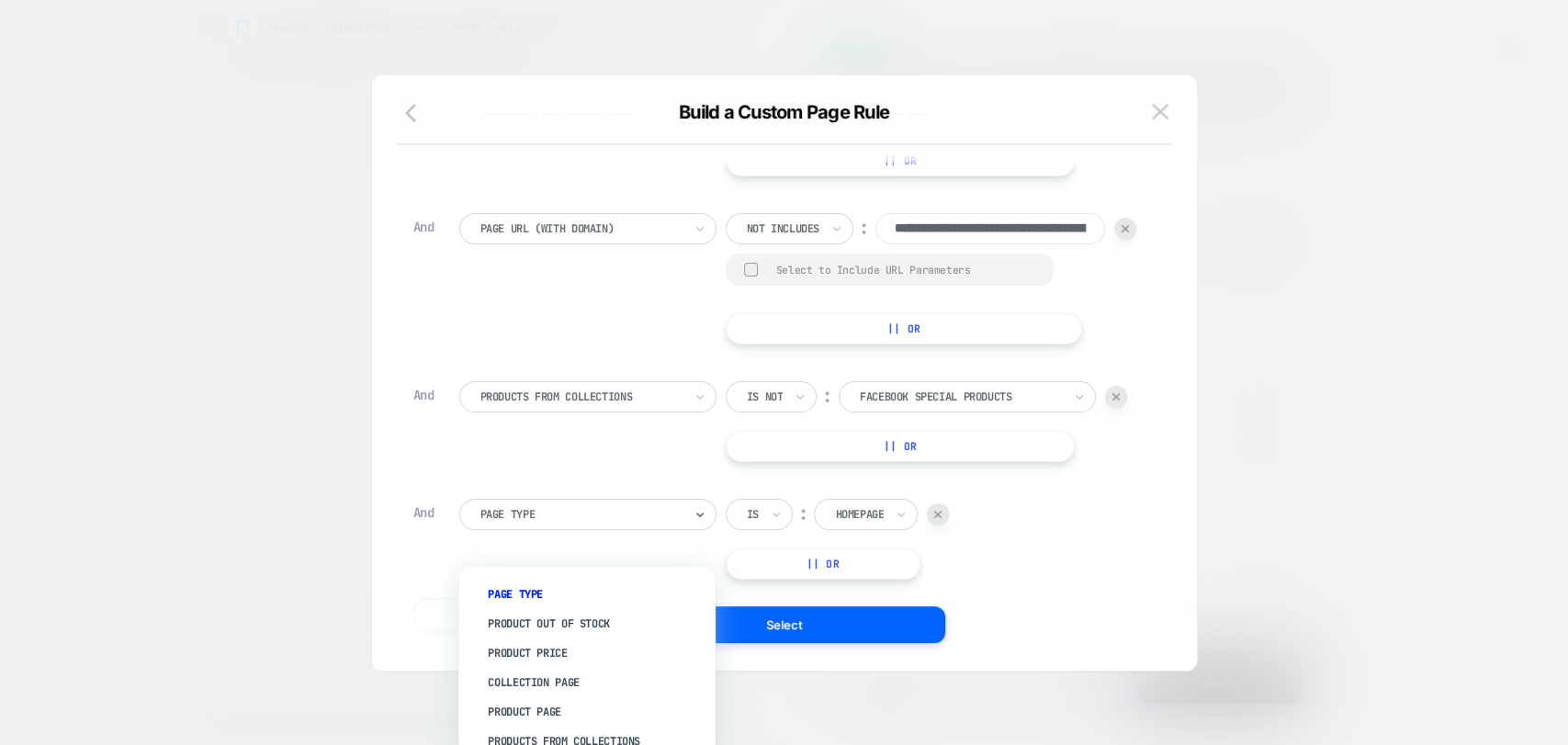
click at [500, 523] on div at bounding box center [581, 513] width 202 height 16
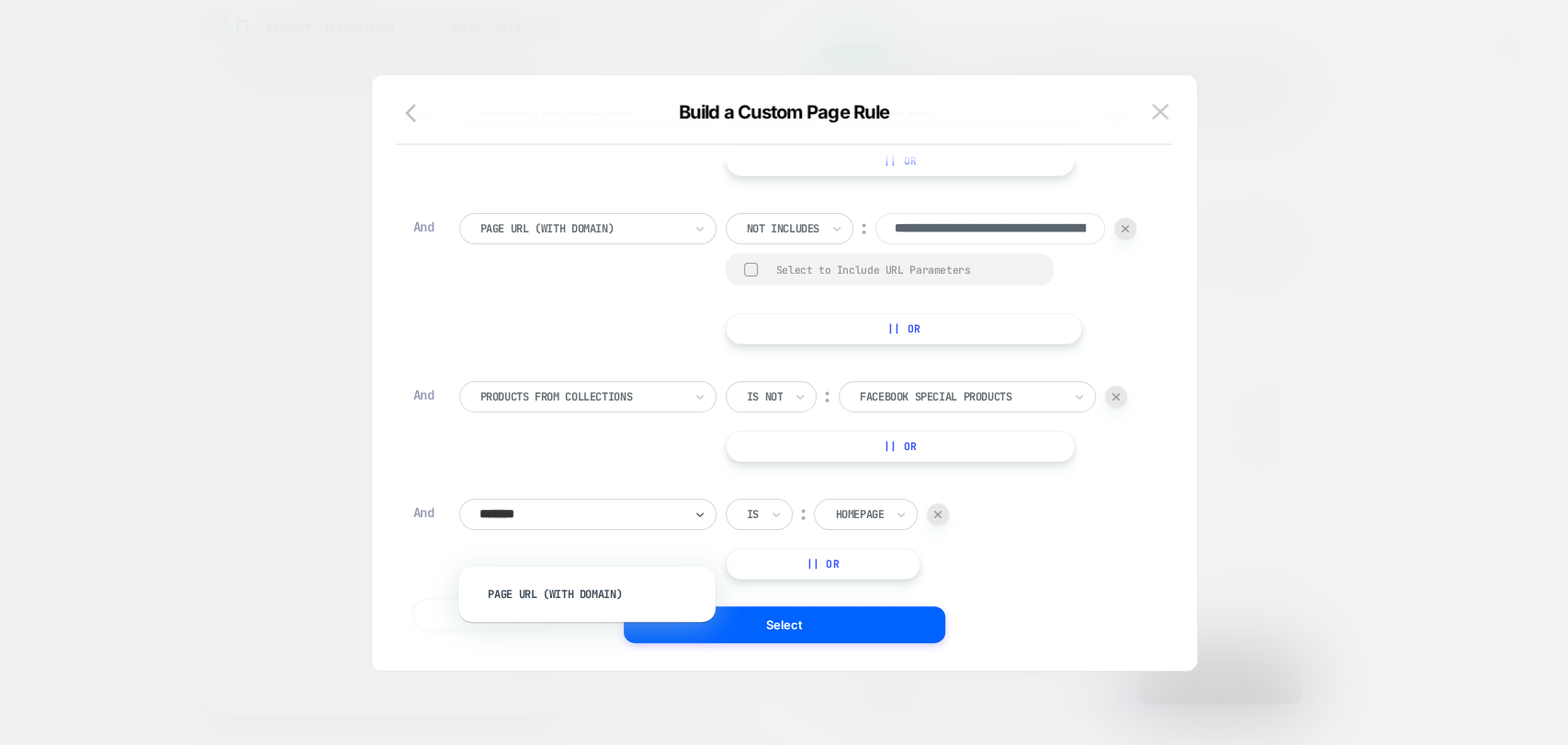
type input "********"
click at [601, 589] on div "Page Url (WITH DOMAIN)" at bounding box center [596, 594] width 239 height 30
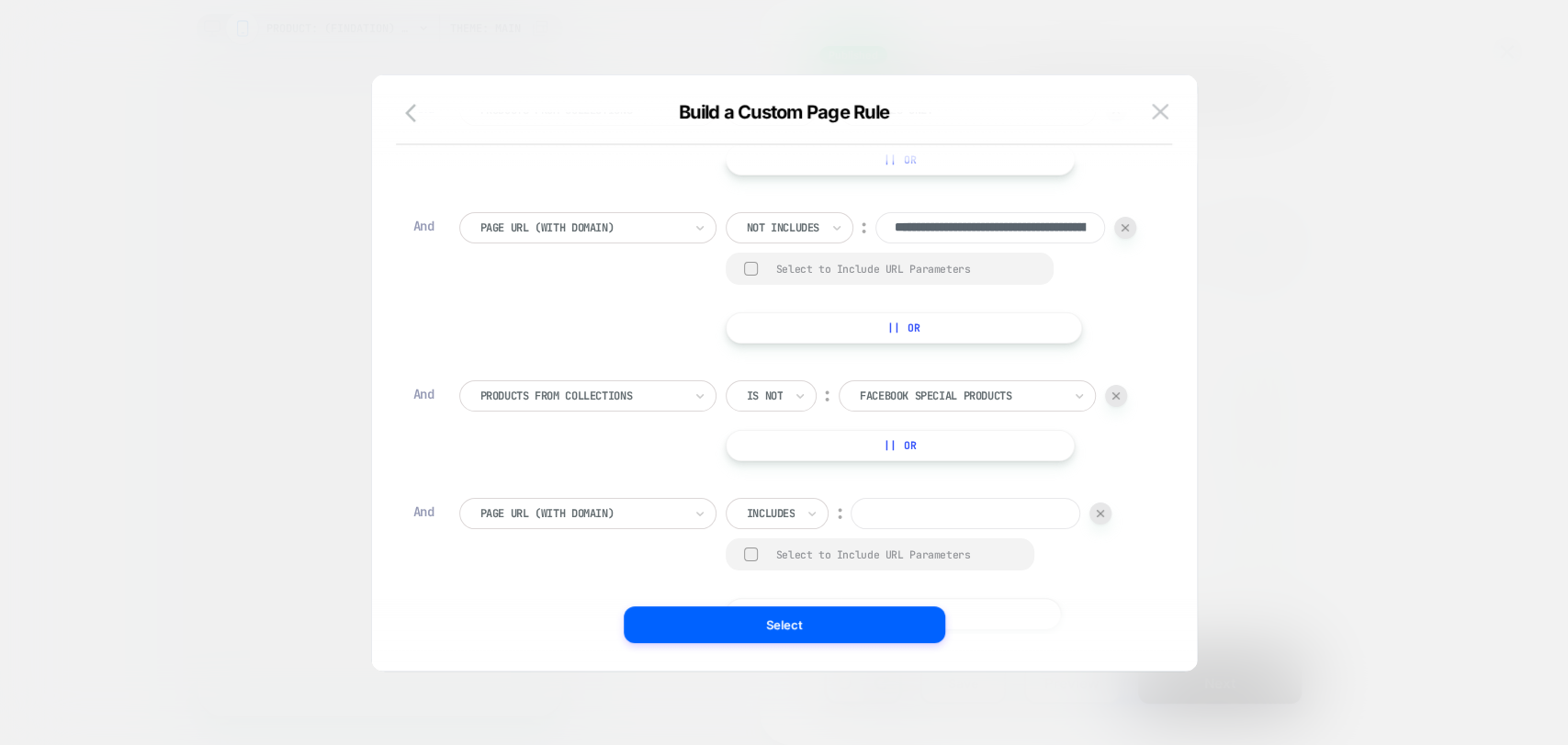
click at [751, 522] on input "text" at bounding box center [751, 512] width 8 height 16
click at [789, 522] on div at bounding box center [771, 512] width 49 height 16
click at [792, 673] on div "Not includes" at bounding box center [803, 682] width 120 height 30
click at [875, 529] on input at bounding box center [990, 513] width 230 height 32
paste input "**********"
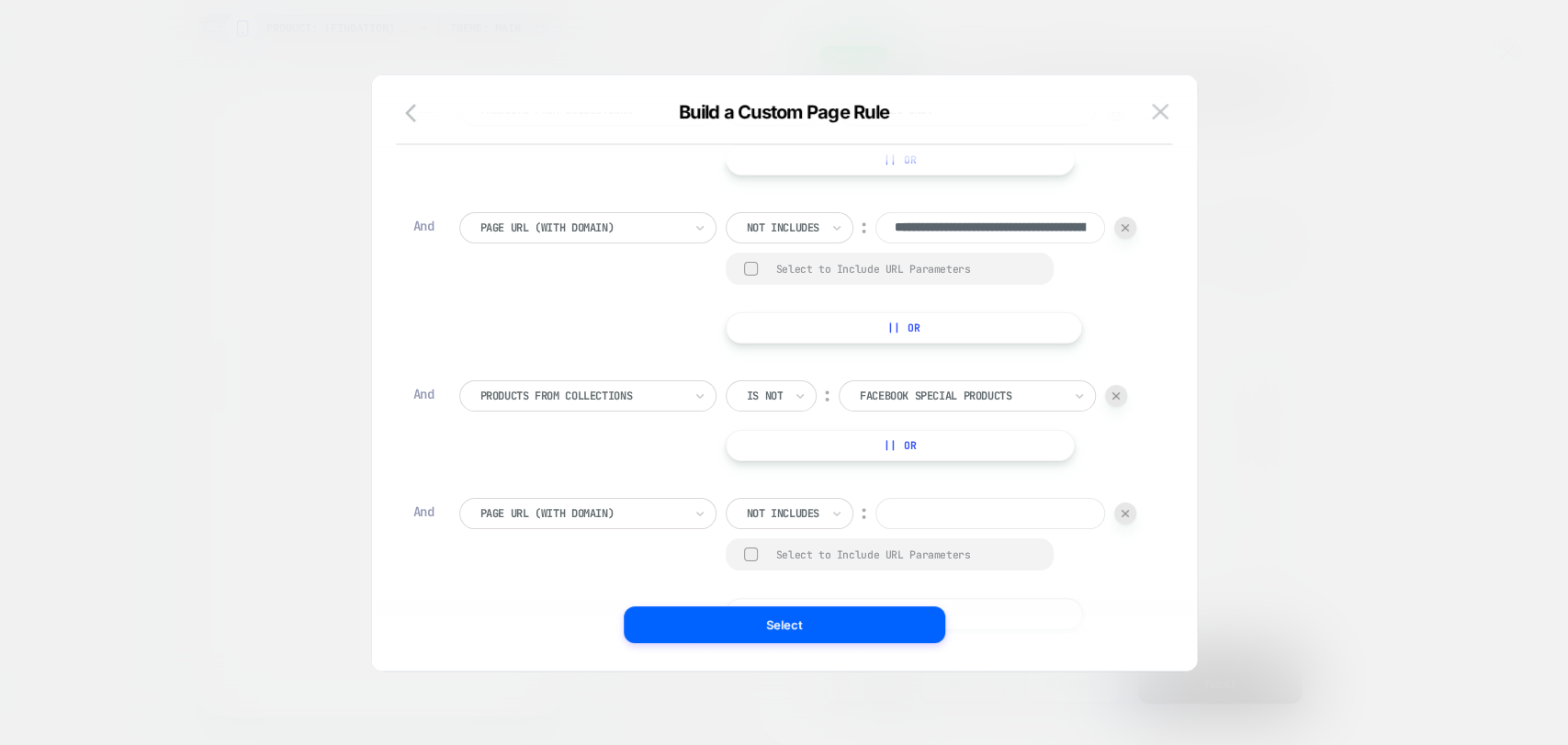
type input "**********"
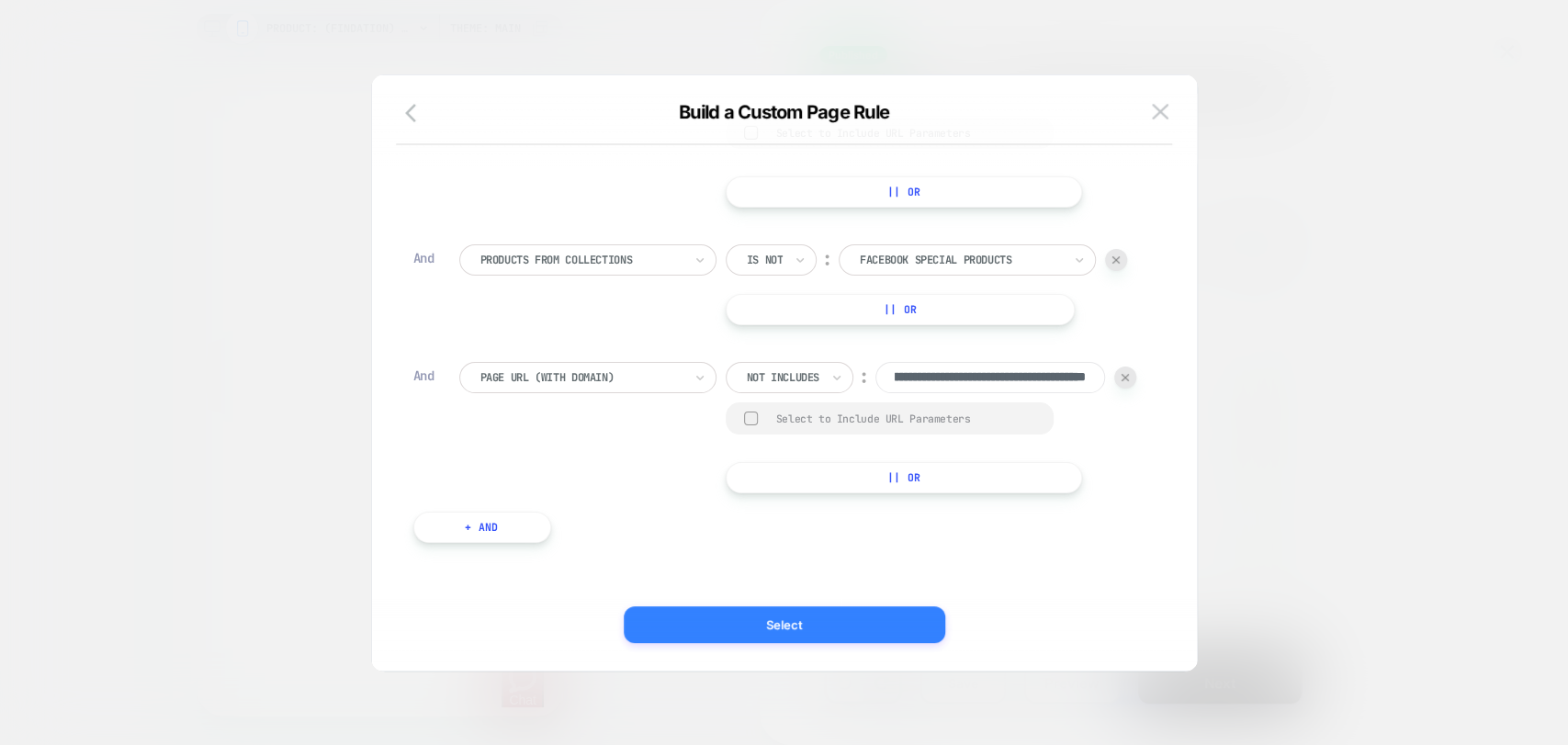
click at [786, 633] on button "Select" at bounding box center [784, 624] width 322 height 36
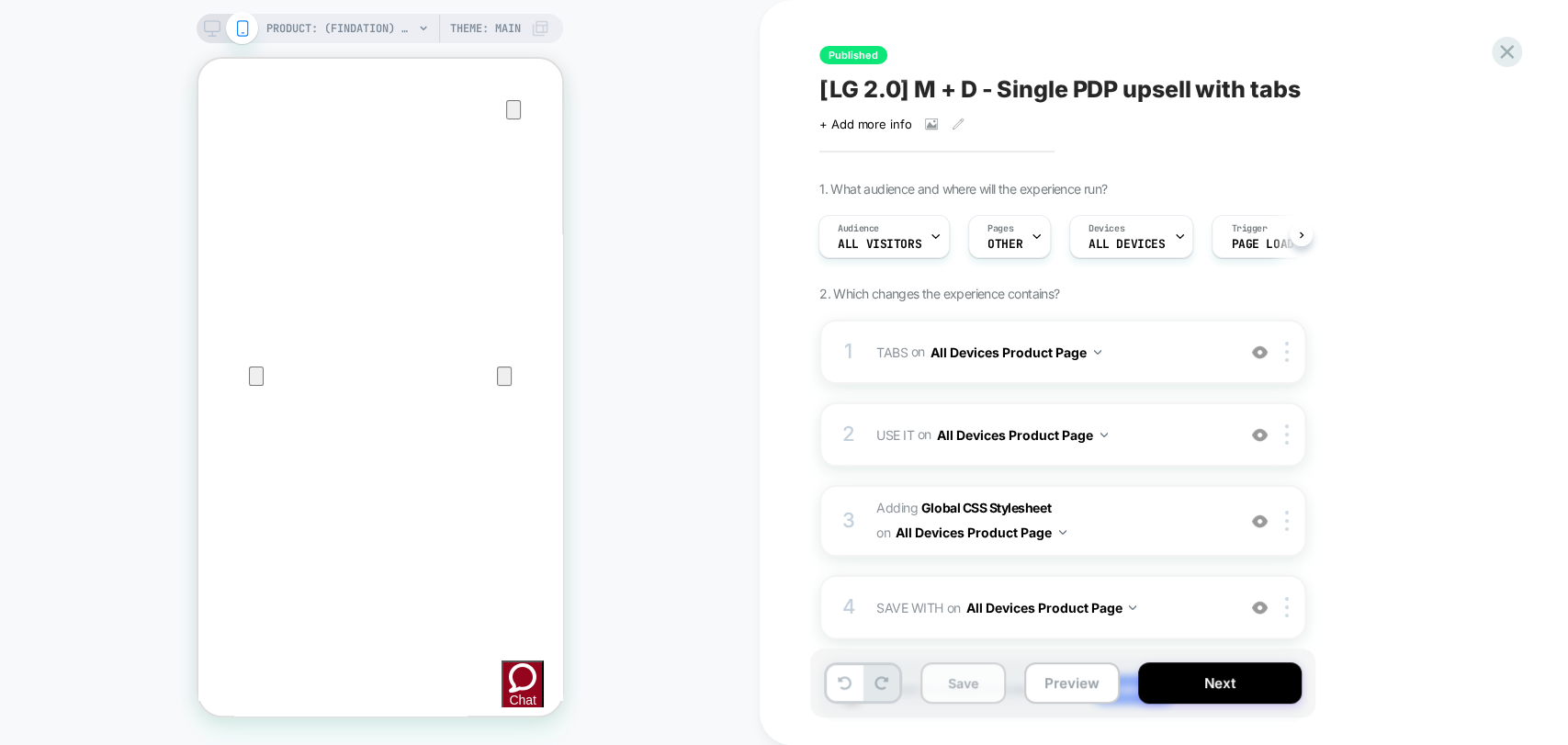
click at [966, 683] on button "Save" at bounding box center [963, 682] width 85 height 41
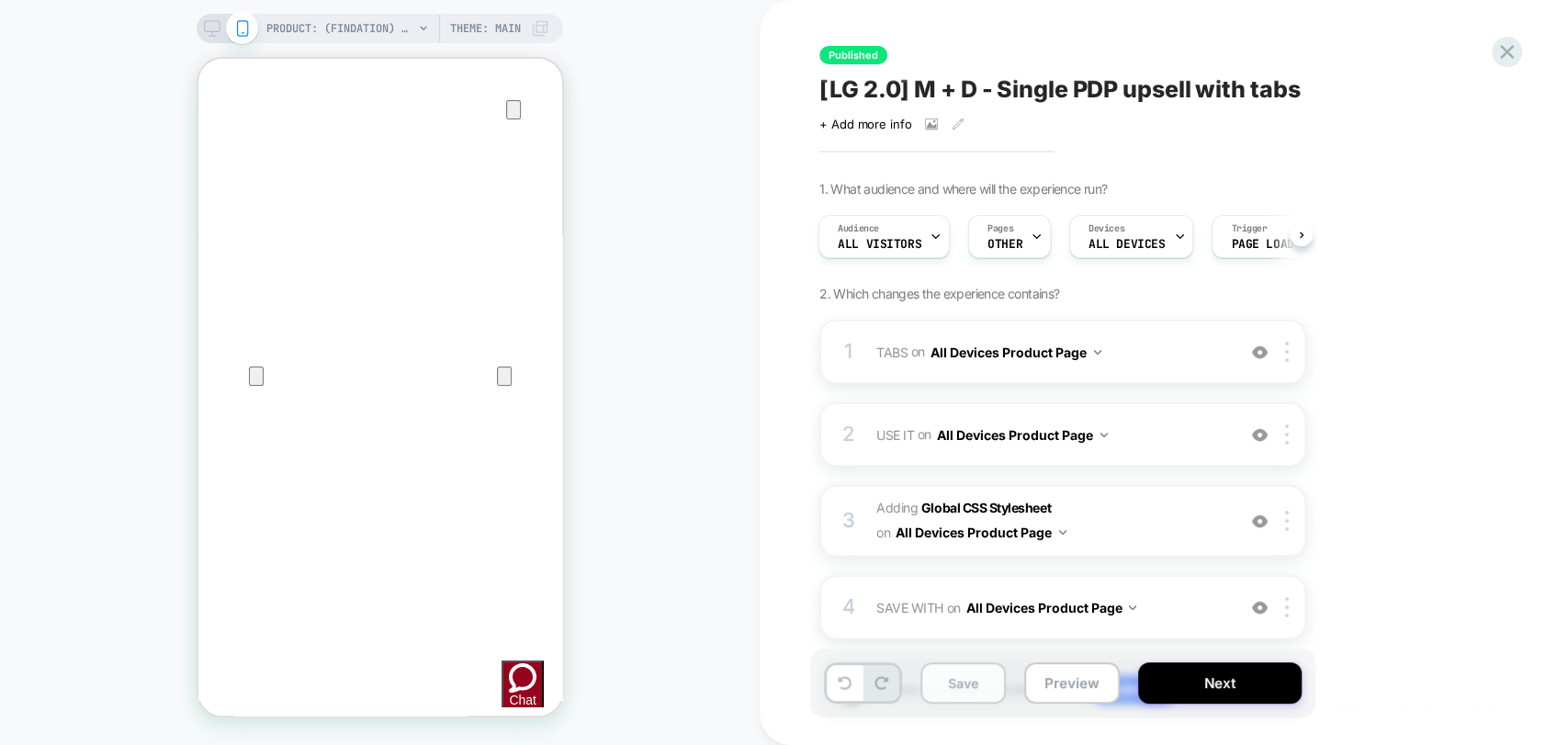
click at [966, 683] on button "Save" at bounding box center [963, 682] width 85 height 41
click at [966, 684] on button "Save" at bounding box center [963, 682] width 85 height 41
click at [1213, 675] on button "Next" at bounding box center [1219, 682] width 164 height 41
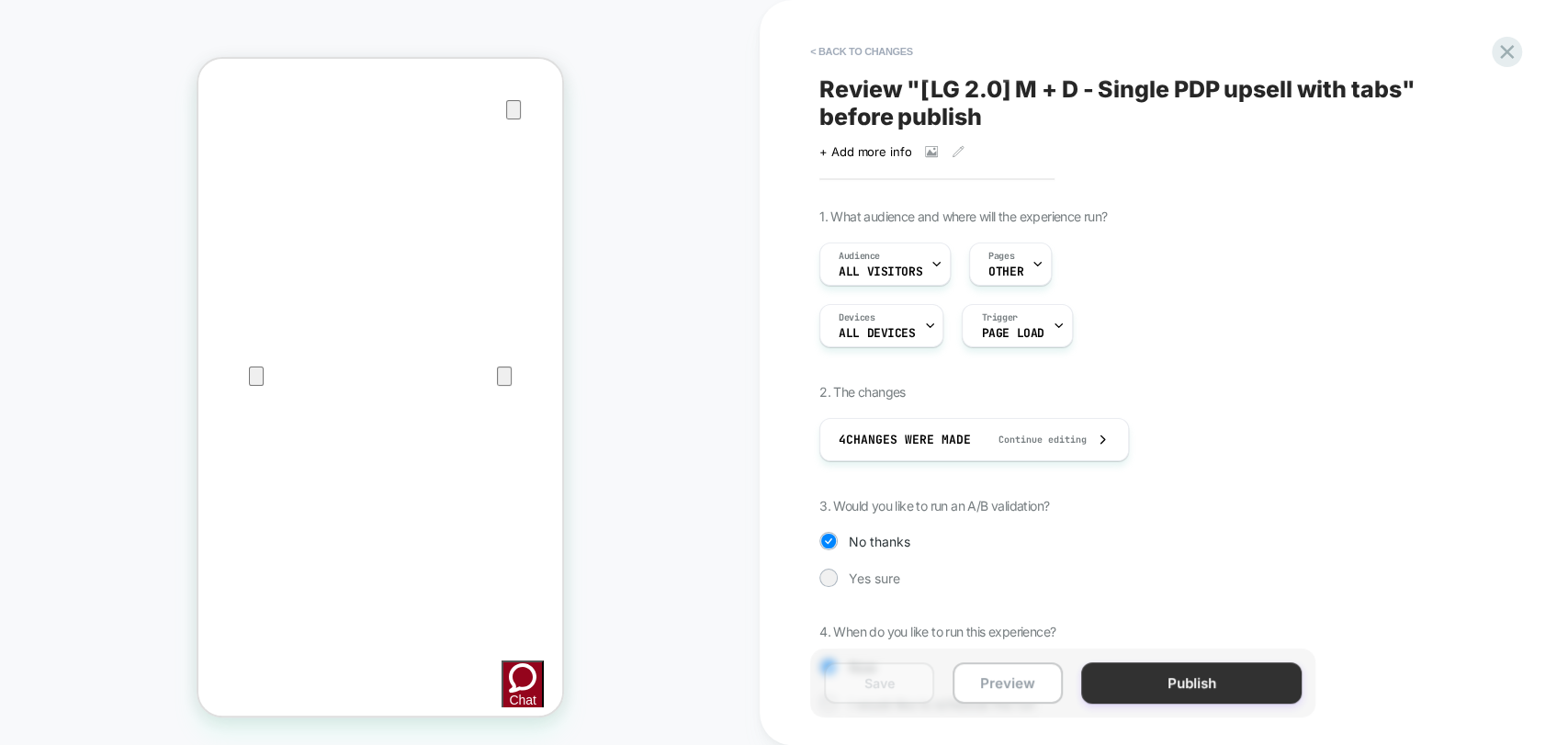
click at [1213, 692] on button "Publish" at bounding box center [1192, 682] width 220 height 41
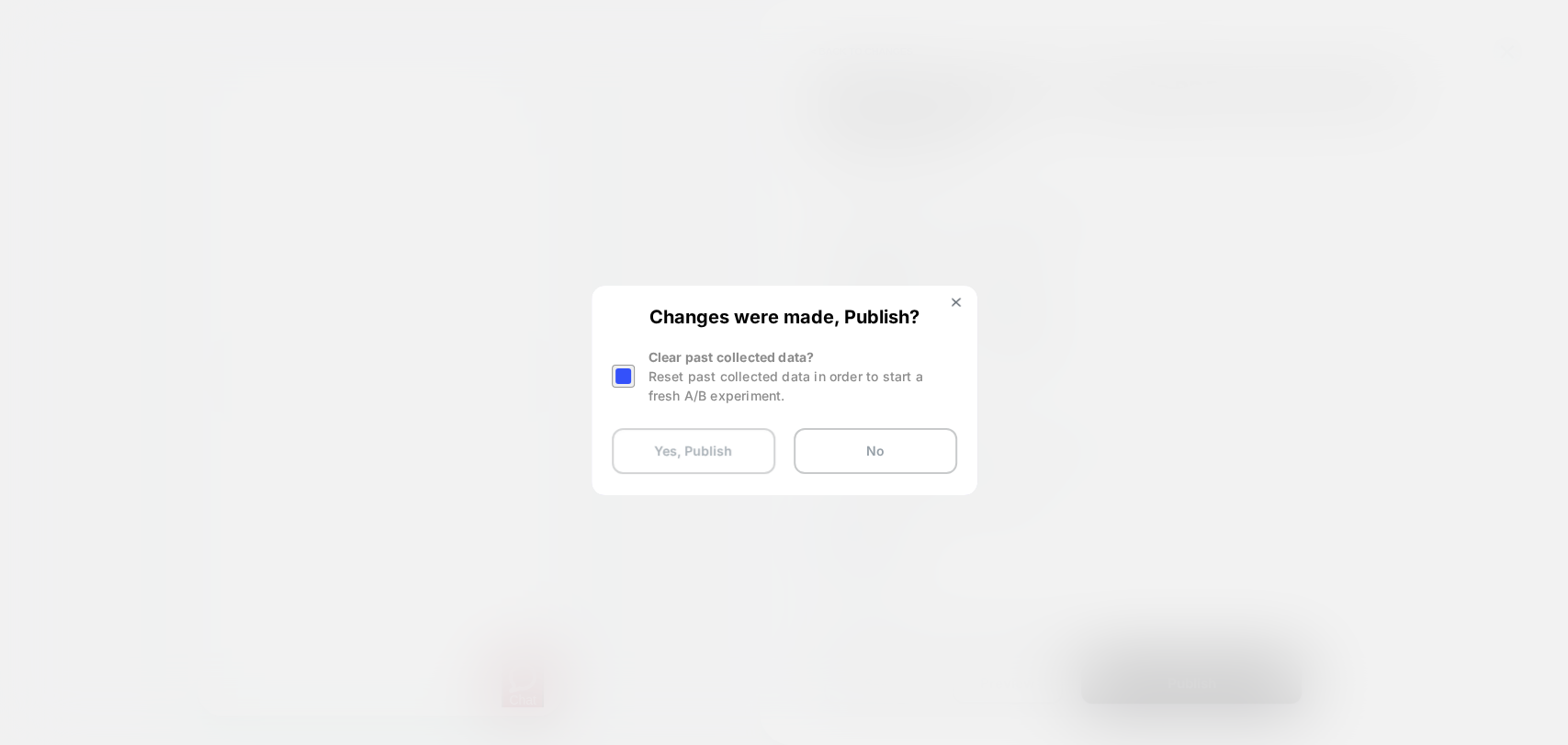
click at [722, 464] on button "Yes, Publish" at bounding box center [693, 451] width 164 height 46
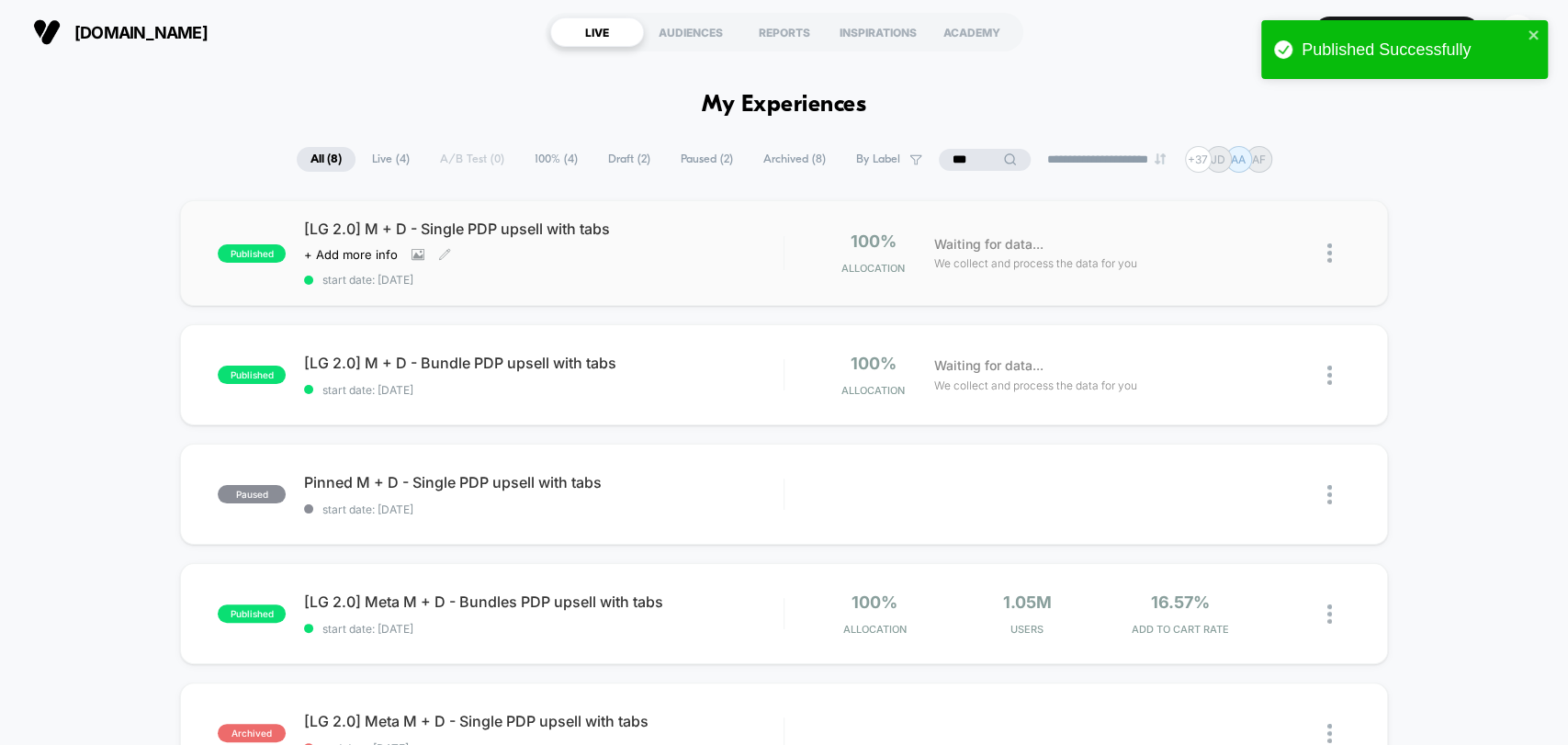
click at [694, 252] on div "[LG 2.0] M + D - Single PDP upsell with tabs Click to view images Click to edit…" at bounding box center [543, 253] width 479 height 67
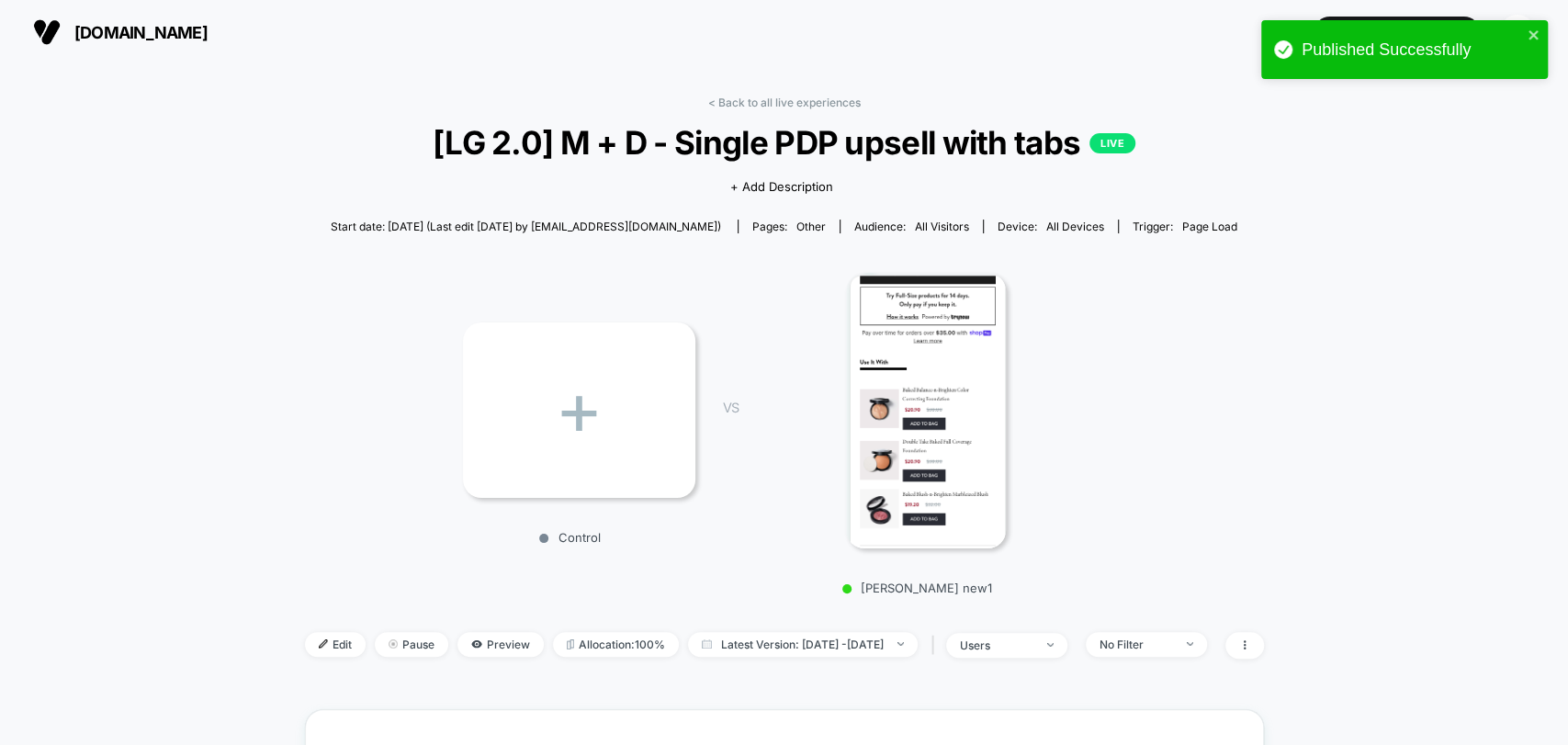
click at [320, 637] on span "Edit" at bounding box center [334, 644] width 60 height 25
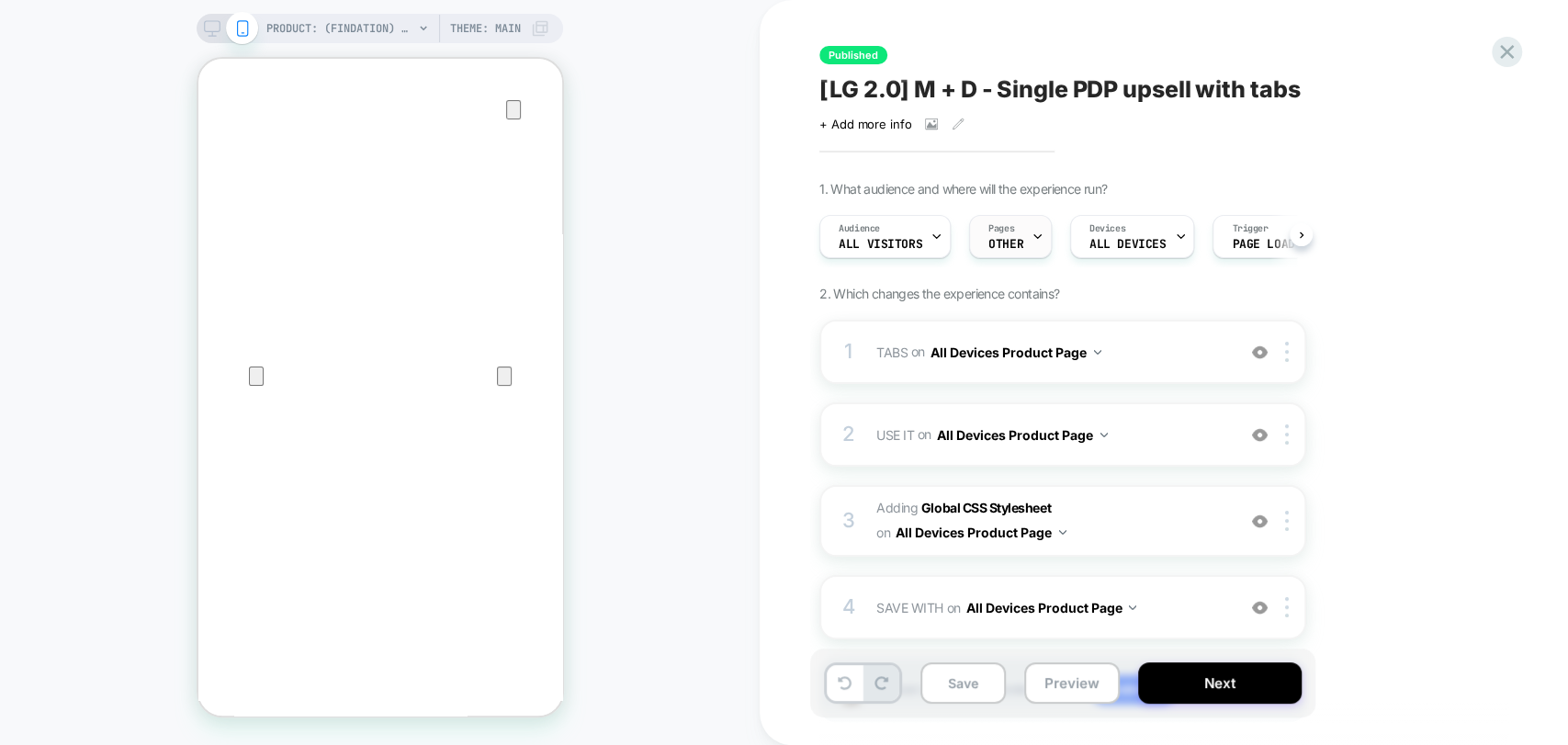
click at [1020, 244] on div "Pages OTHER" at bounding box center [1006, 236] width 72 height 41
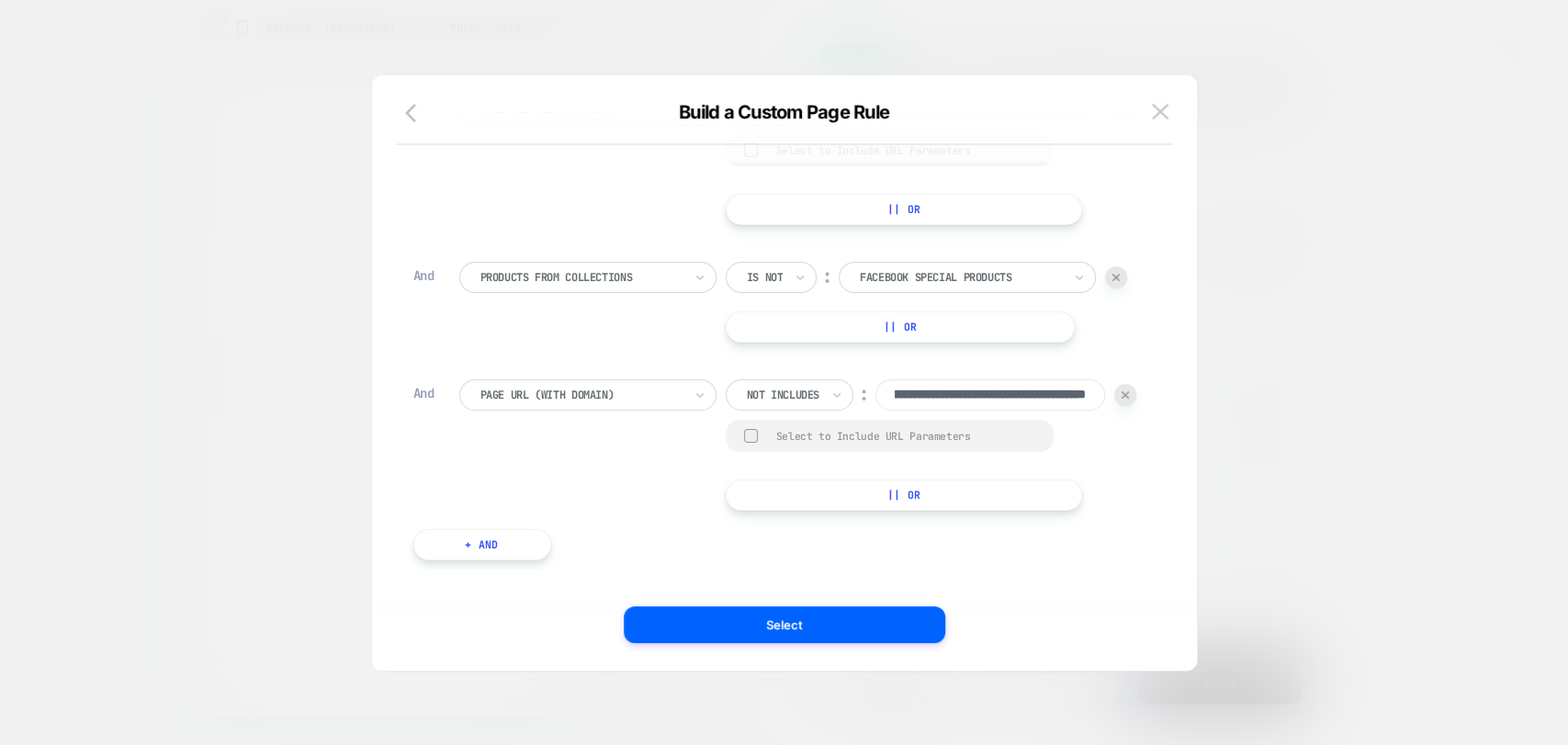
scroll to position [17, 0]
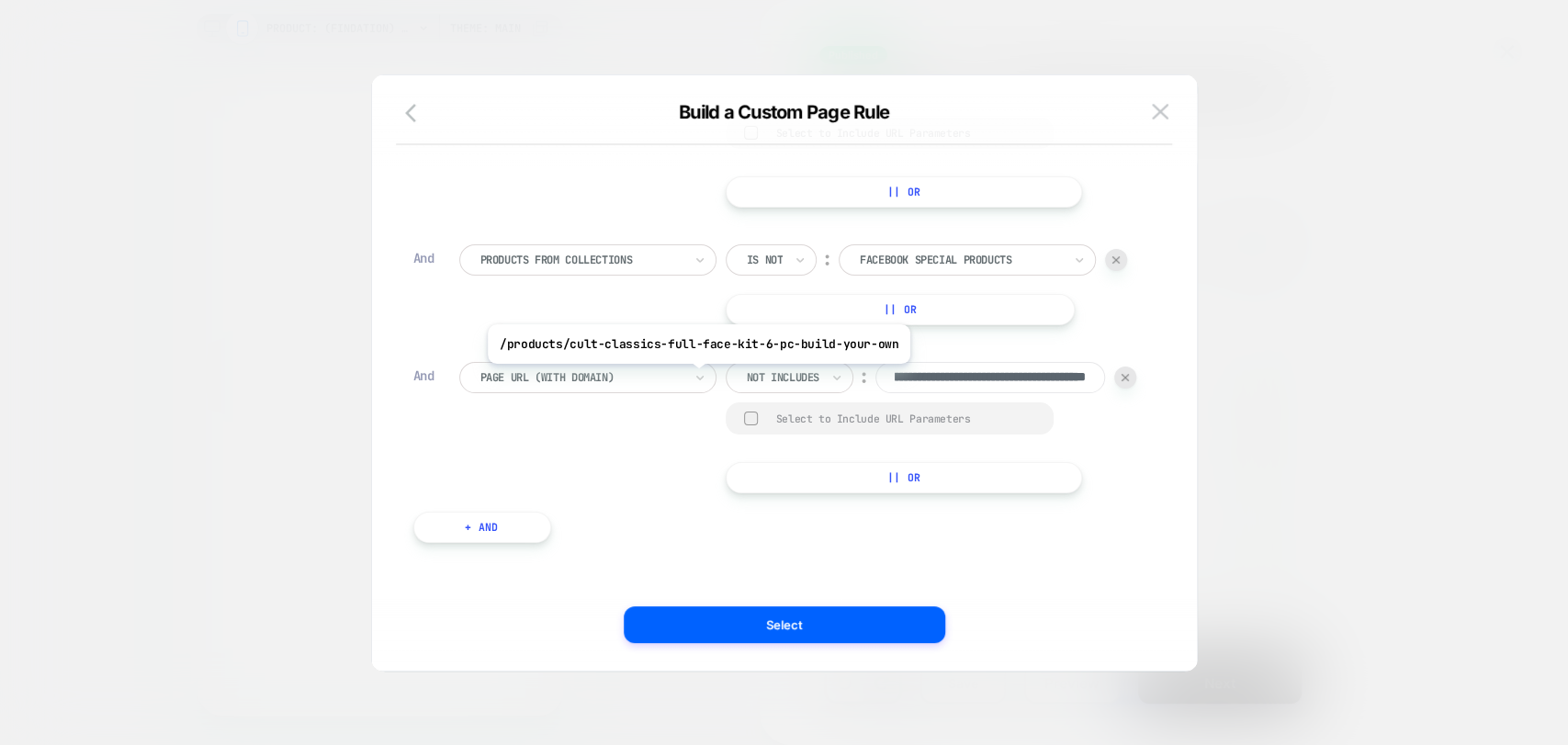
click at [875, 376] on input "**********" at bounding box center [990, 377] width 230 height 32
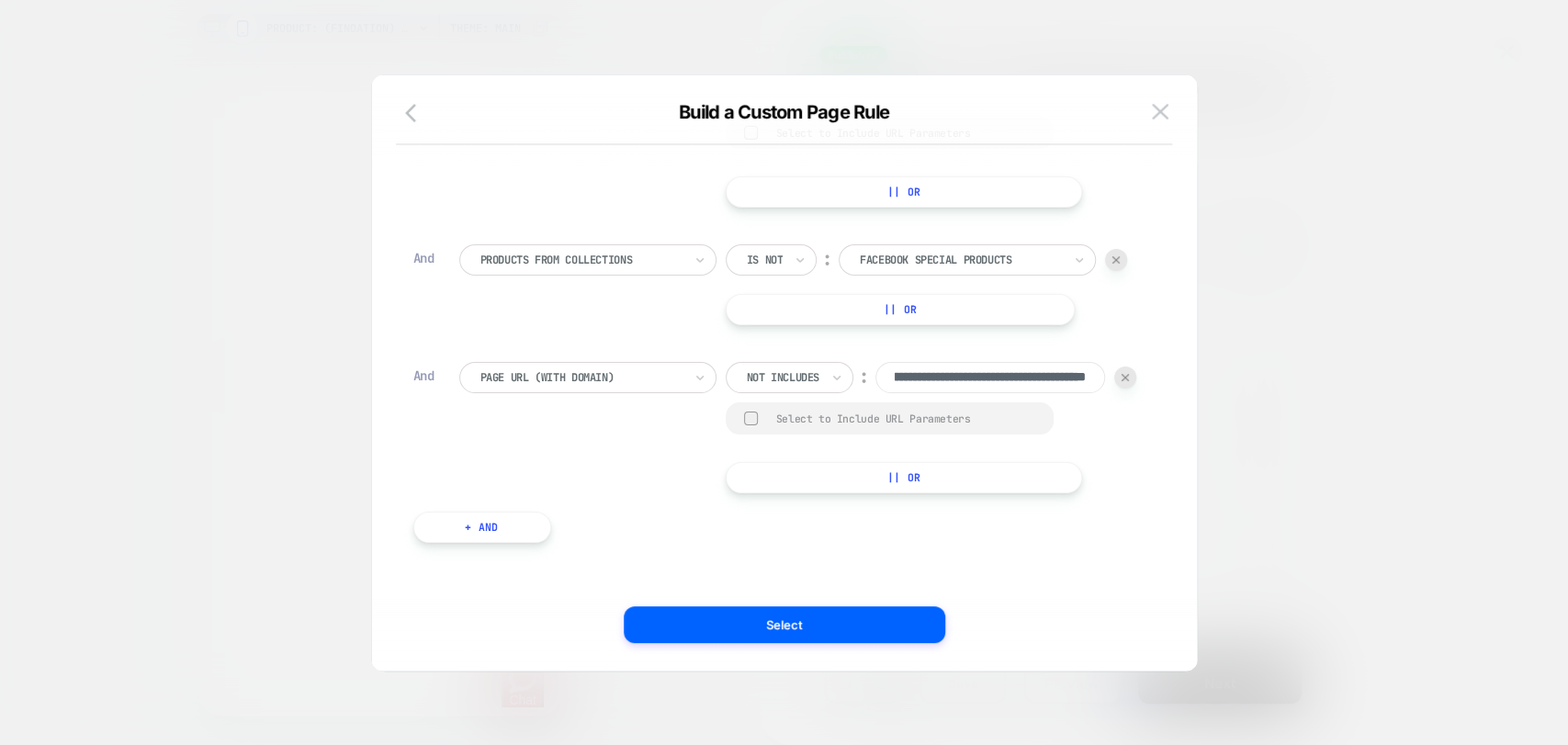
scroll to position [0, 0]
drag, startPoint x: 713, startPoint y: 377, endPoint x: 507, endPoint y: 386, distance: 206.2
click at [726, 386] on div "**********" at bounding box center [931, 377] width 411 height 32
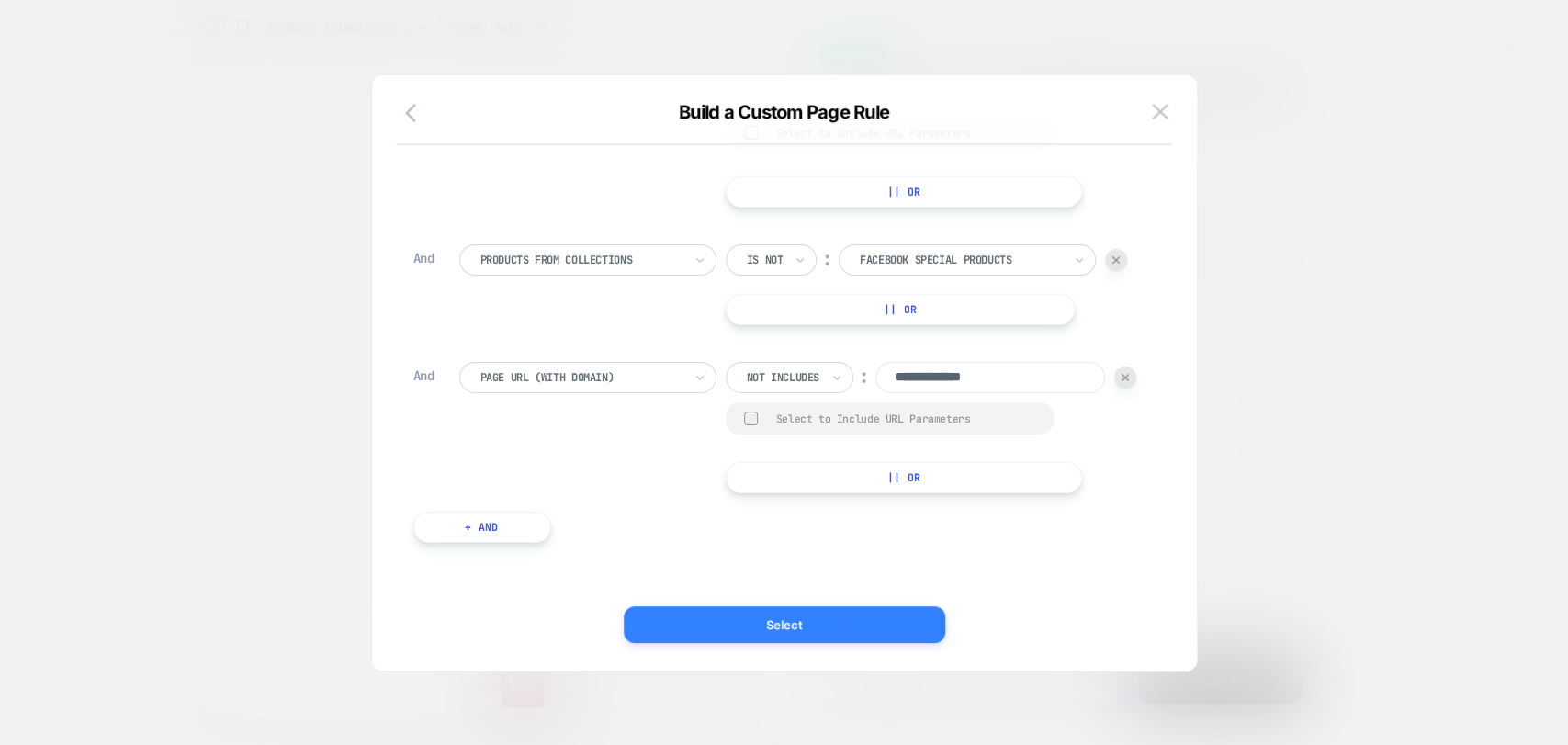
type input "**********"
click at [720, 619] on button "Select" at bounding box center [784, 624] width 322 height 36
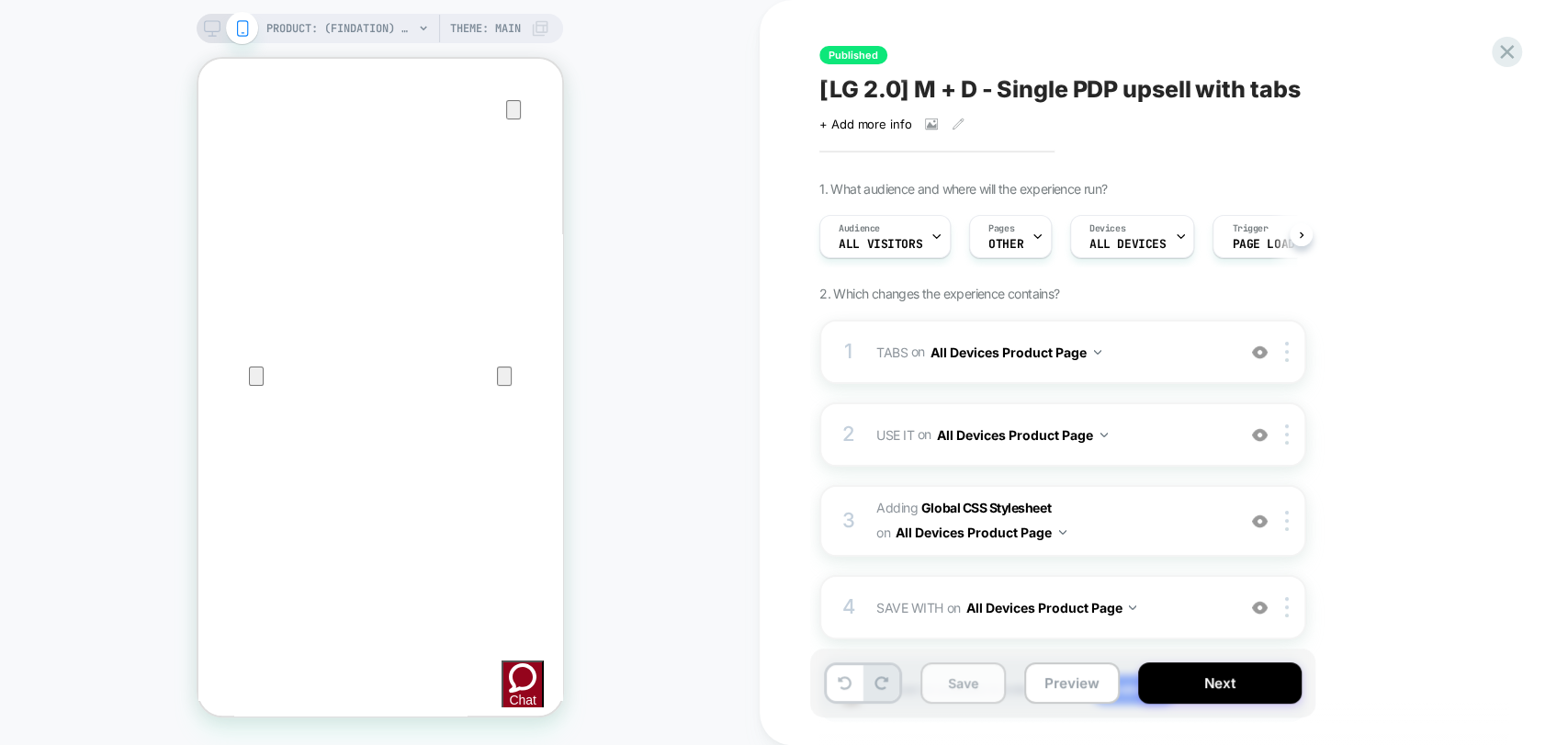
click at [980, 693] on button "Save" at bounding box center [963, 682] width 85 height 41
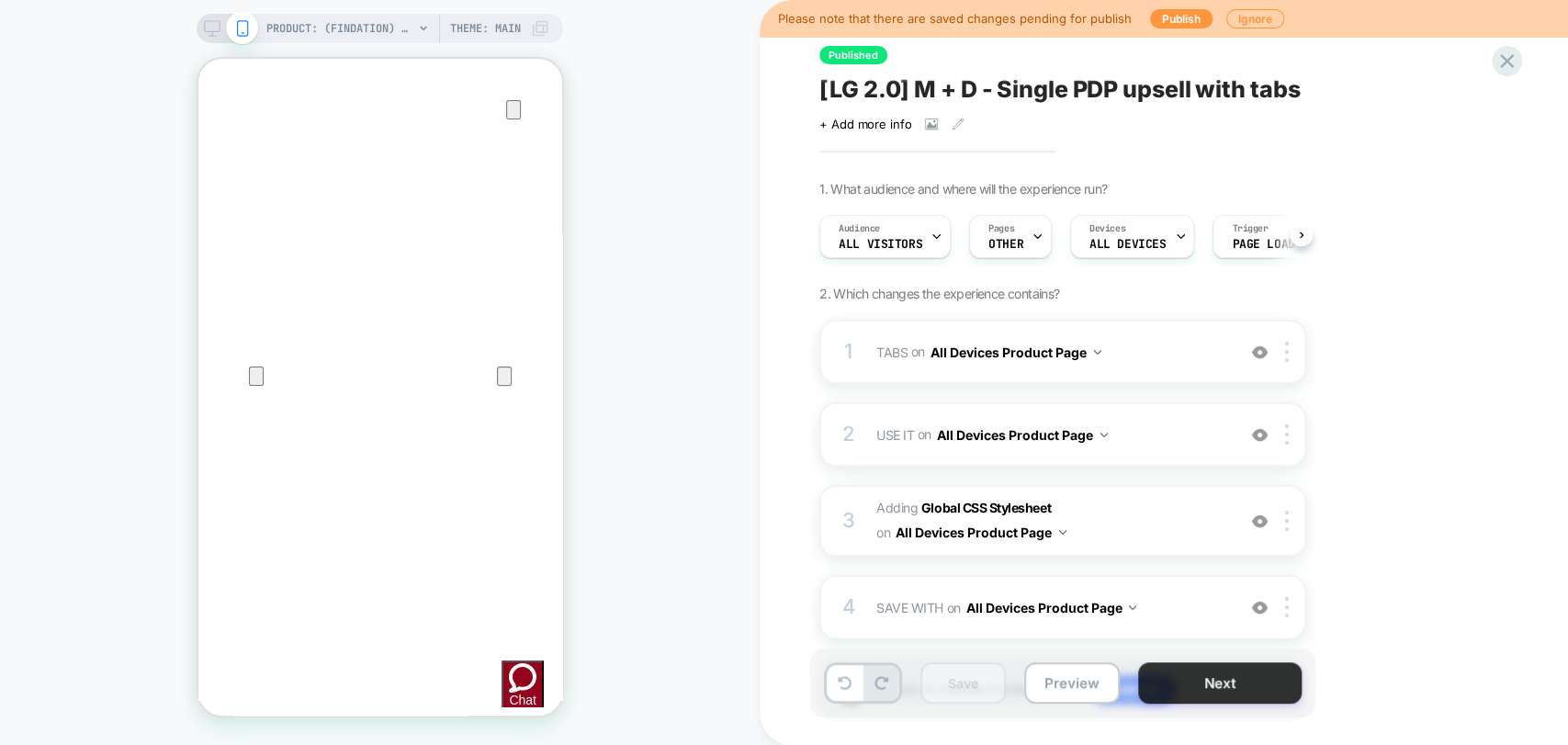
click at [1187, 696] on button "Next" at bounding box center [1219, 682] width 164 height 41
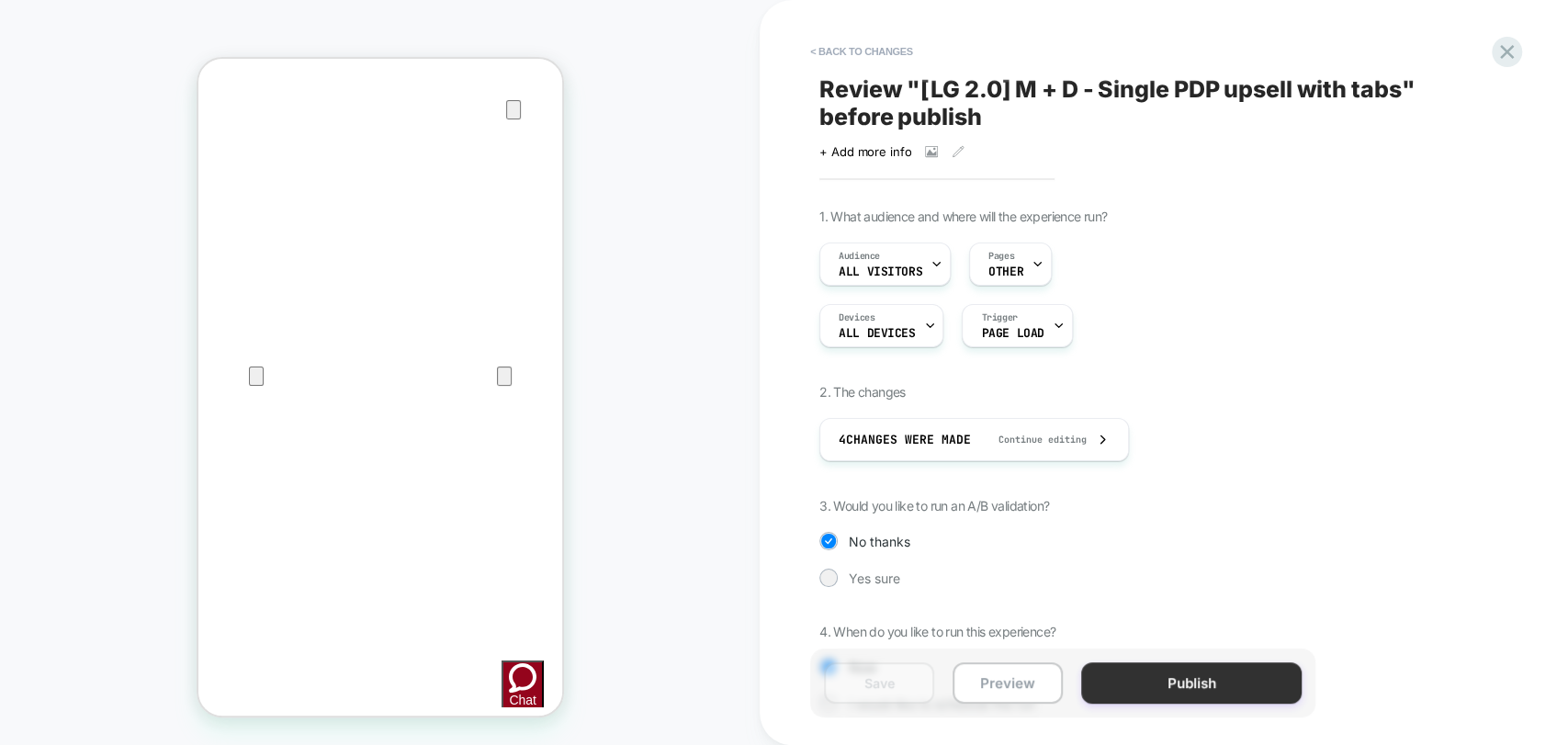
click at [1187, 693] on button "Publish" at bounding box center [1192, 682] width 220 height 41
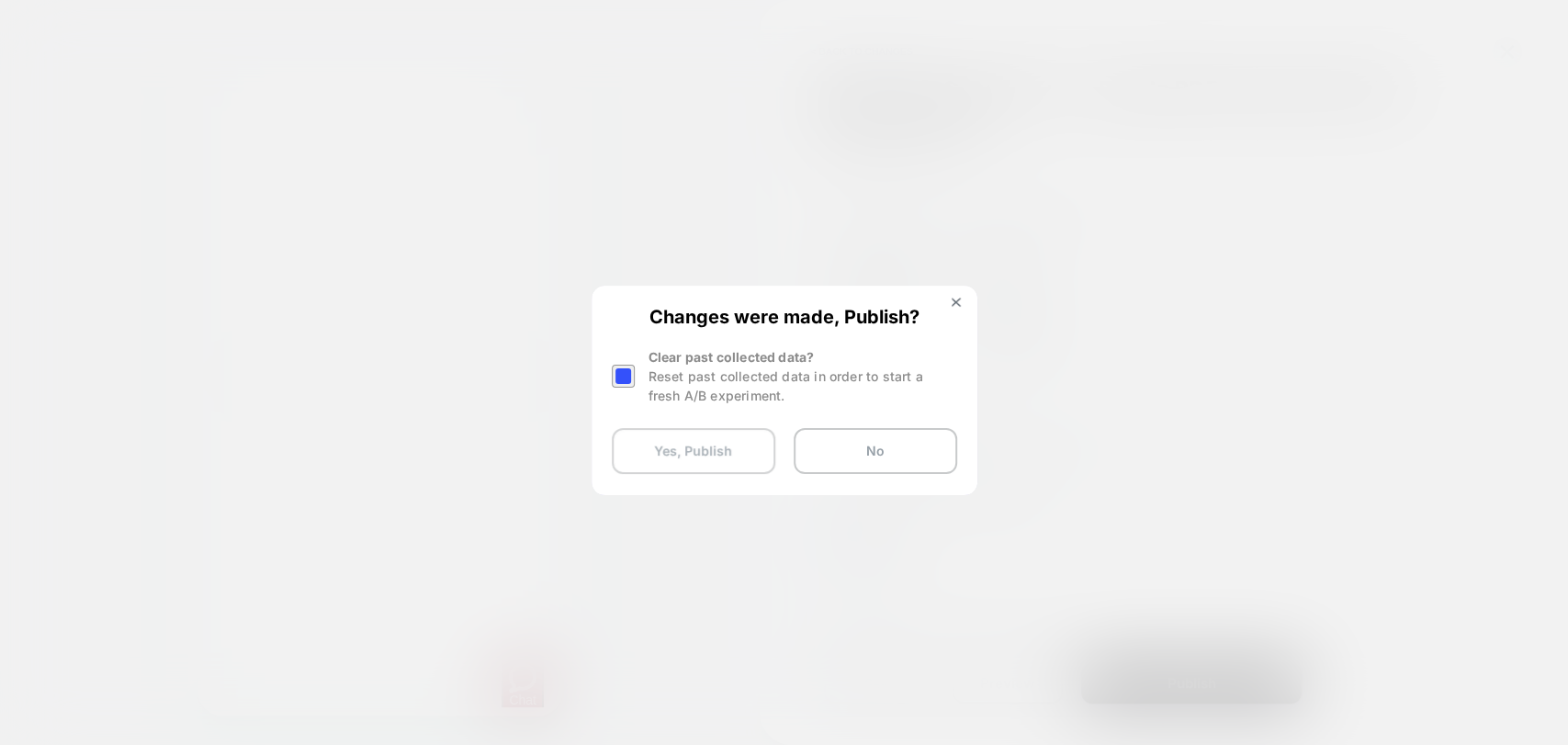
click at [666, 448] on button "Yes, Publish" at bounding box center [693, 451] width 164 height 46
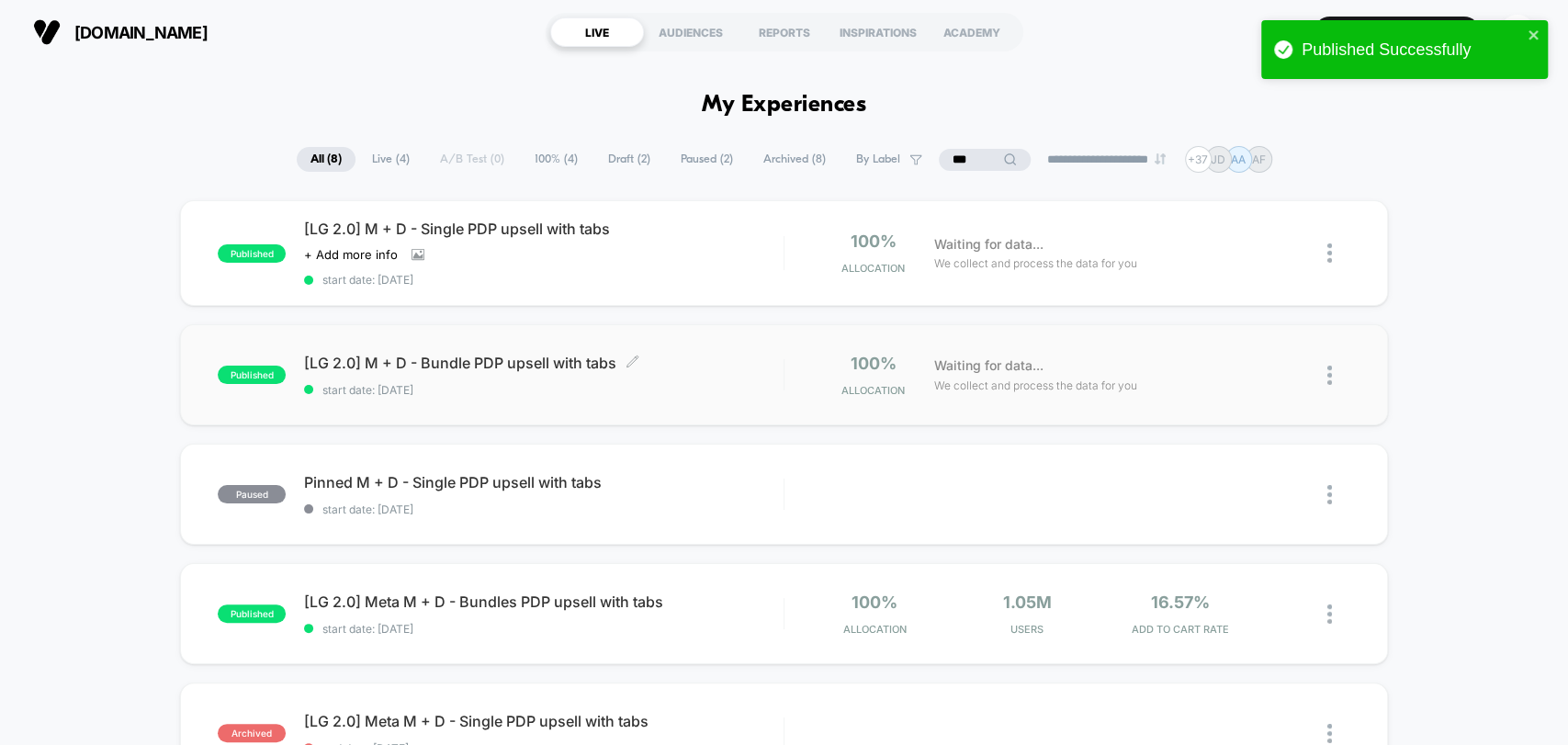
click at [625, 373] on div "[LG 2.0] M + D - Bundle PDP upsell with tabs Click to edit experience details C…" at bounding box center [543, 374] width 479 height 43
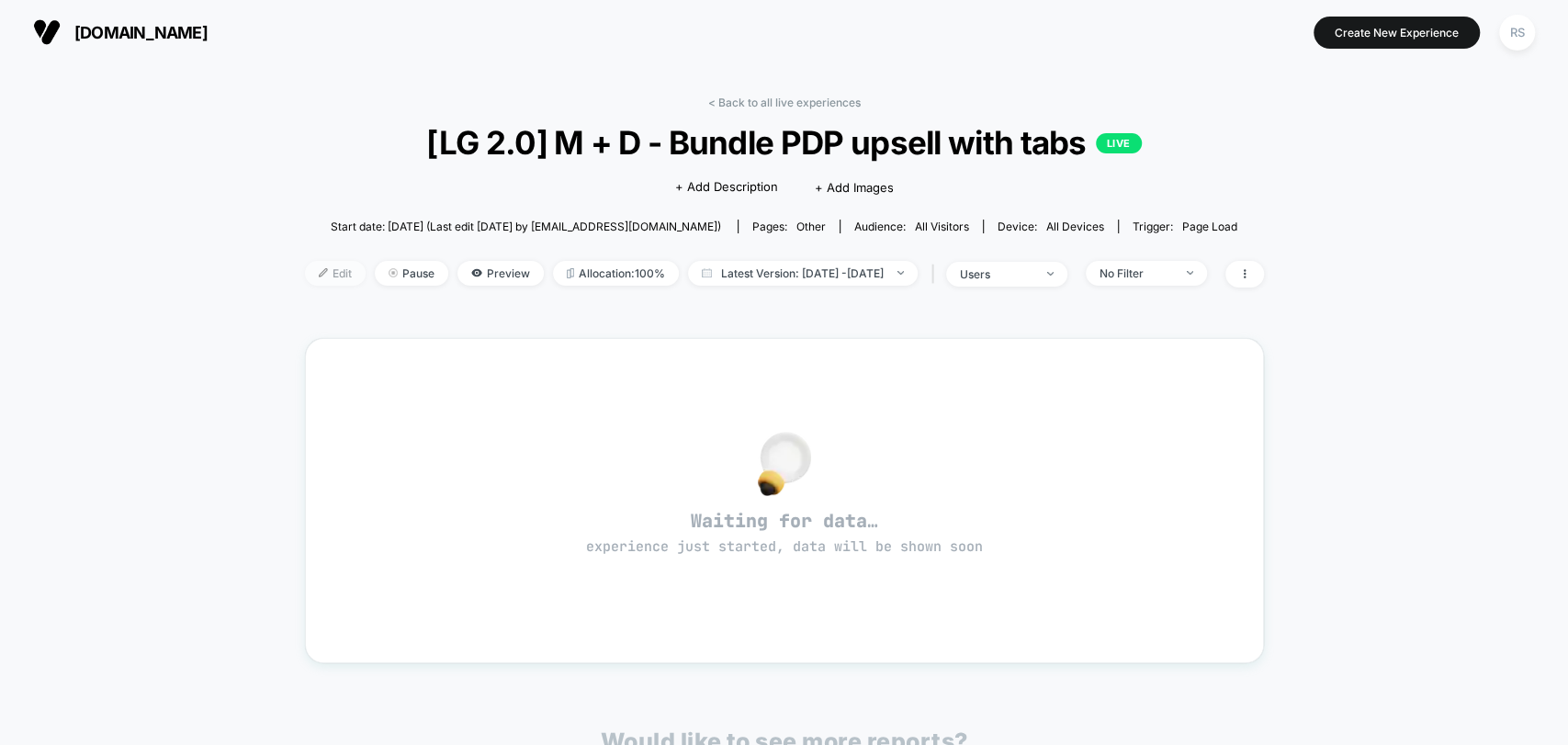
click at [312, 268] on span "Edit" at bounding box center [334, 273] width 60 height 25
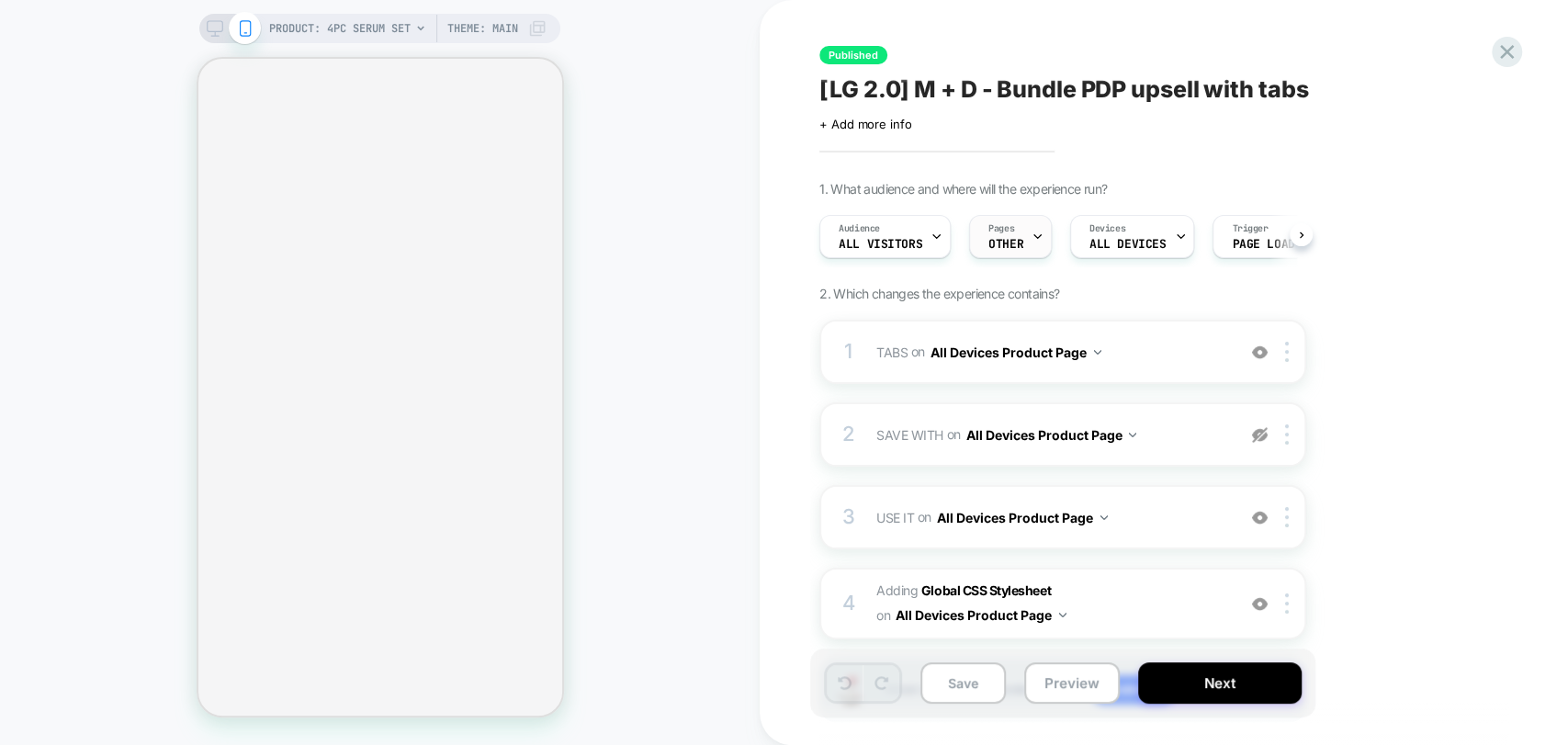
click at [1032, 241] on icon at bounding box center [1037, 237] width 11 height 11
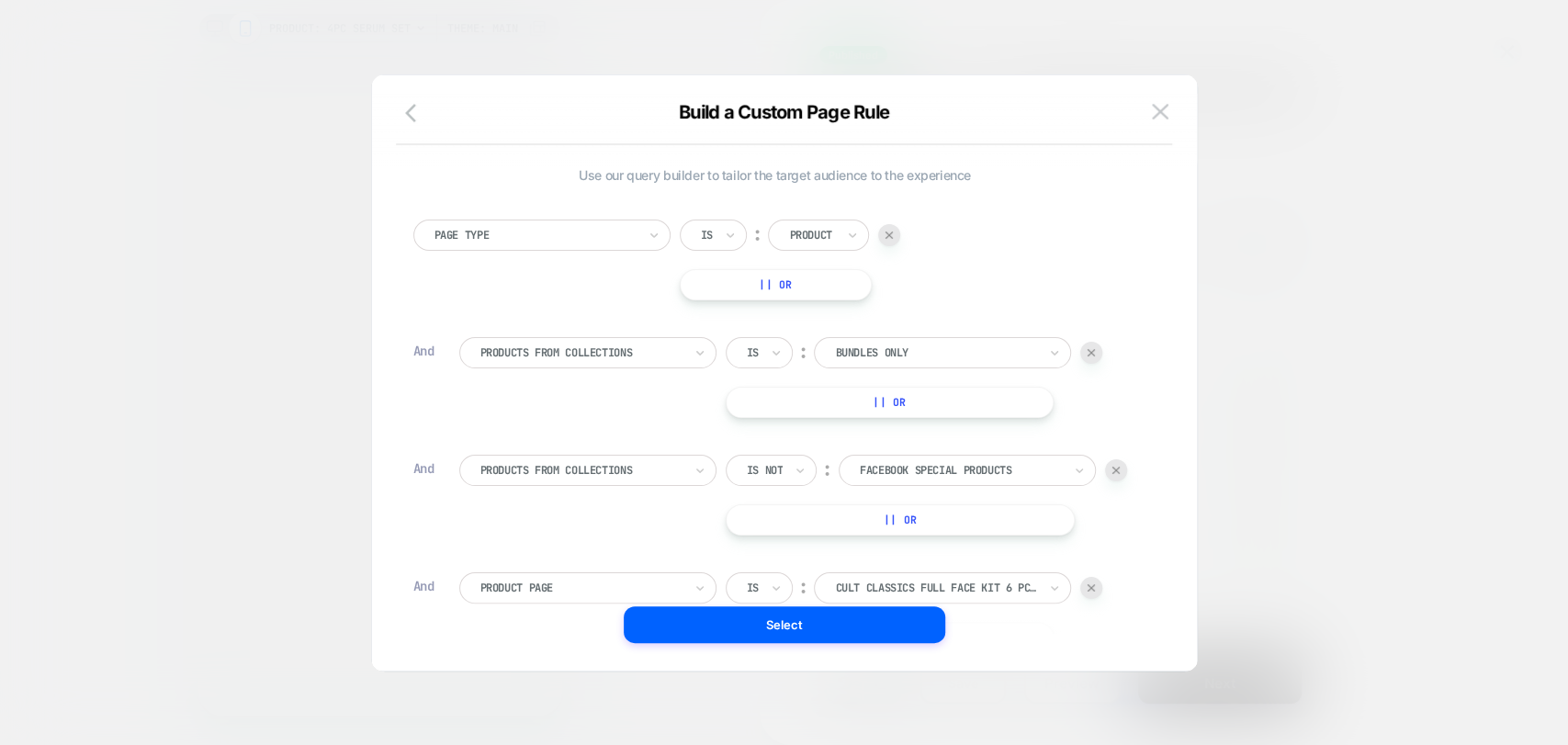
scroll to position [17, 0]
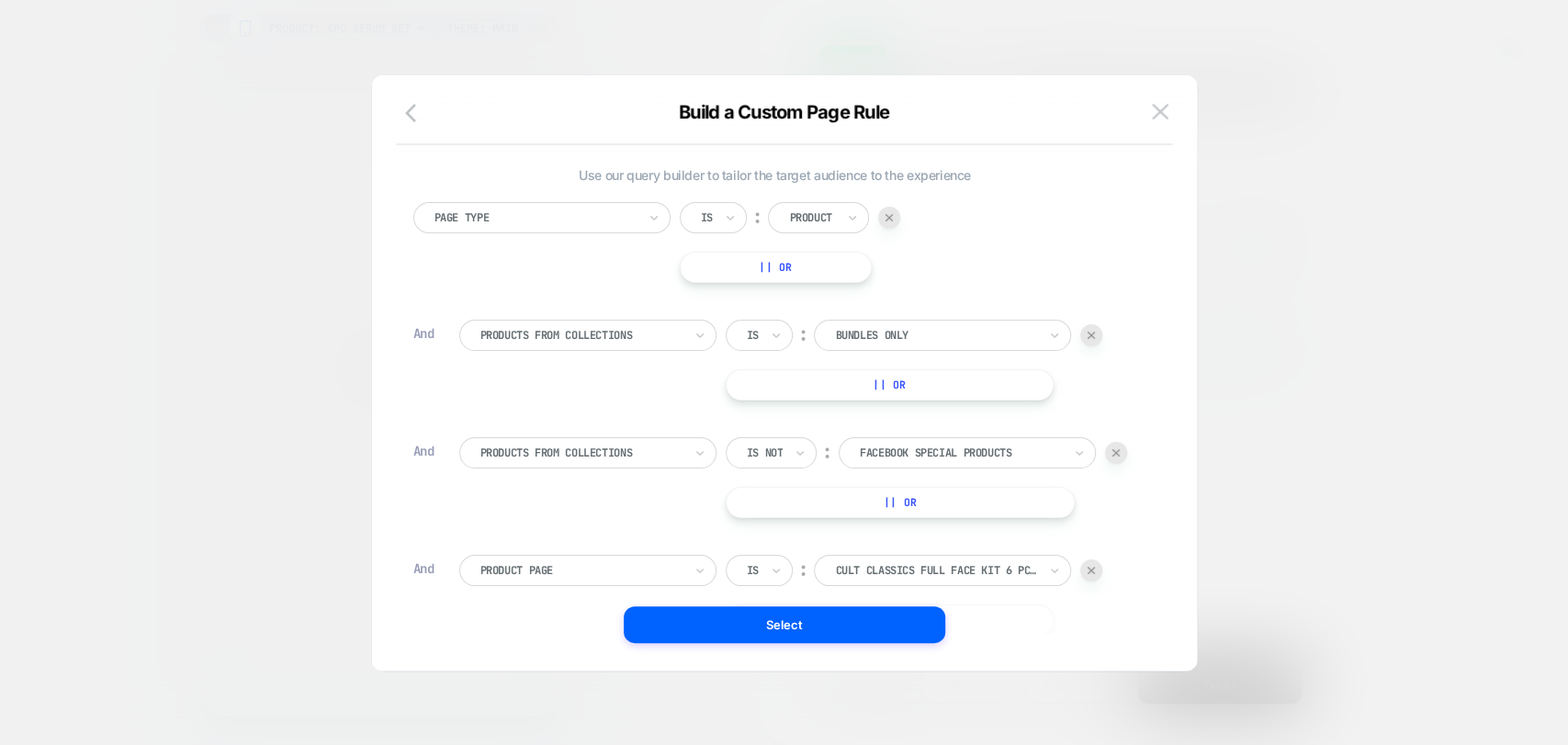
click at [576, 582] on div "PRODUCT: 4PC Serum Set PRODUCT: 4PC Serum Set Theme: MAIN Published [LG 2.0] M …" at bounding box center [784, 372] width 1568 height 745
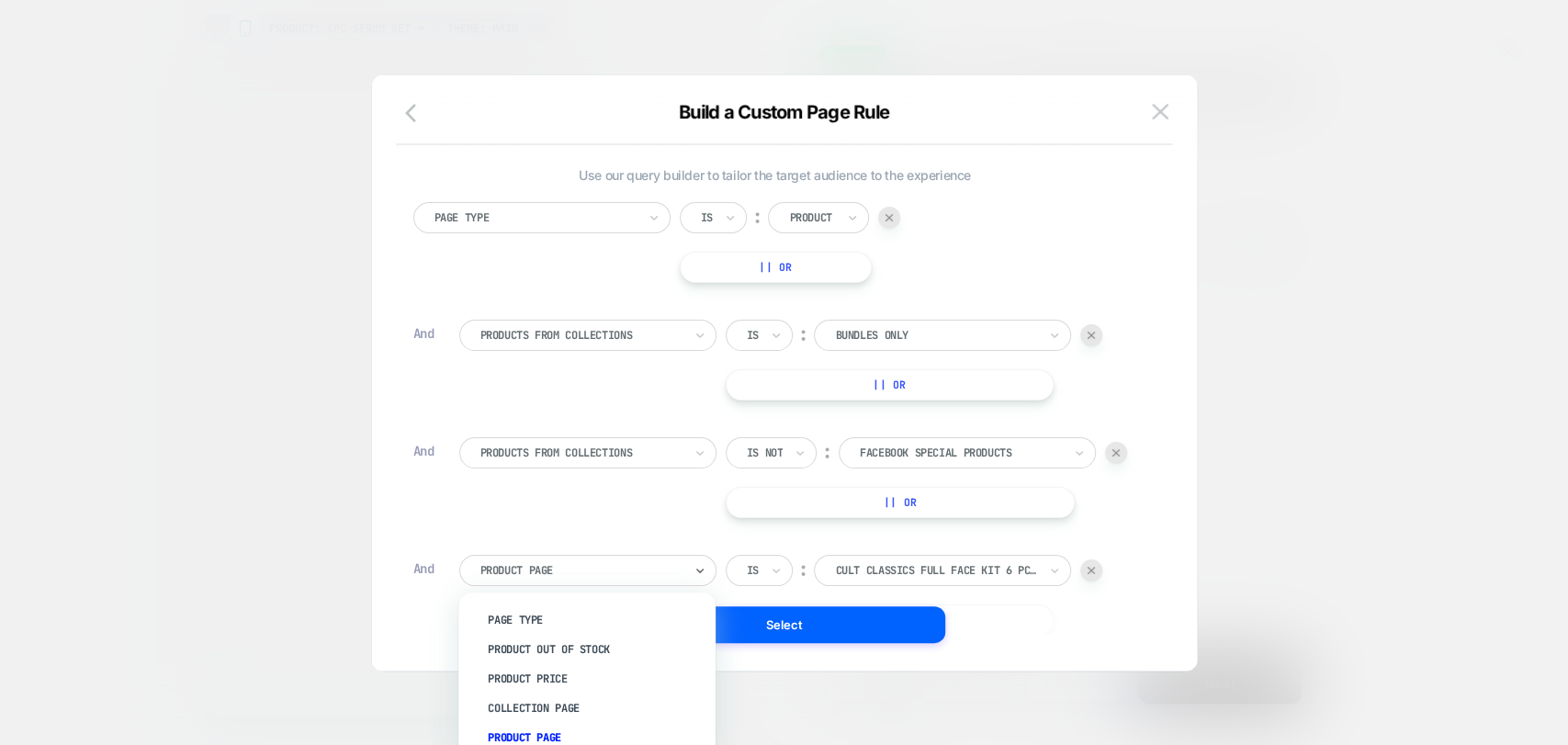
click at [576, 570] on div at bounding box center [581, 570] width 202 height 16
type input "***"
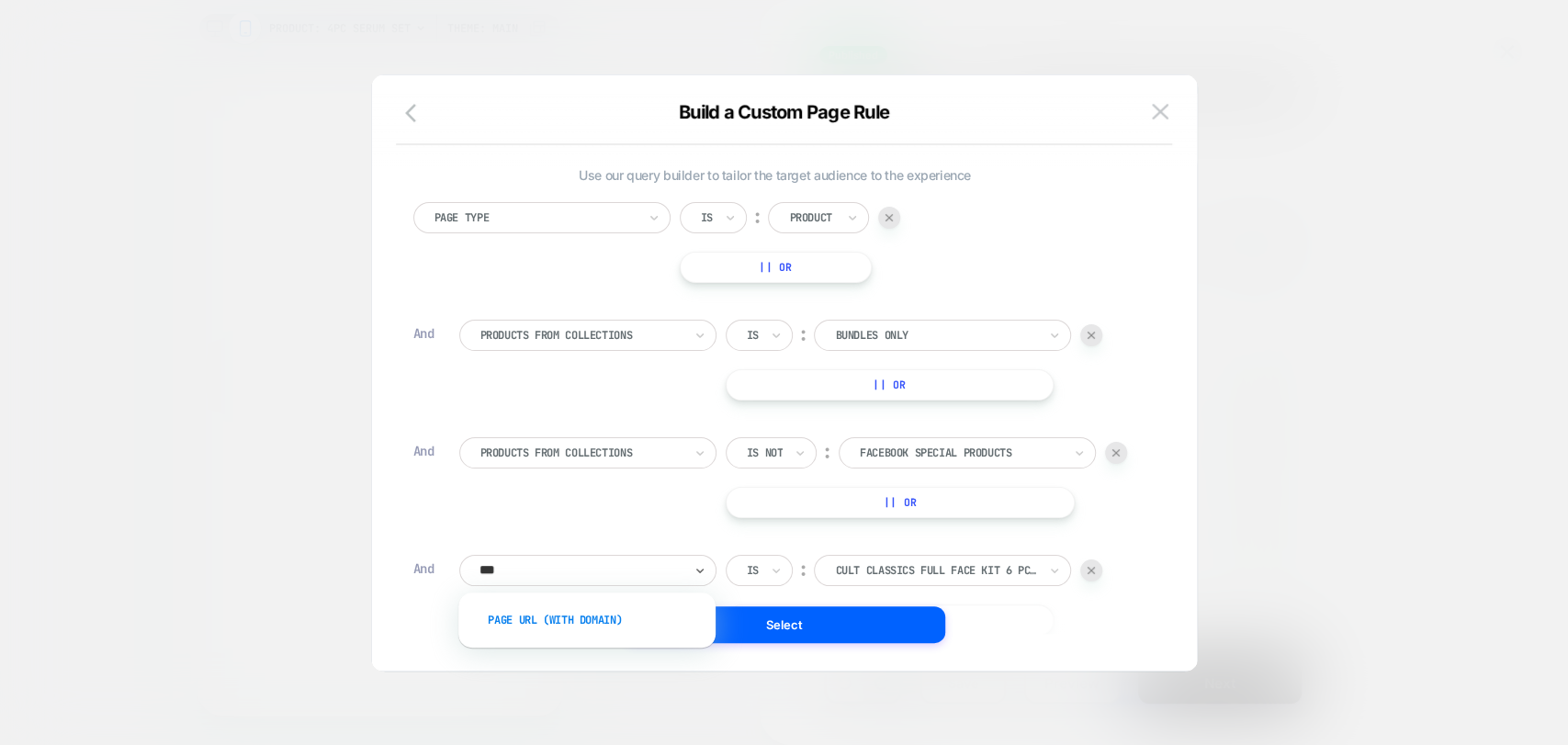
drag, startPoint x: 590, startPoint y: 612, endPoint x: 593, endPoint y: 623, distance: 11.4
click at [593, 623] on div "Page Url (WITH DOMAIN)" at bounding box center [596, 620] width 239 height 30
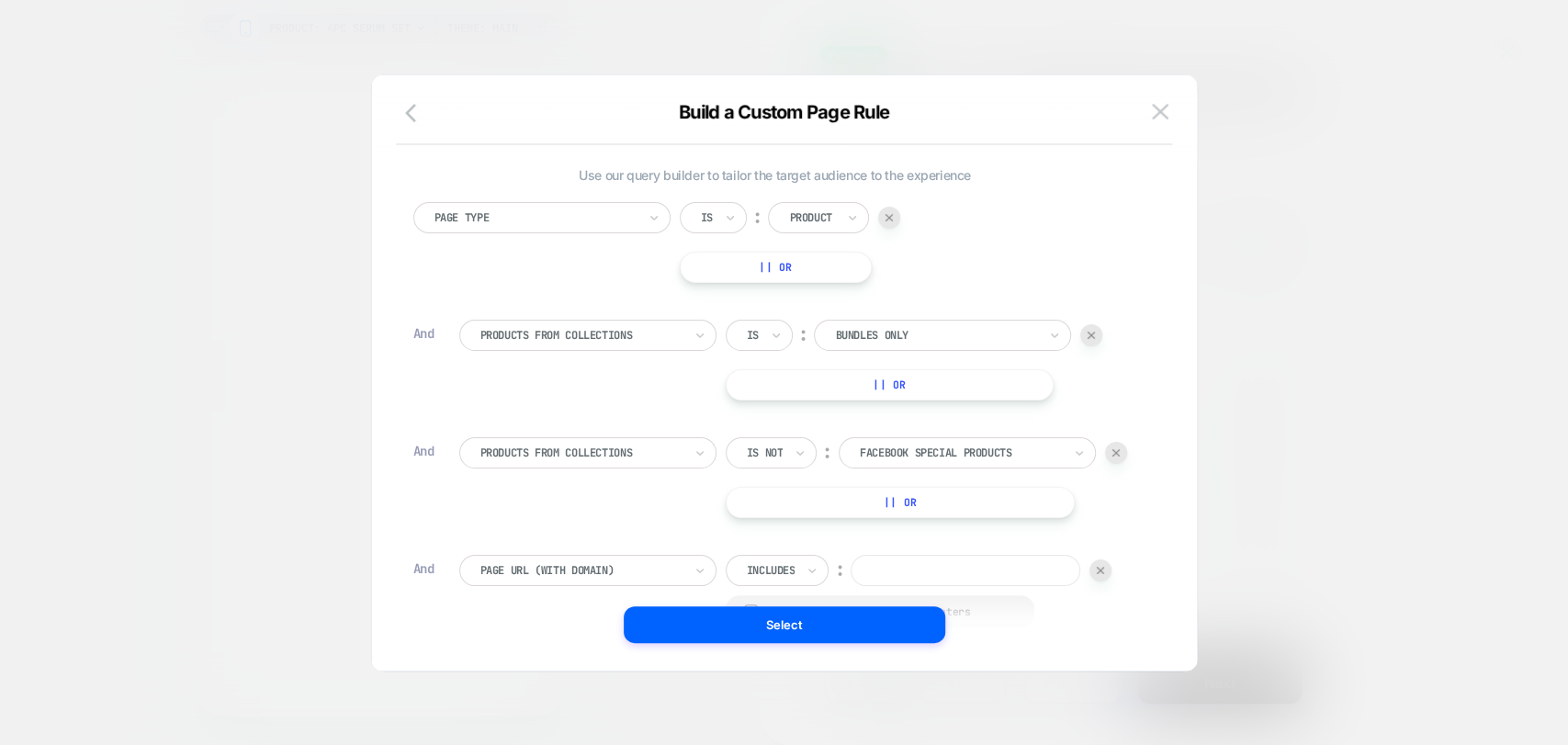
click at [887, 557] on input at bounding box center [966, 570] width 230 height 32
click at [1014, 576] on input at bounding box center [966, 570] width 230 height 32
paste input "**********"
type input "**********"
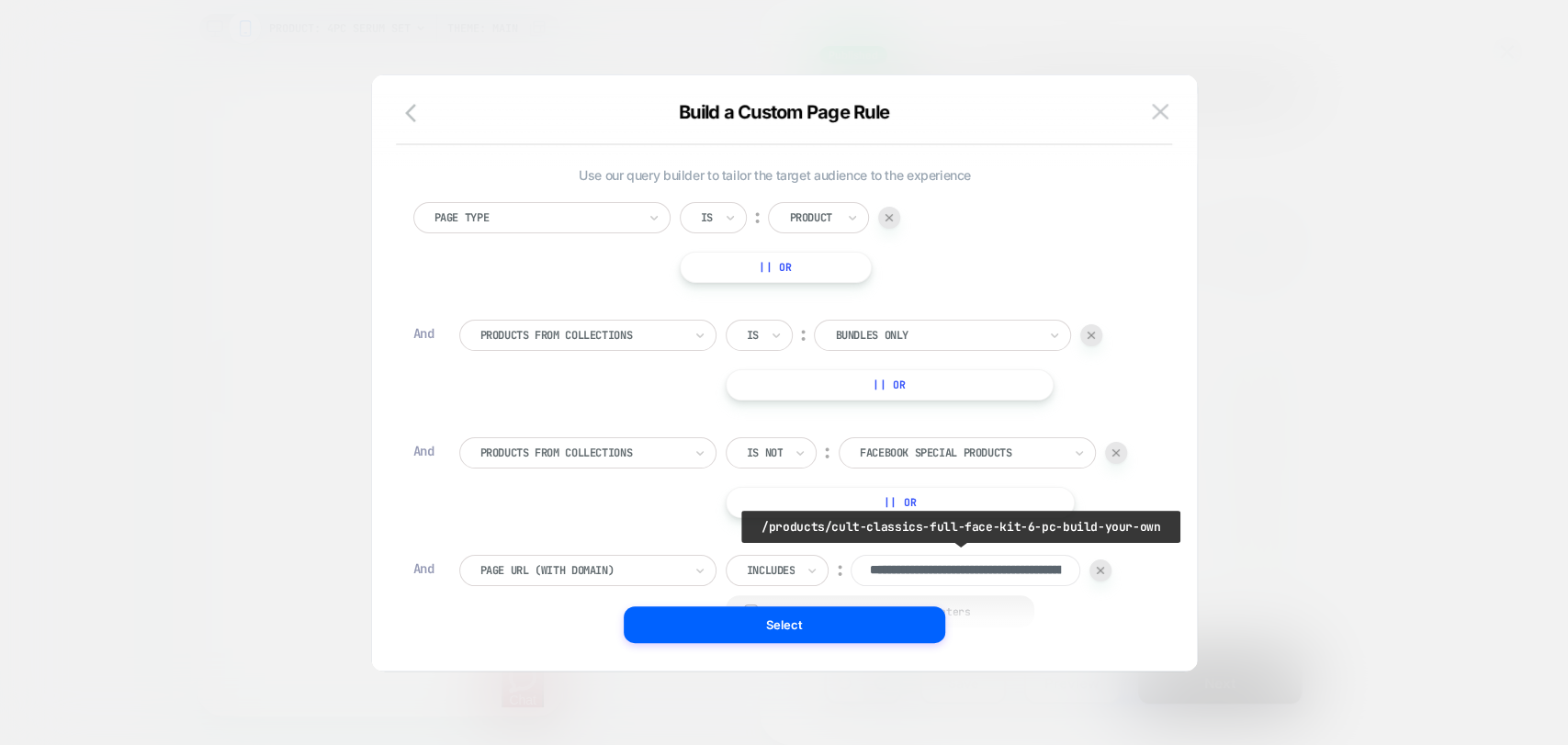
scroll to position [0, 249]
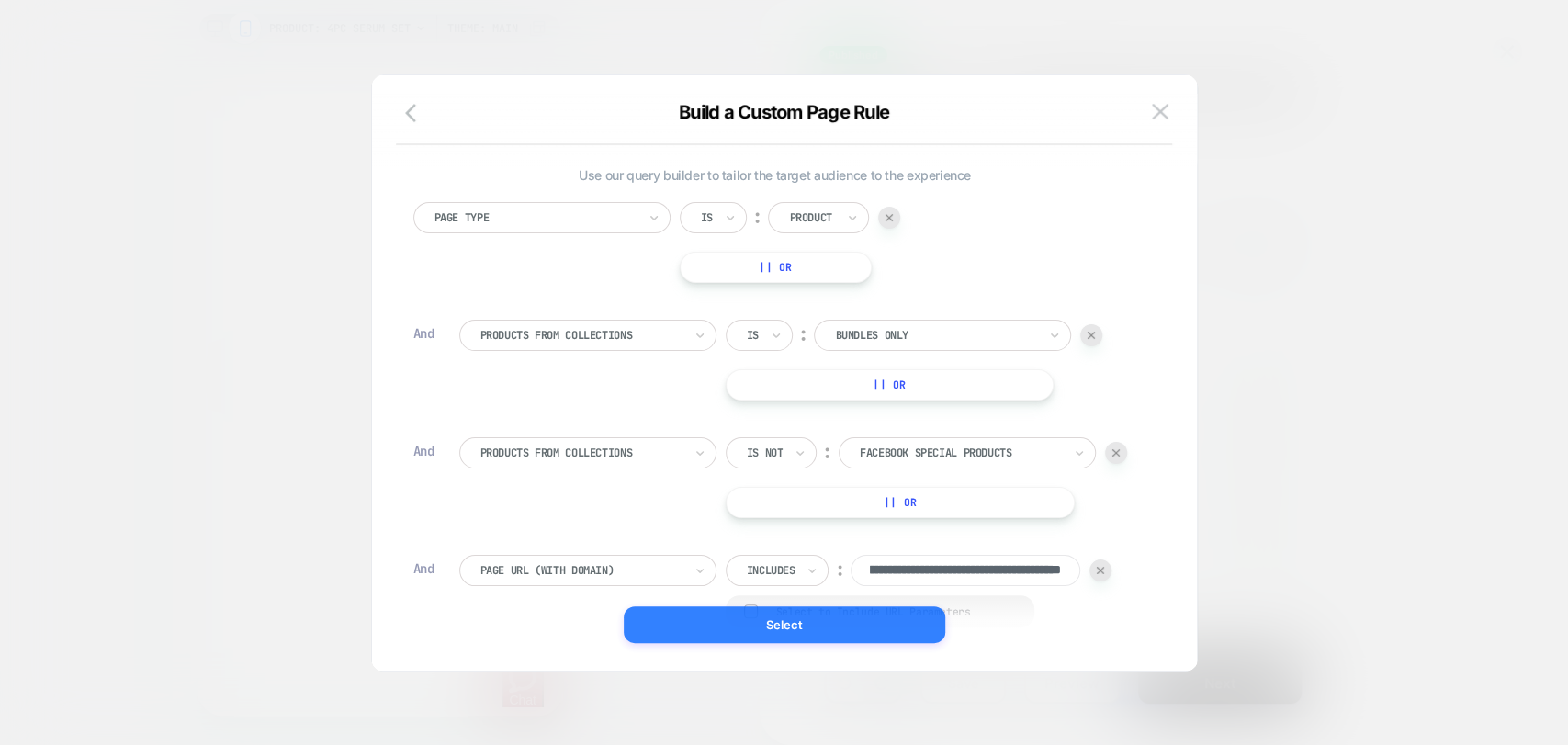
click at [889, 618] on button "Select" at bounding box center [784, 624] width 322 height 36
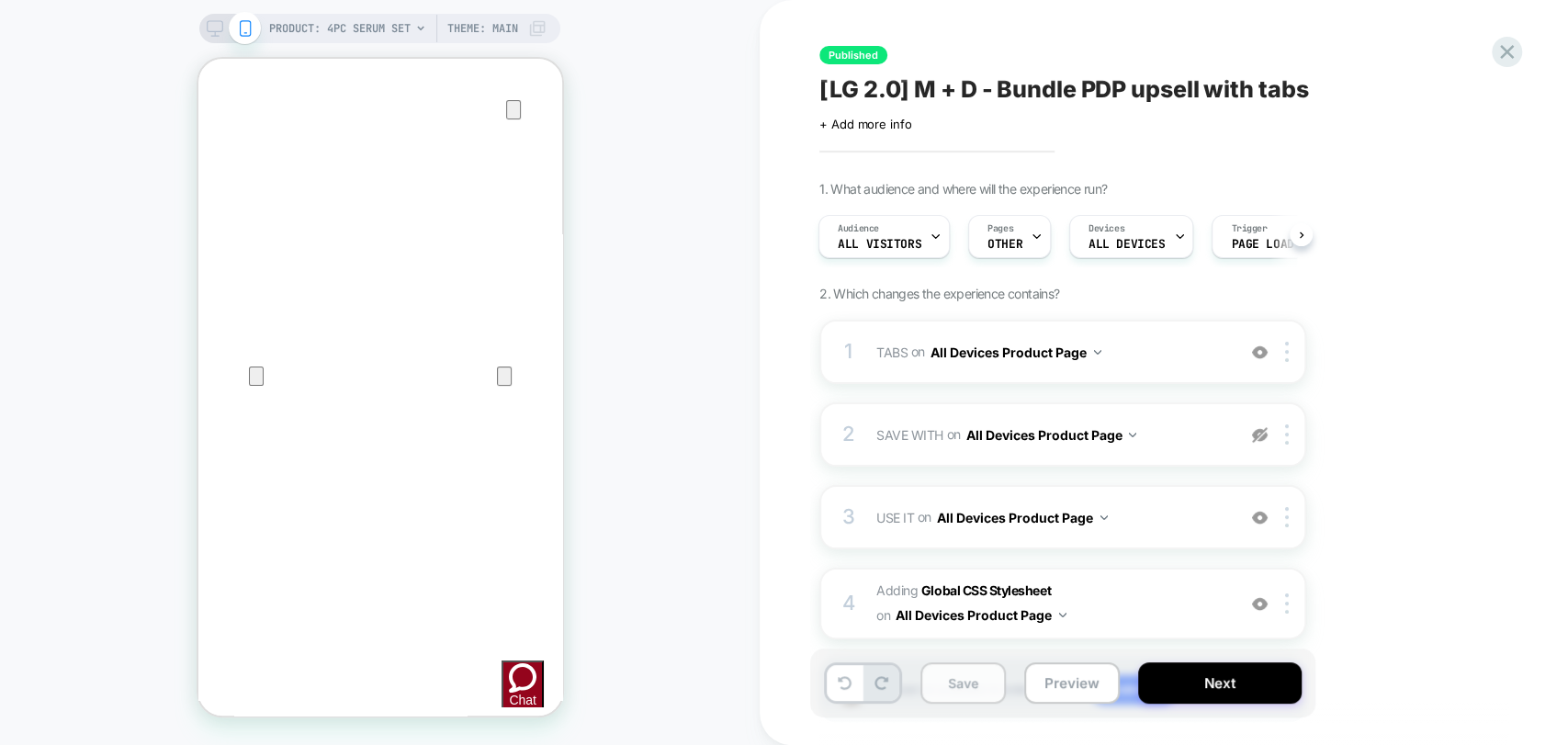
click at [988, 692] on button "Save" at bounding box center [963, 682] width 85 height 41
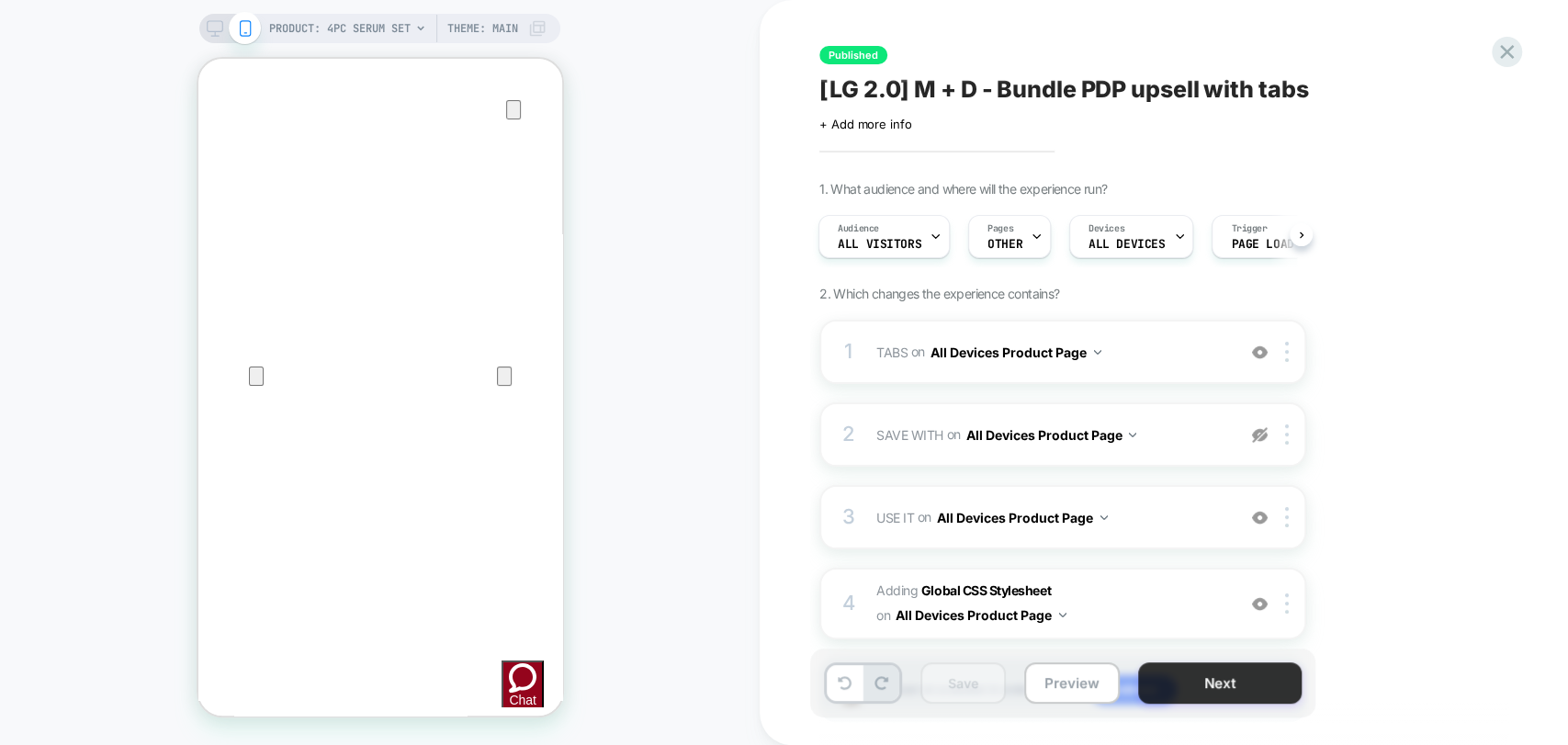
click at [1201, 692] on button "Next" at bounding box center [1219, 682] width 164 height 41
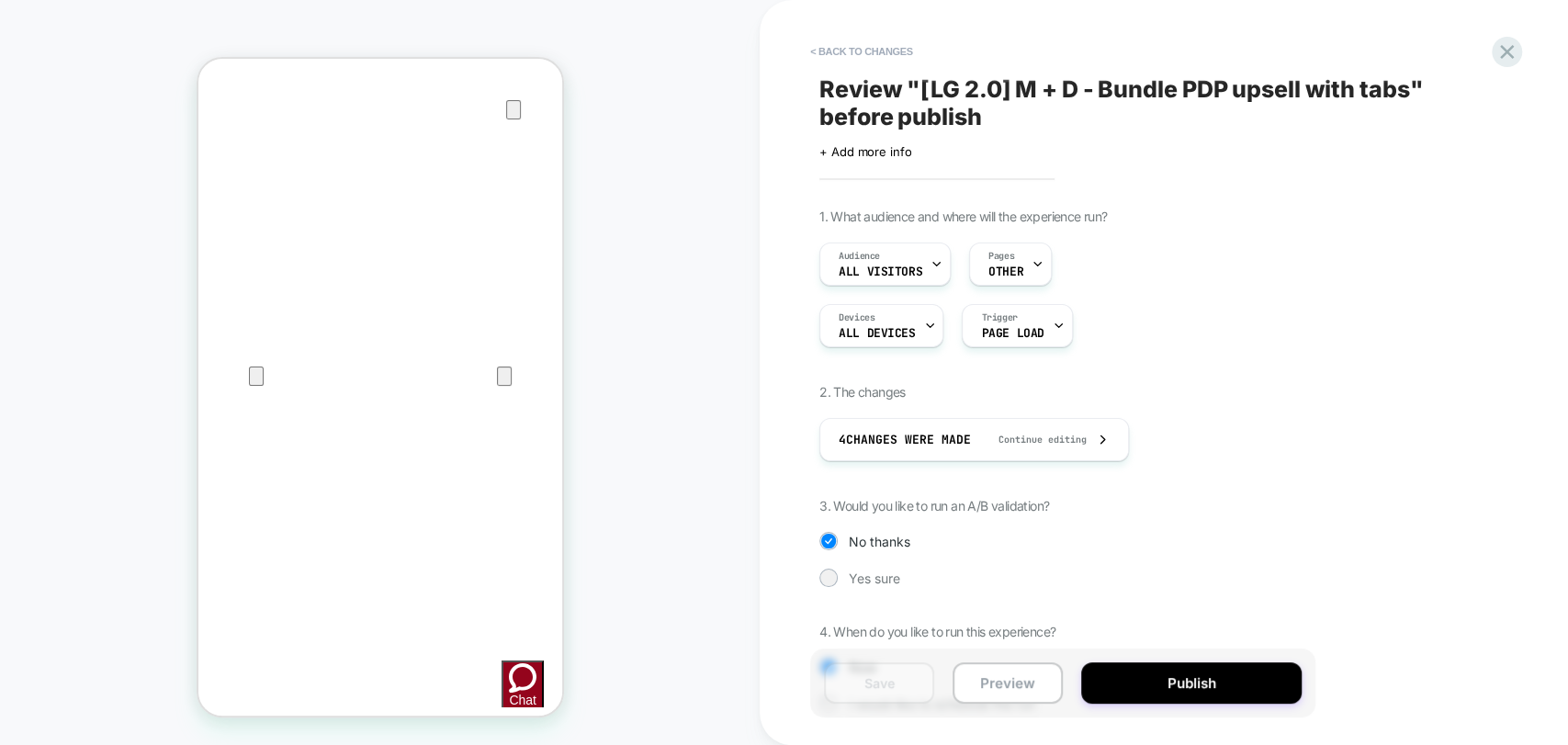
click at [1201, 692] on button "Publish" at bounding box center [1192, 682] width 220 height 41
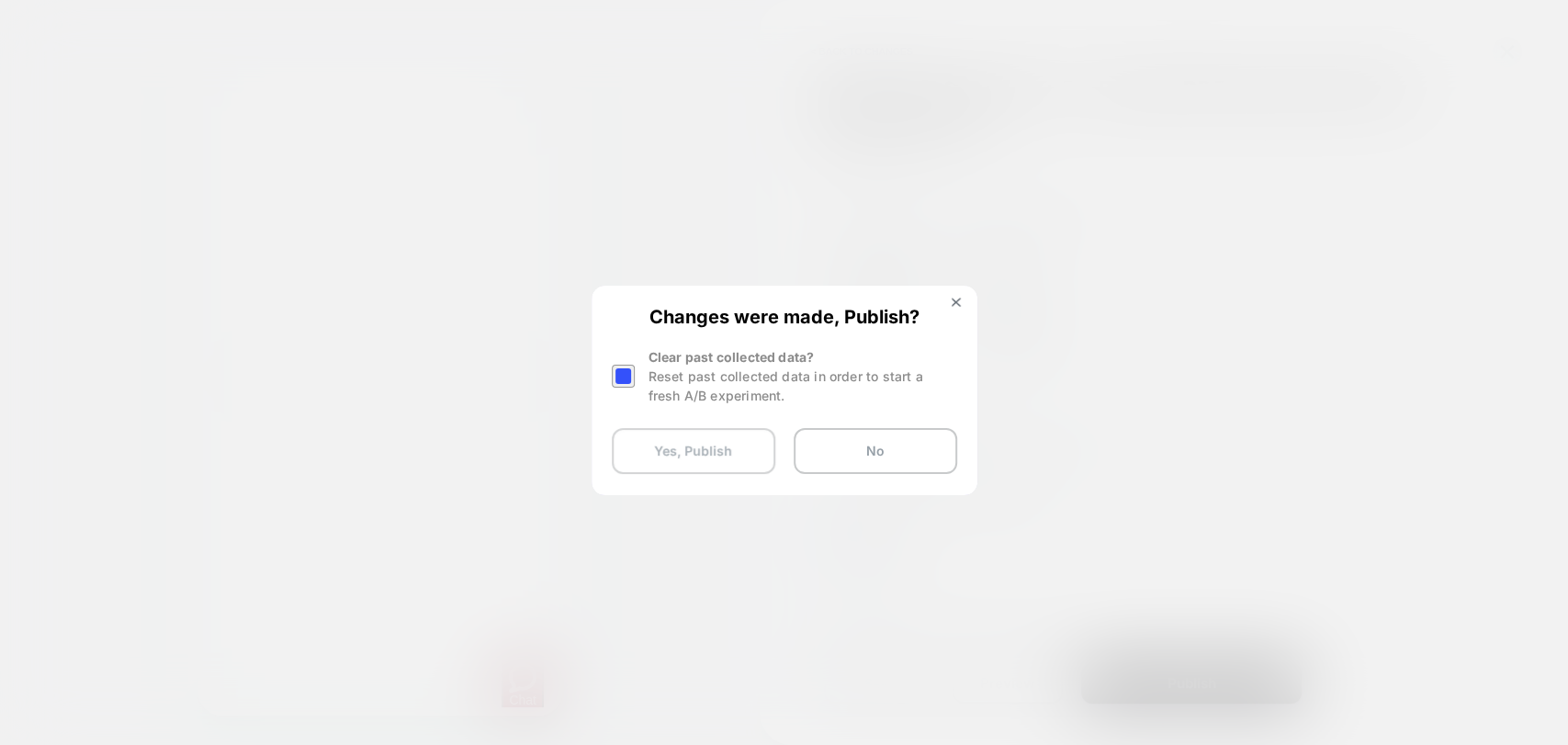
click at [721, 452] on button "Yes, Publish" at bounding box center [693, 451] width 164 height 46
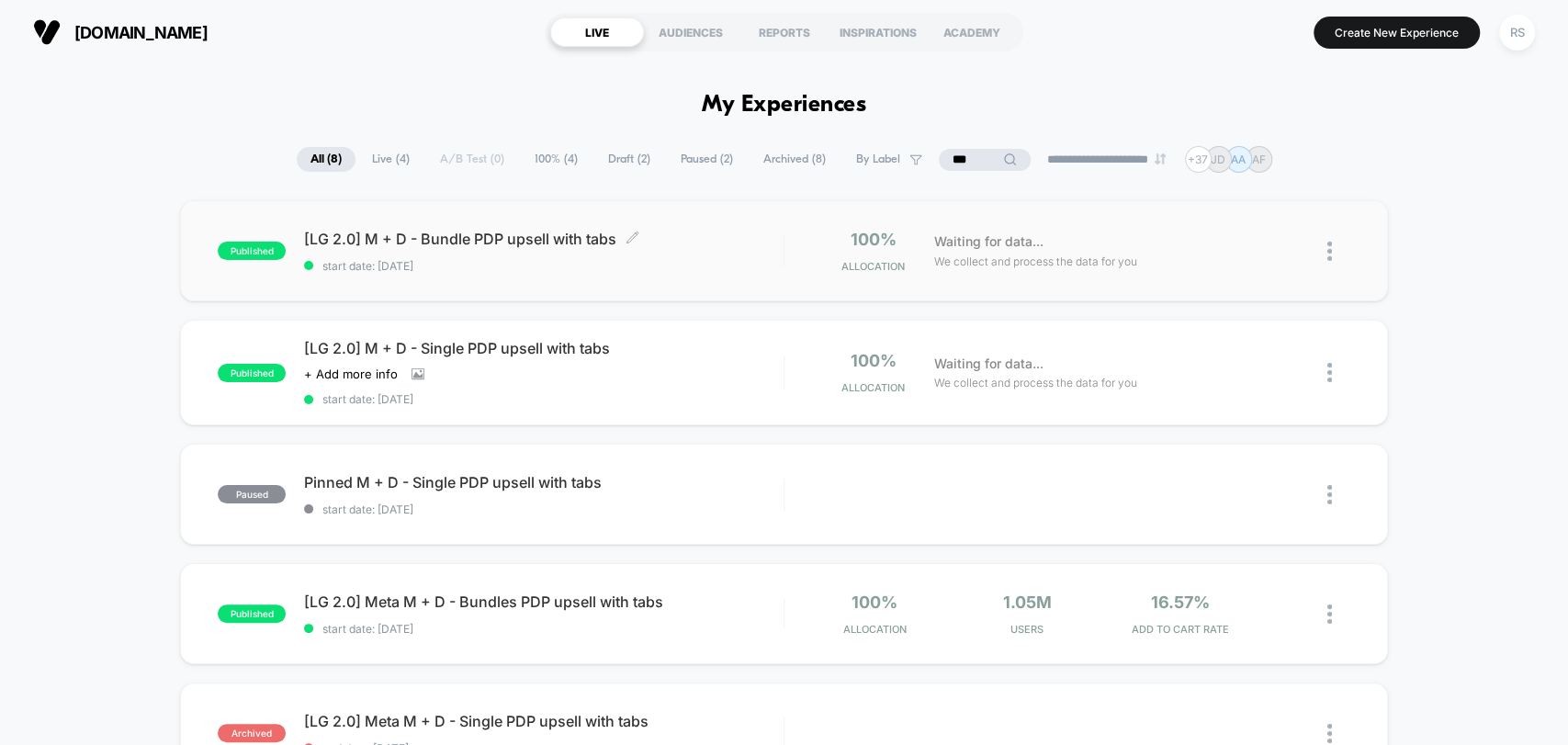
click at [720, 259] on span "start date: [DATE]" at bounding box center [543, 265] width 479 height 13
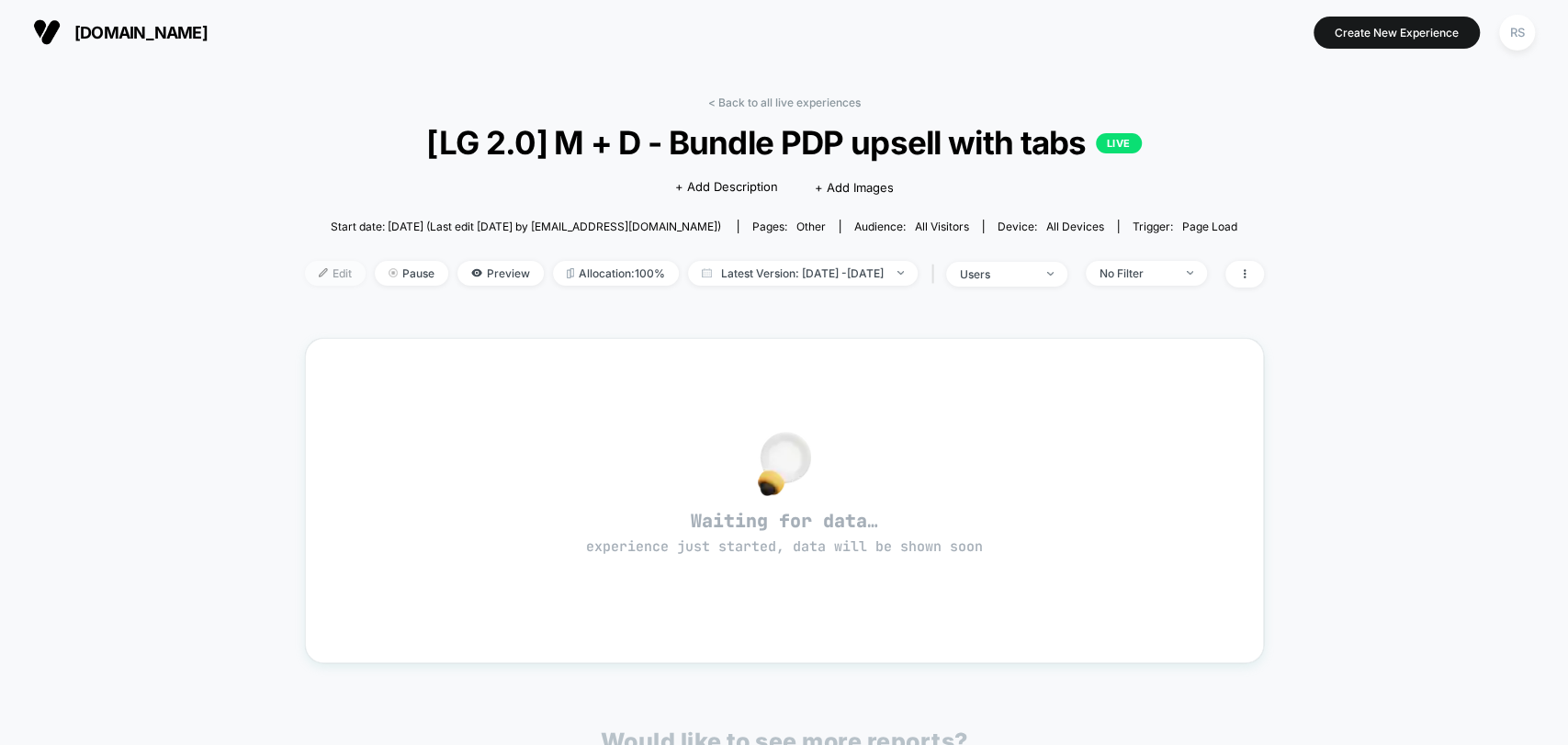
click at [319, 275] on img at bounding box center [324, 273] width 10 height 10
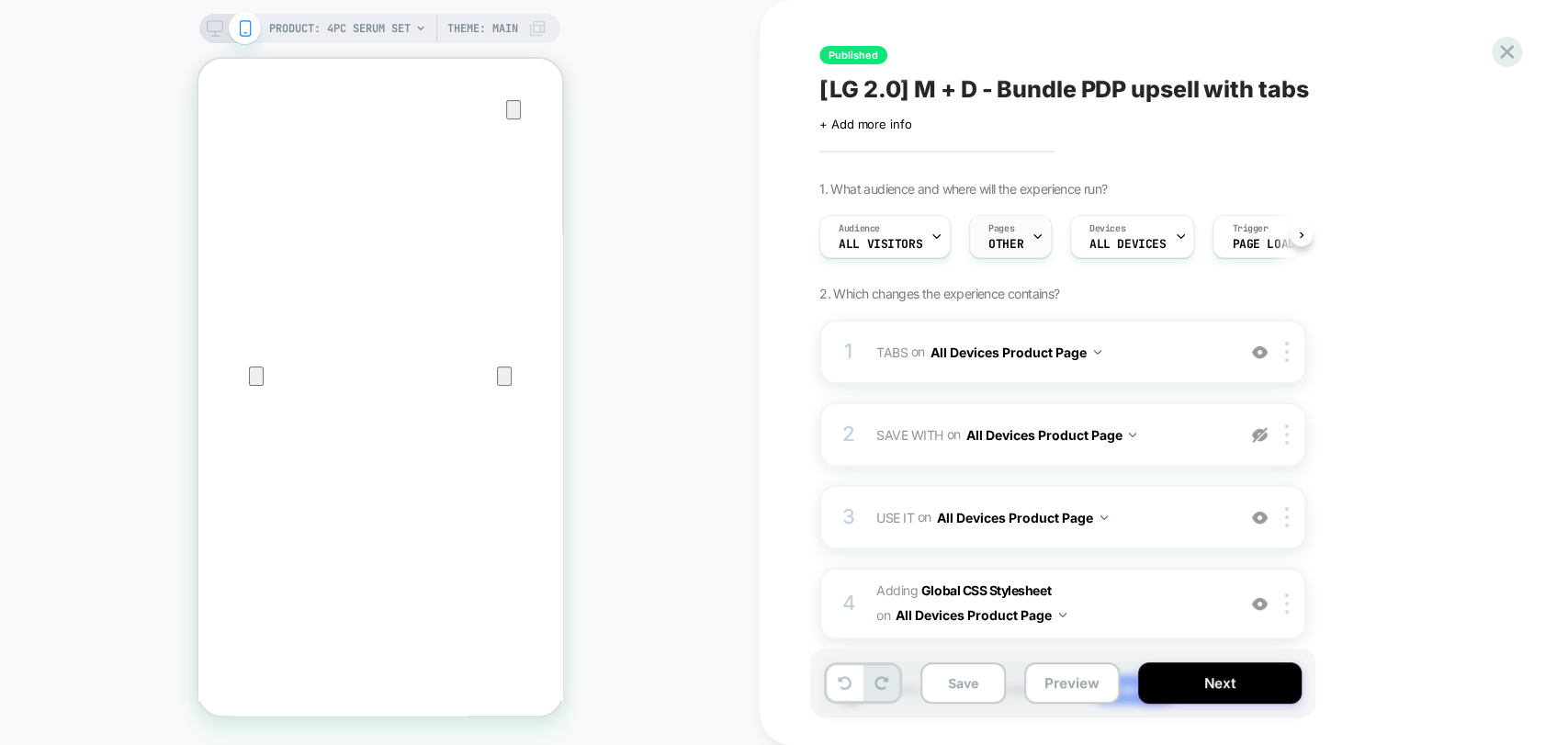
click at [1025, 228] on div "Pages OTHER" at bounding box center [1006, 236] width 72 height 41
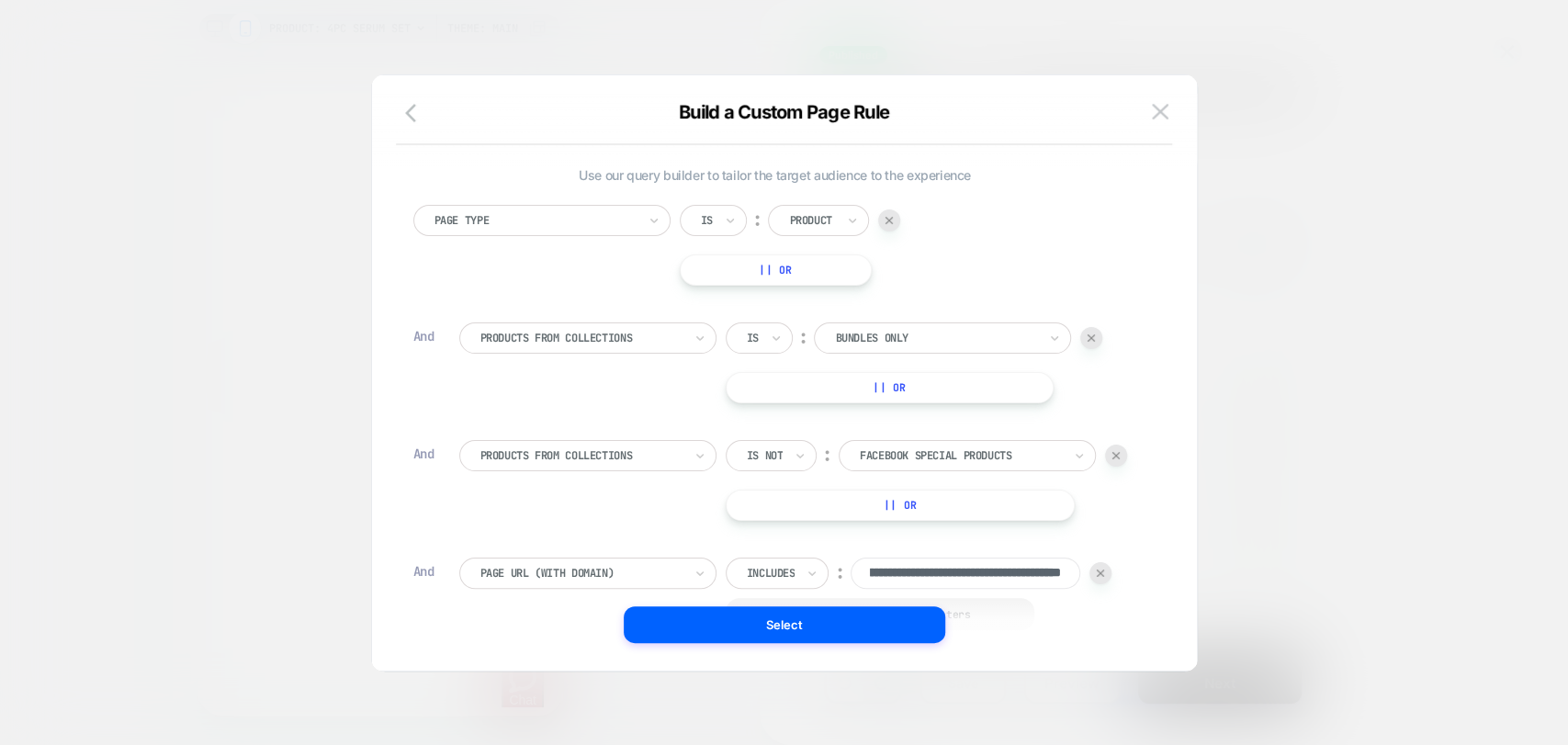
scroll to position [17, 0]
click at [1097, 568] on div at bounding box center [1100, 570] width 22 height 22
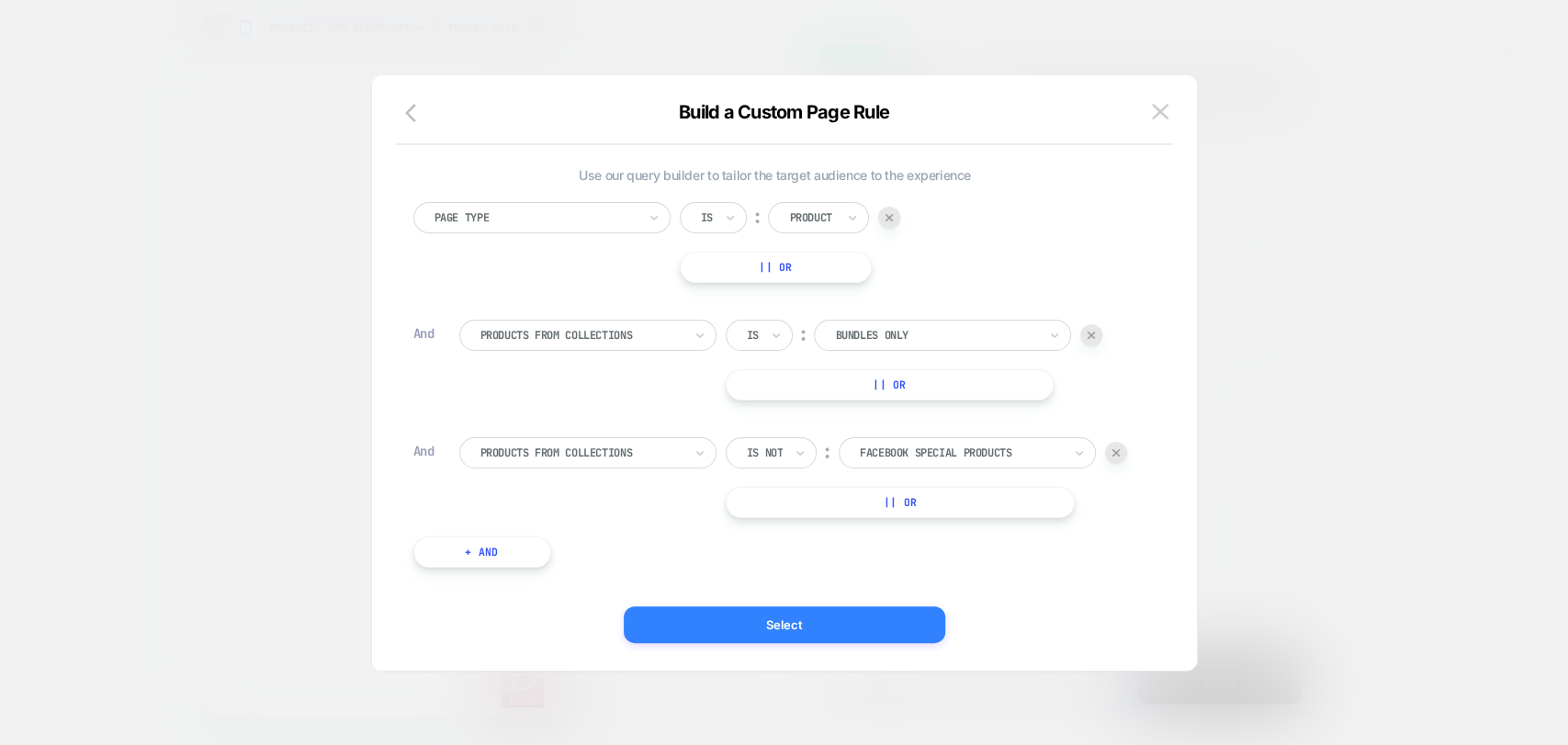
click at [817, 616] on button "Select" at bounding box center [784, 624] width 322 height 36
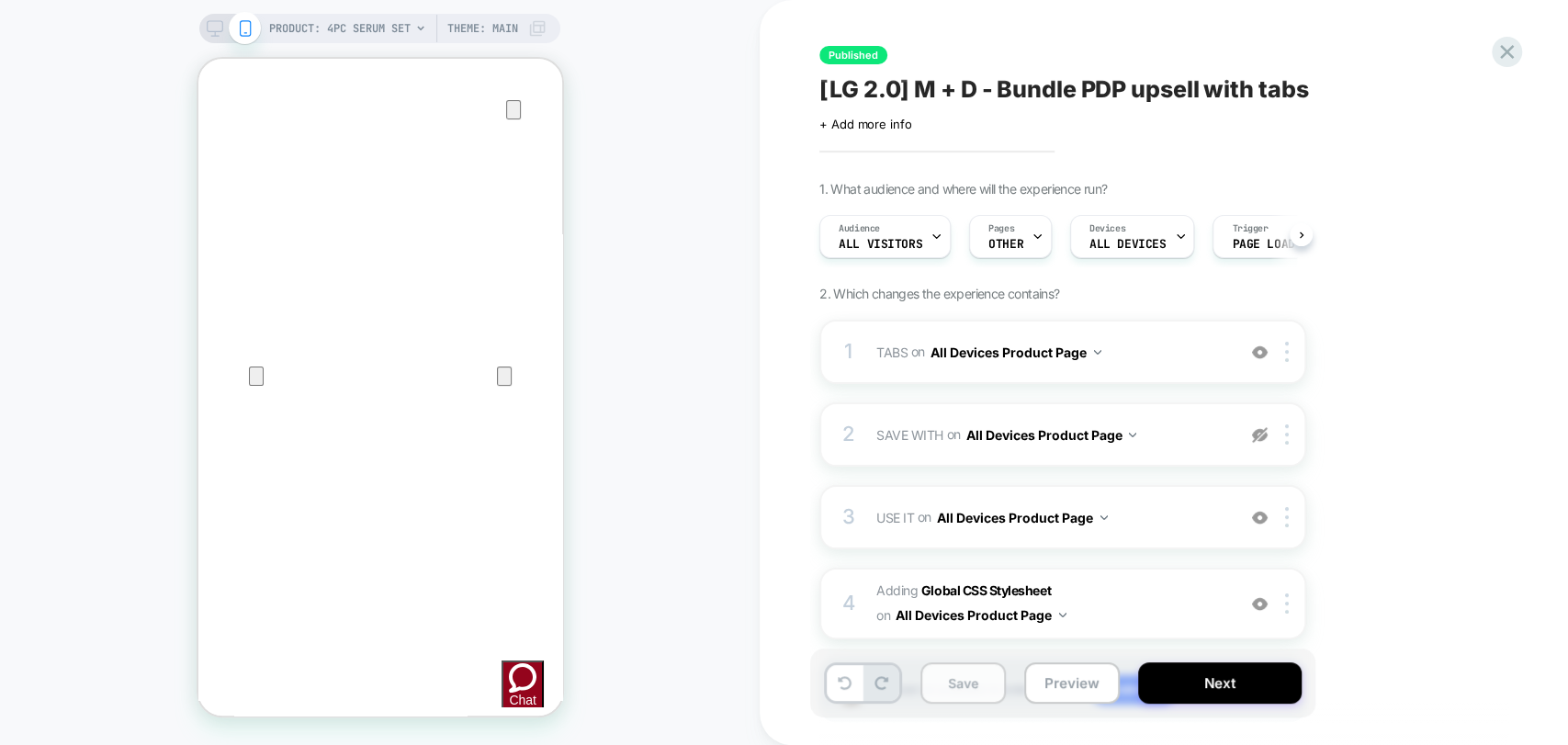
click at [953, 681] on button "Save" at bounding box center [963, 682] width 85 height 41
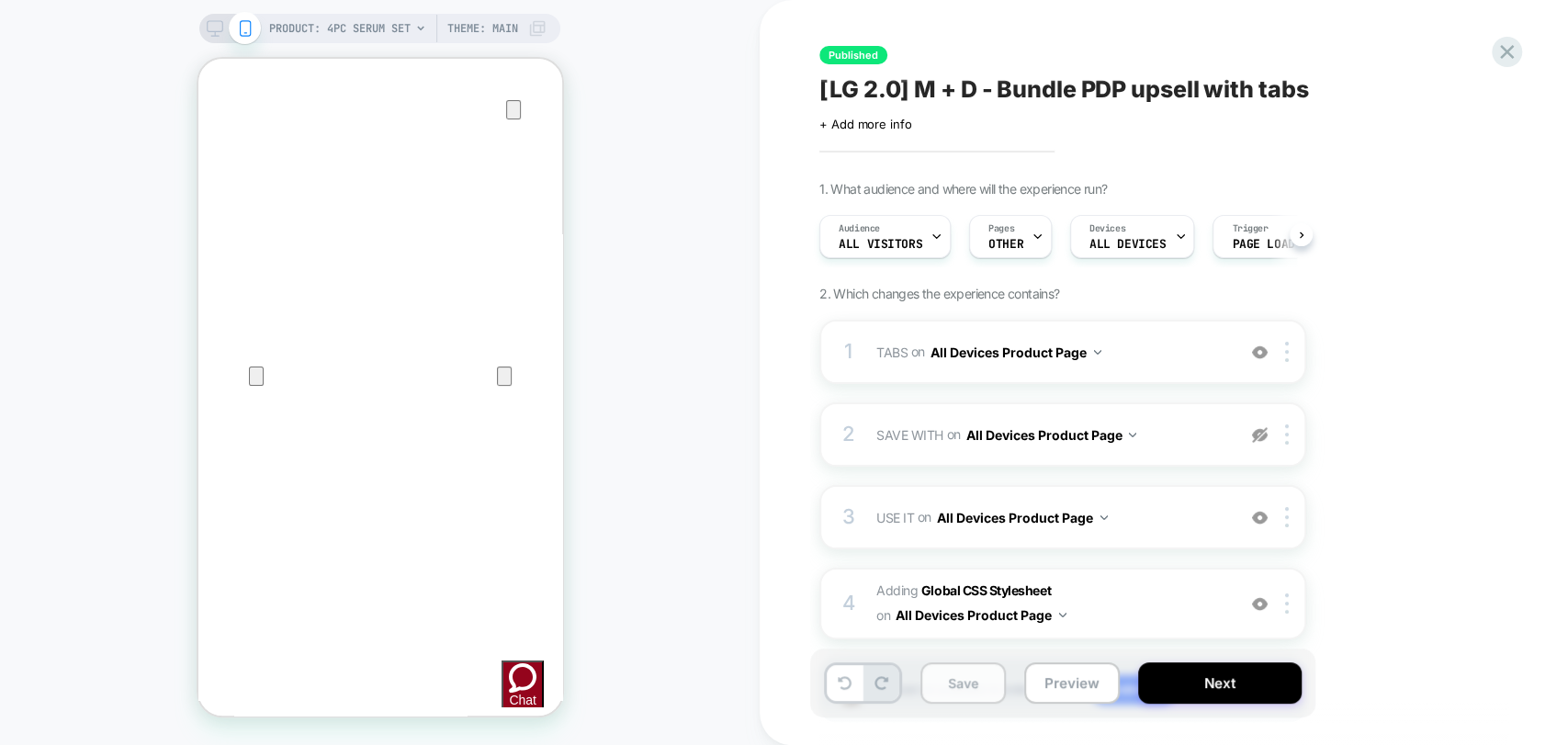
click at [953, 681] on button "Save" at bounding box center [963, 682] width 85 height 41
click at [997, 229] on span "Pages" at bounding box center [1001, 228] width 26 height 12
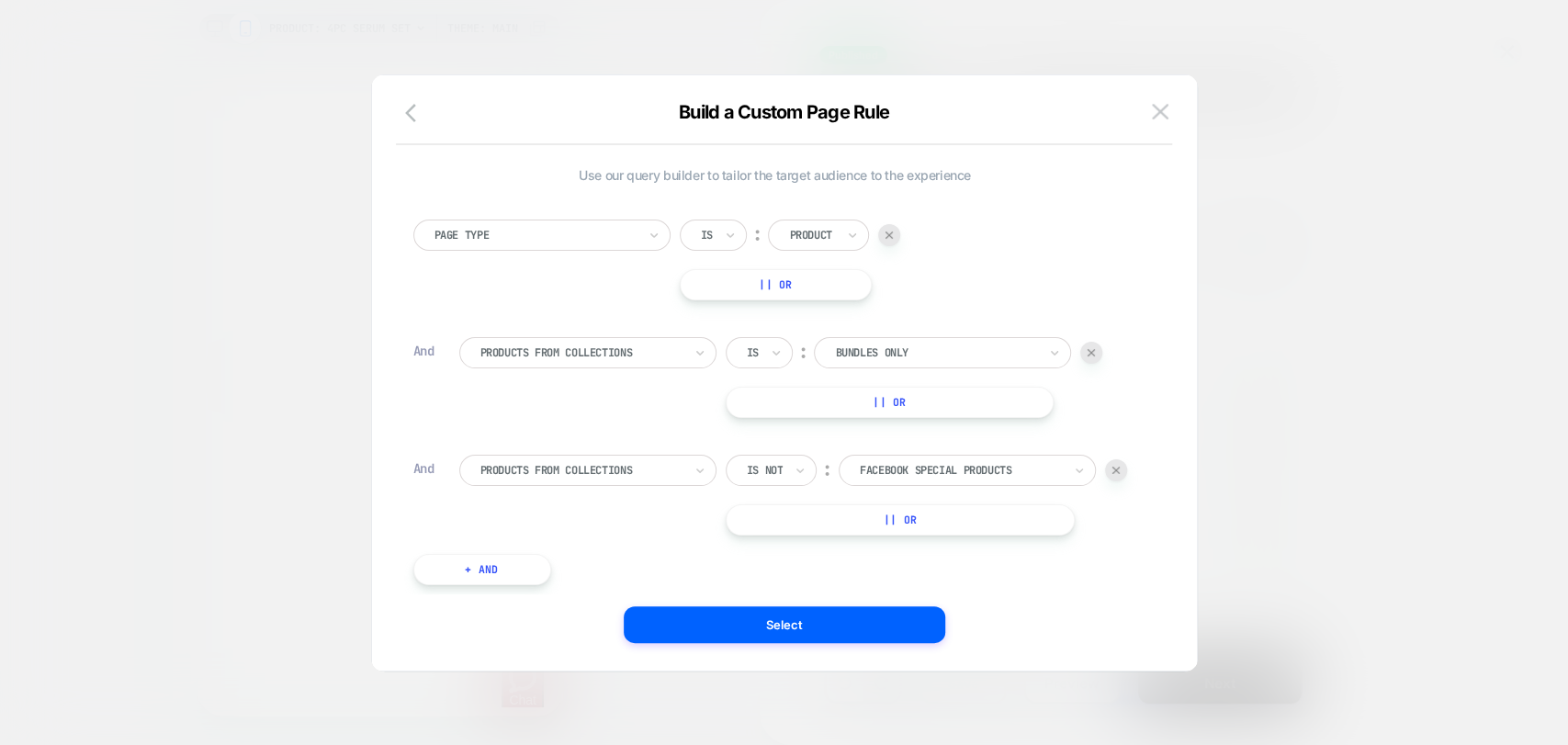
click at [857, 390] on button "|| Or" at bounding box center [890, 402] width 328 height 32
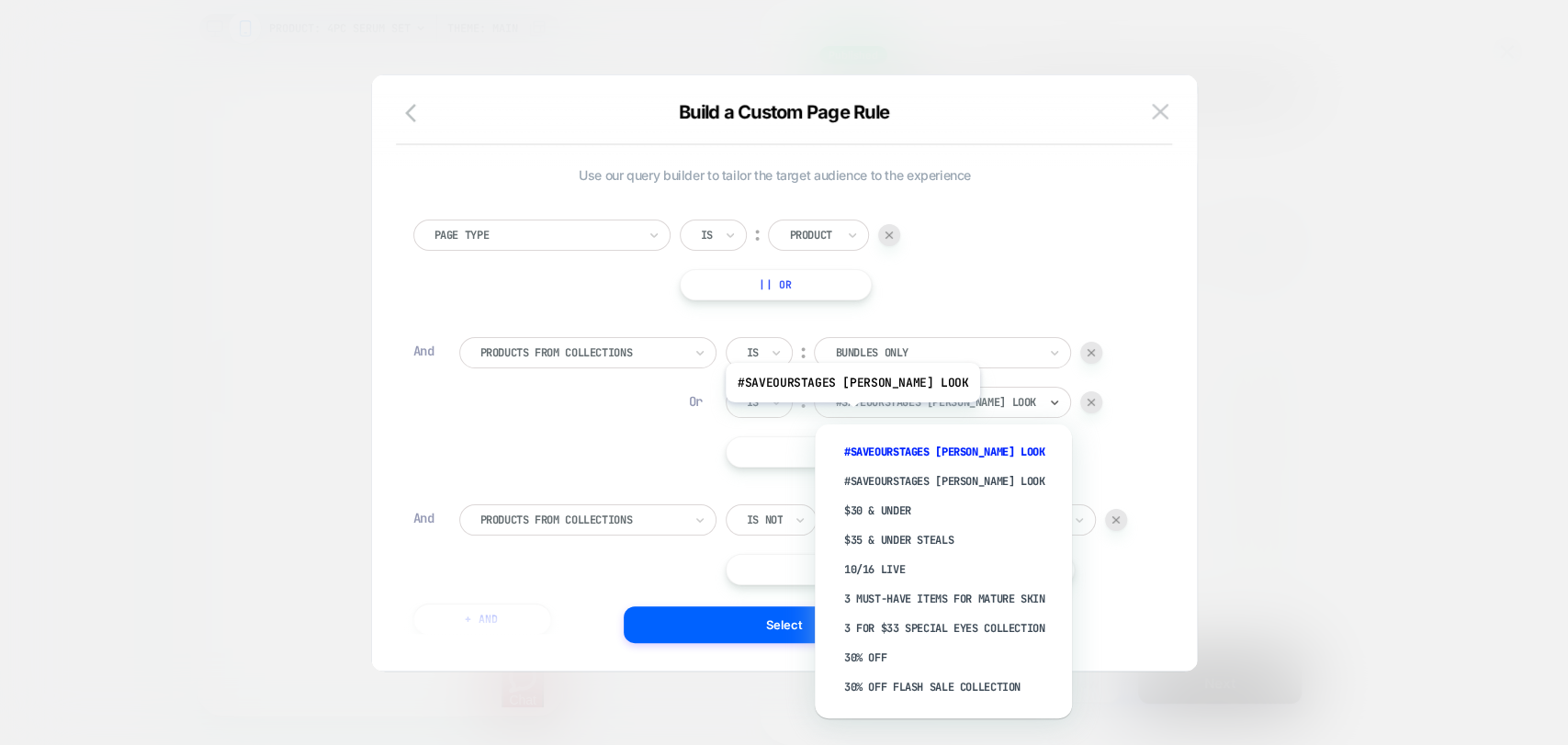
click at [874, 415] on div "#SaveOurStages Celia Rose Gooding's Look" at bounding box center [943, 402] width 258 height 32
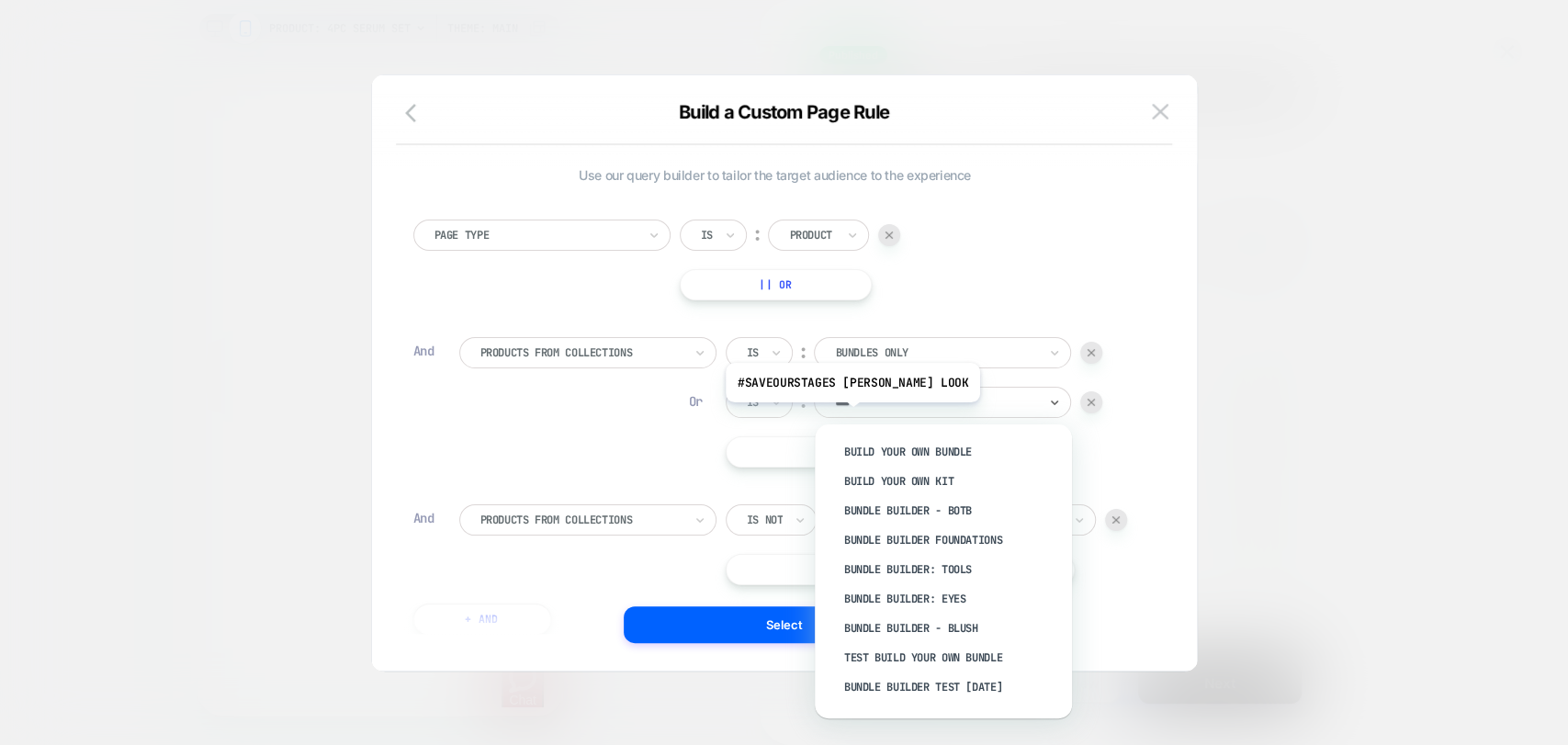
type input "****"
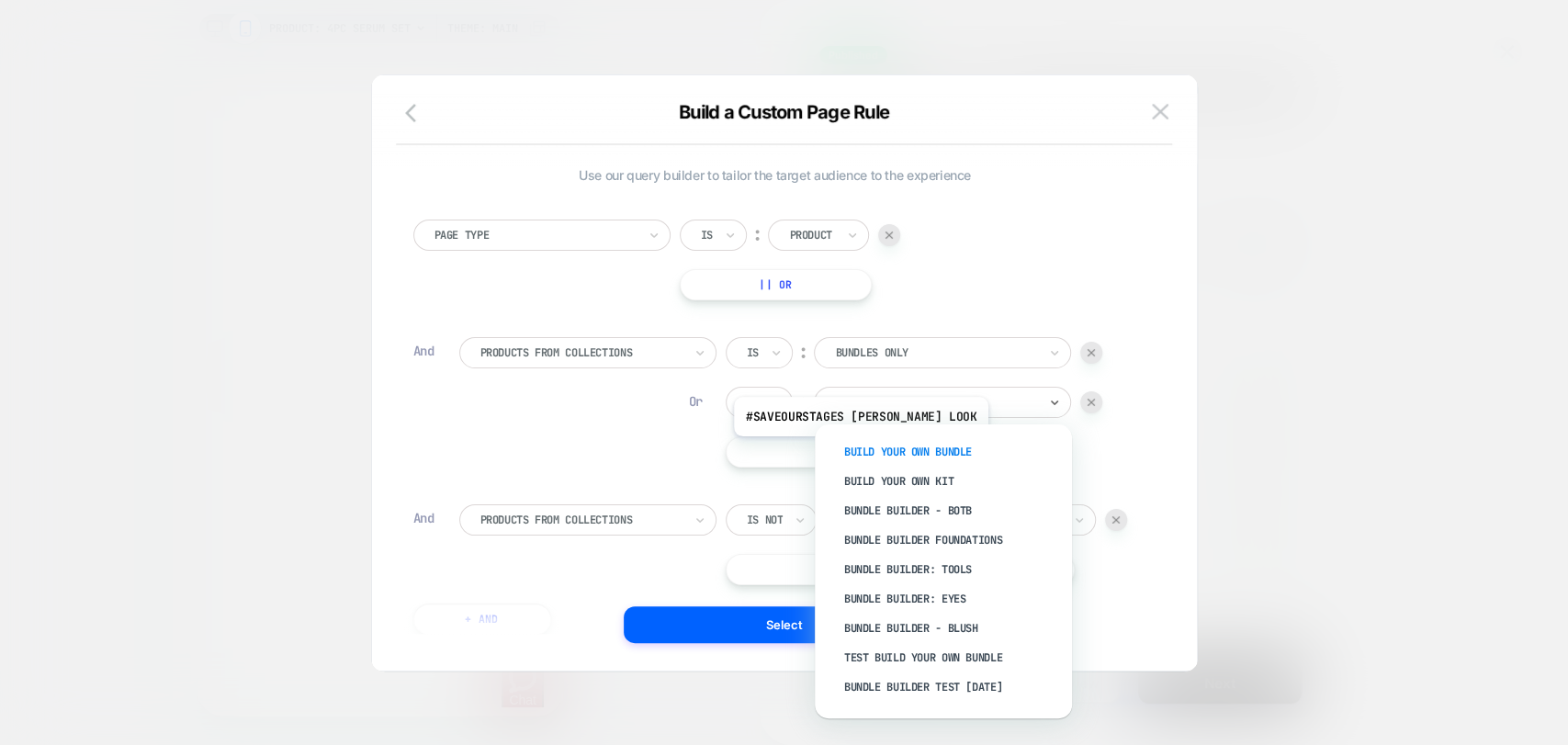
click at [882, 449] on div "Build Your Own Bundle" at bounding box center [952, 451] width 239 height 30
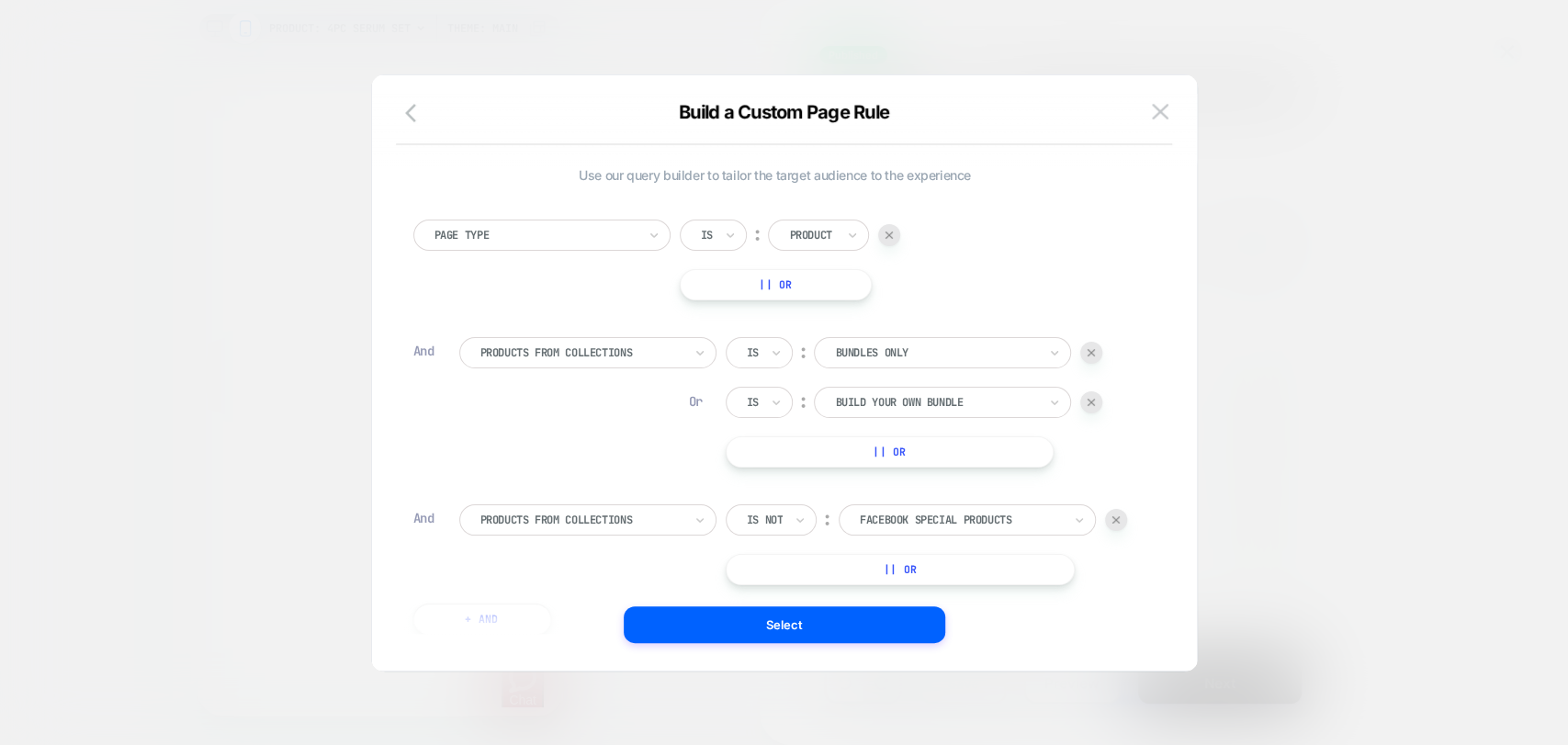
click at [1184, 436] on div "Build a Custom Page Rule Use our query builder to tailor the target audience to…" at bounding box center [784, 382] width 825 height 576
click at [910, 617] on button "Select" at bounding box center [784, 624] width 322 height 36
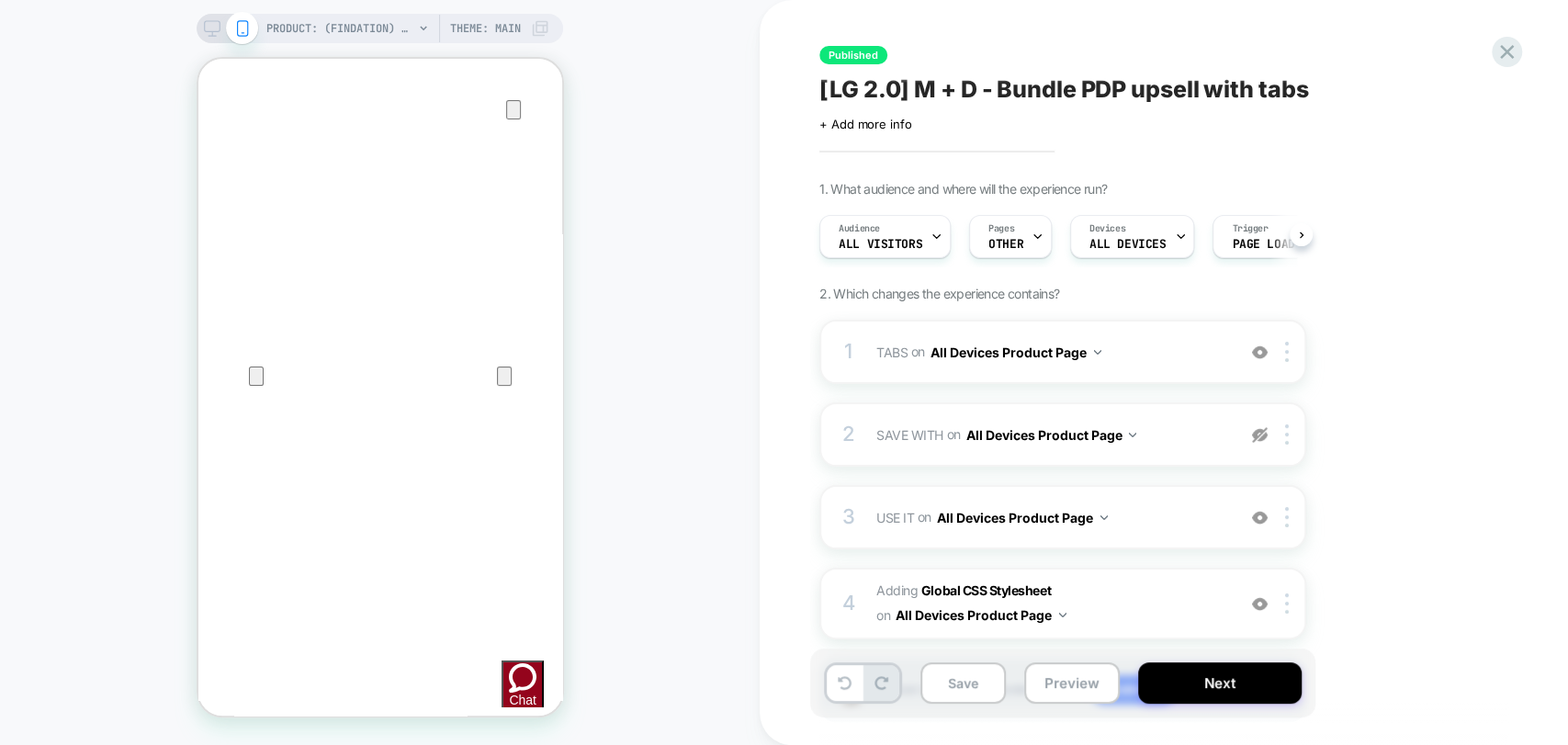
scroll to position [0, 1]
click at [964, 689] on button "Save" at bounding box center [963, 682] width 85 height 41
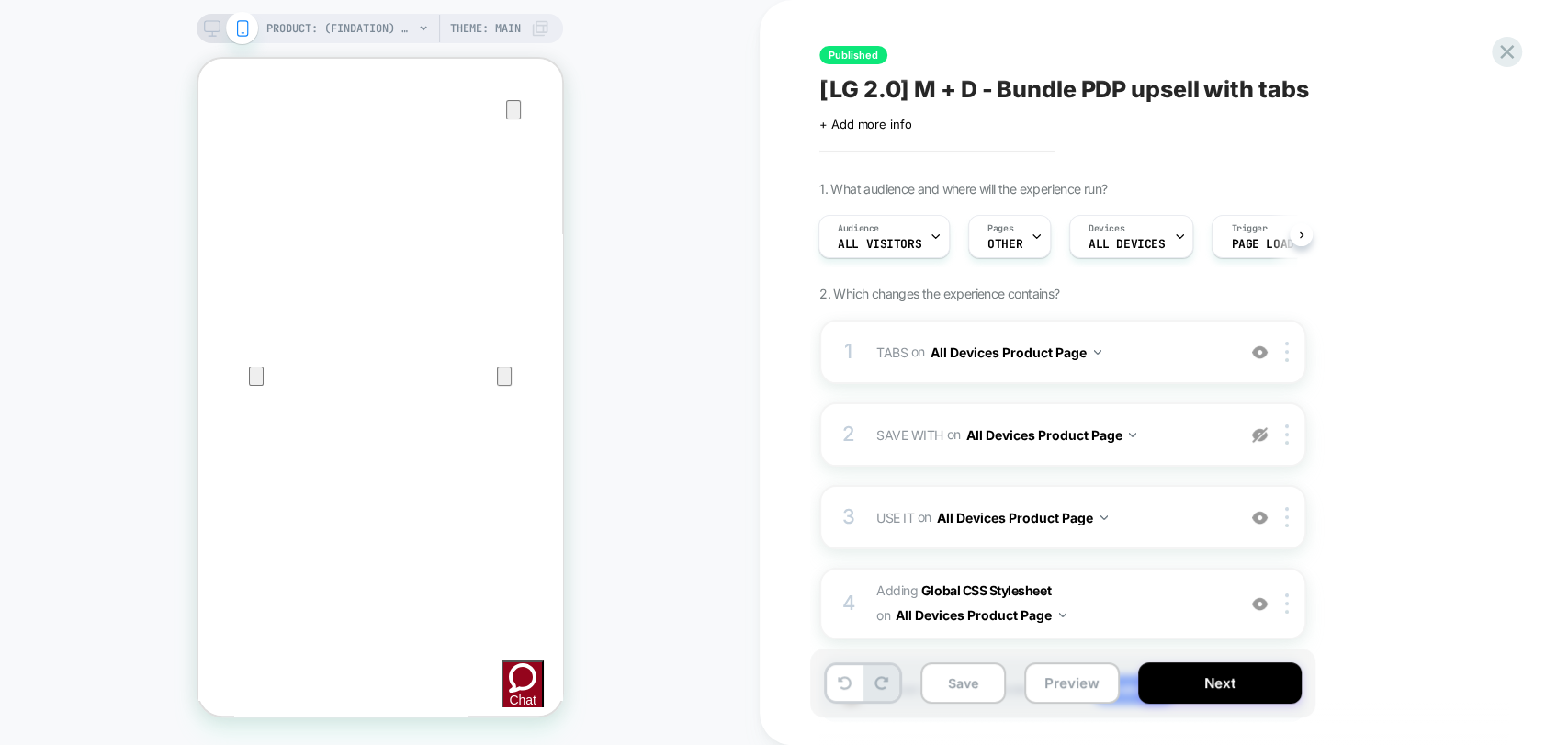
click at [964, 689] on button "Save" at bounding box center [963, 682] width 85 height 41
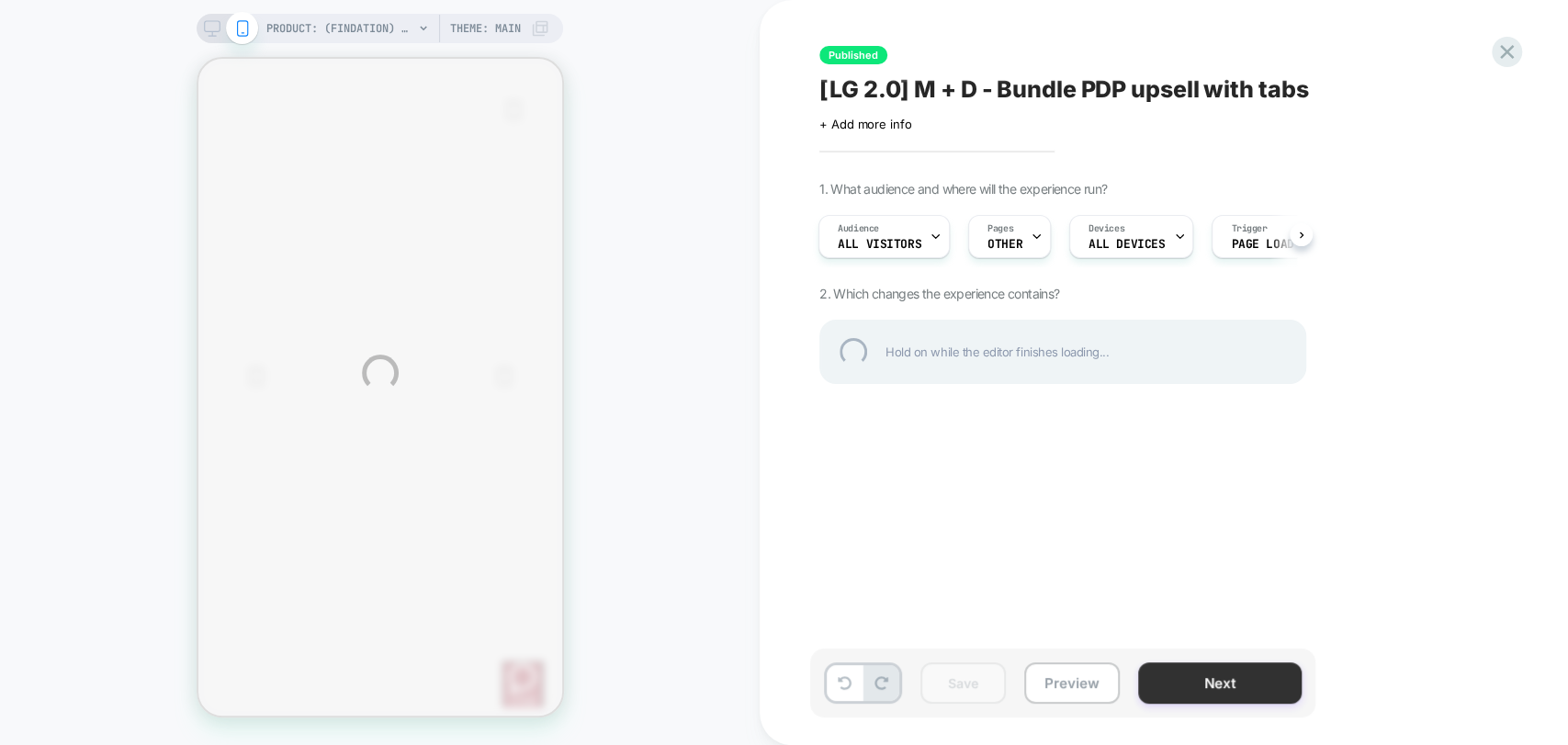
click at [1219, 681] on div "PRODUCT: (Findation) Double Take Baked Full Coverage Foundation PRODUCT: (Finda…" at bounding box center [784, 372] width 1568 height 745
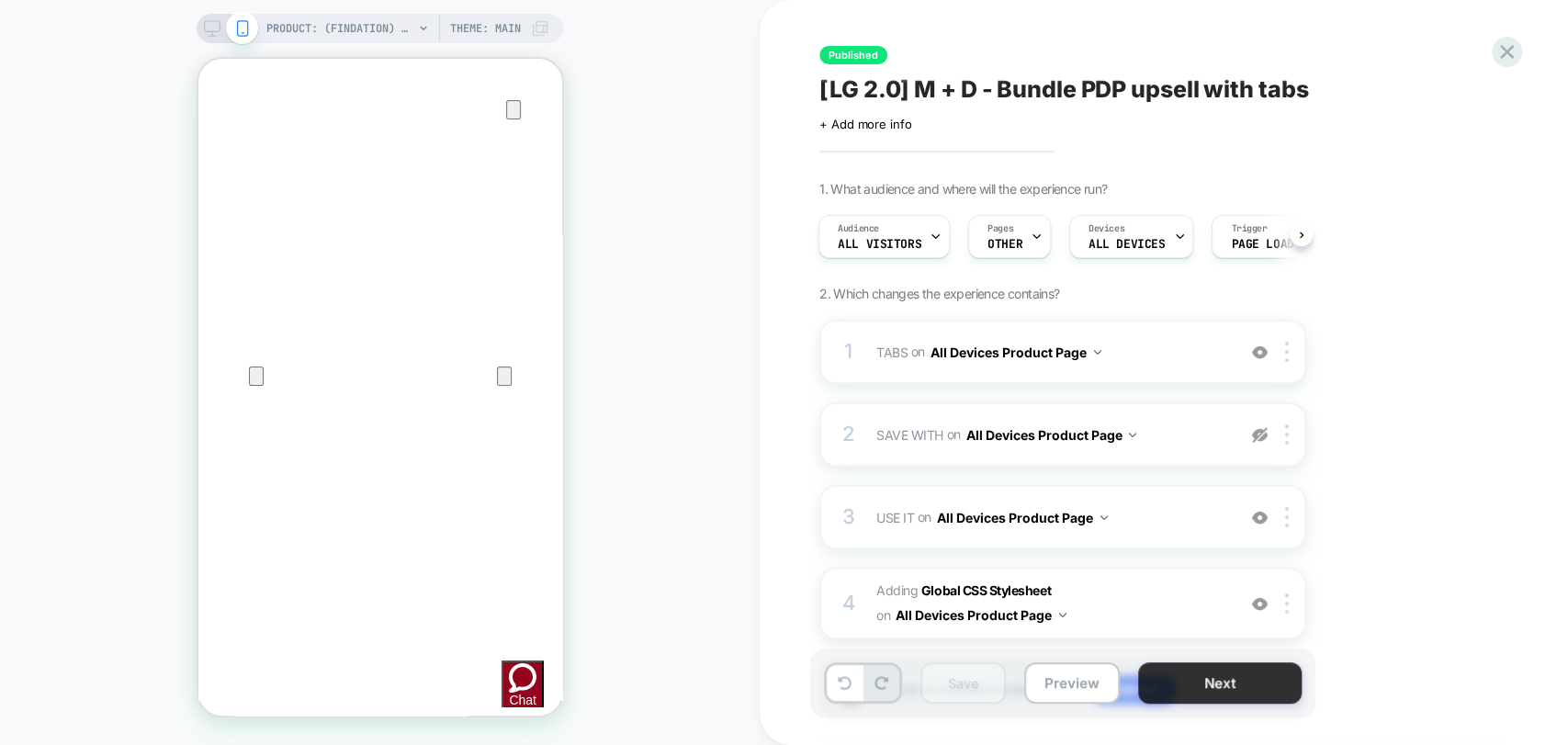
scroll to position [0, 2]
click at [1183, 681] on button "Next" at bounding box center [1219, 682] width 164 height 41
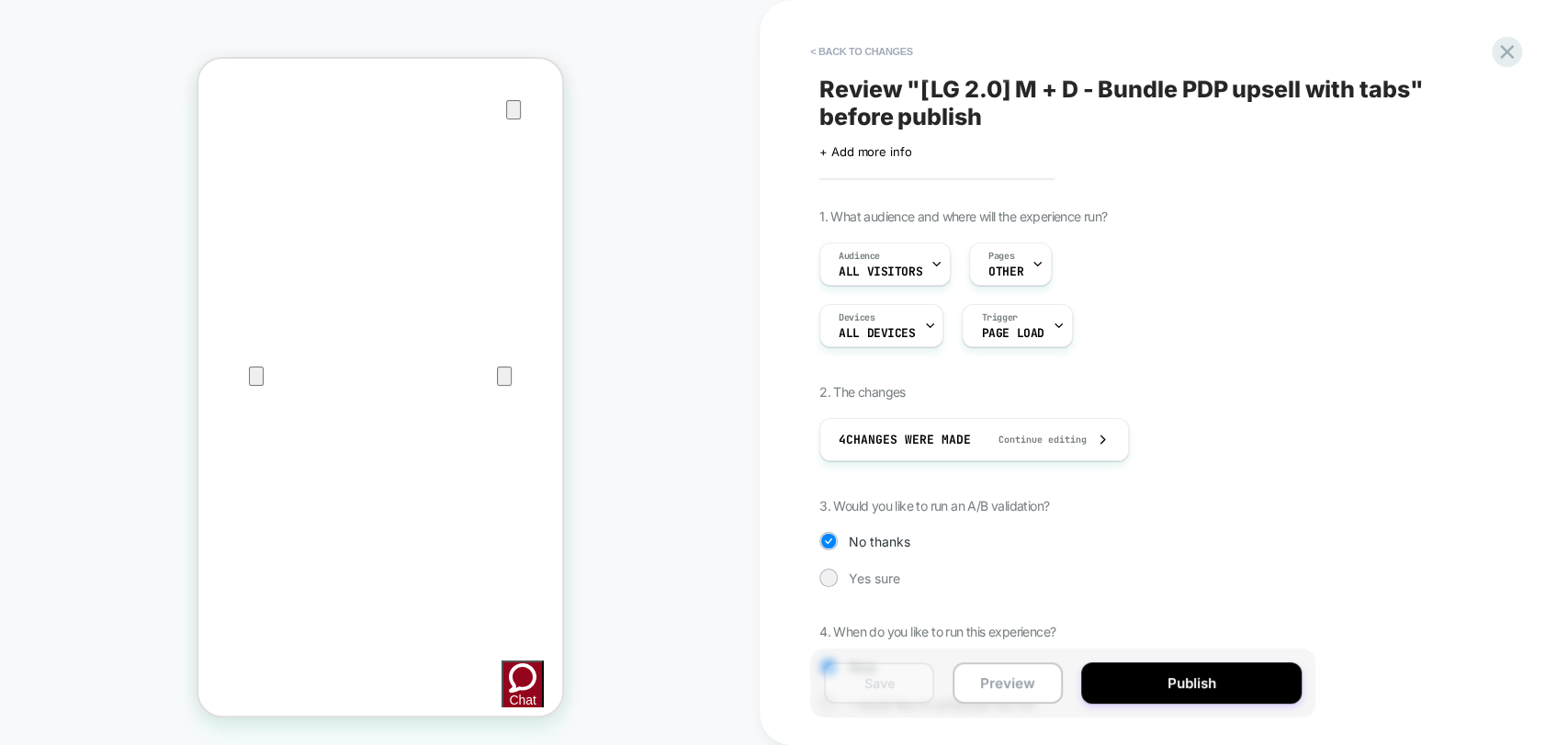
click at [1183, 681] on button "Publish" at bounding box center [1192, 682] width 220 height 41
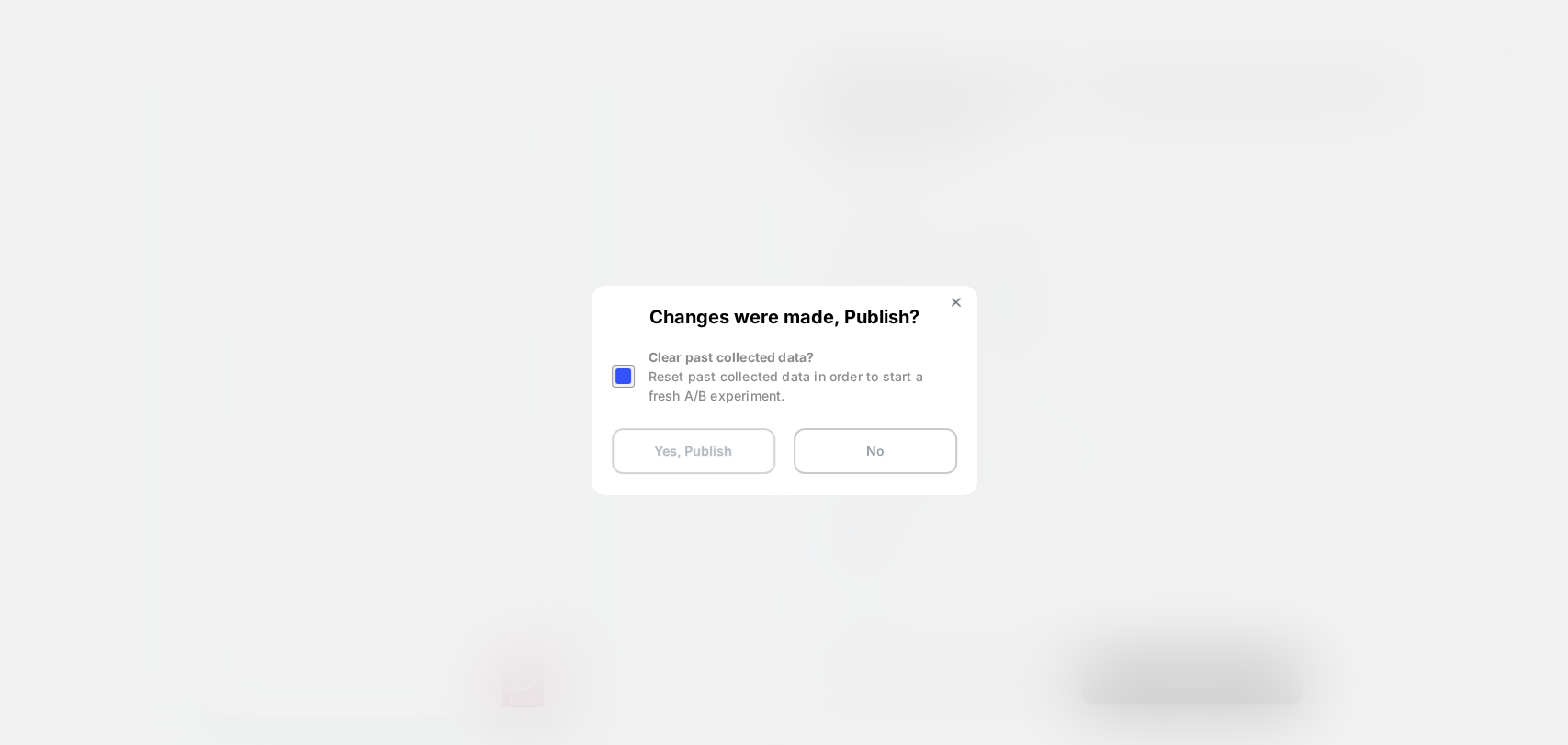
click at [701, 452] on button "Yes, Publish" at bounding box center [693, 451] width 164 height 46
